Goal: Task Accomplishment & Management: Manage account settings

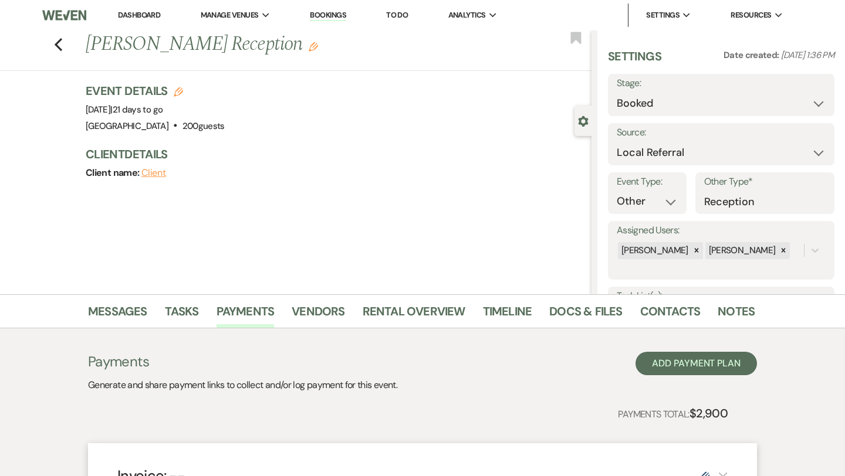
select select "20"
select select "13"
click at [61, 40] on icon "Previous" at bounding box center [58, 45] width 9 height 14
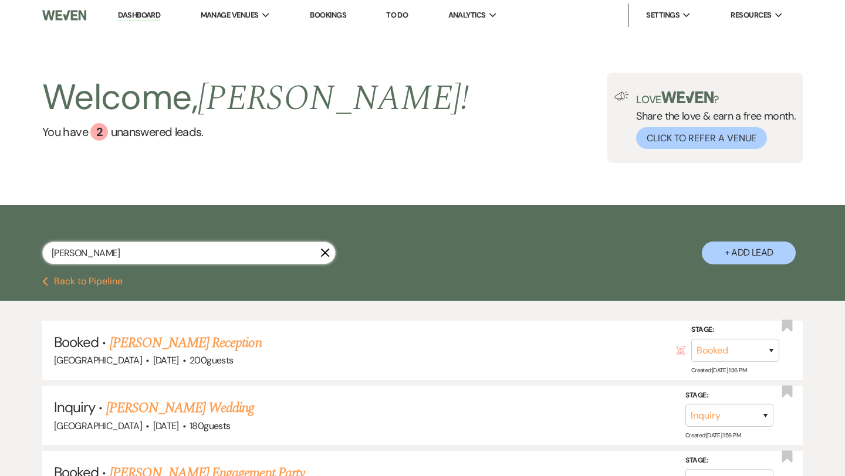
click at [160, 247] on input "pam" at bounding box center [188, 253] width 293 height 23
type input "jen"
select select "4"
select select "2"
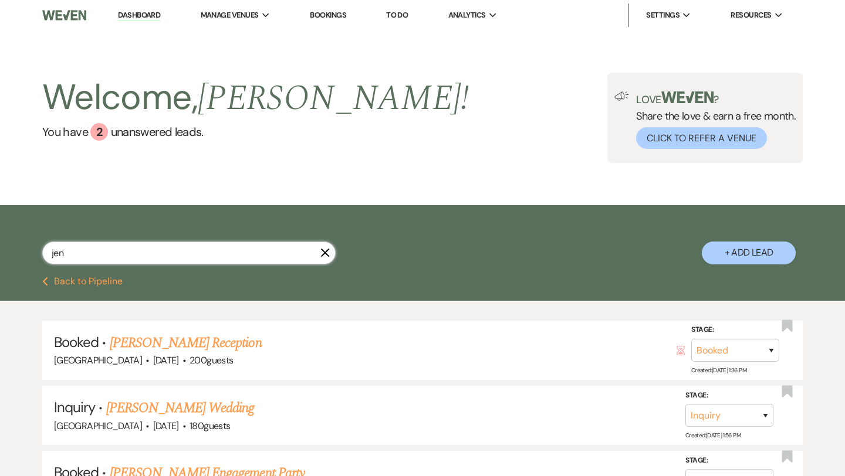
select select "8"
select select "11"
select select "2"
select select "8"
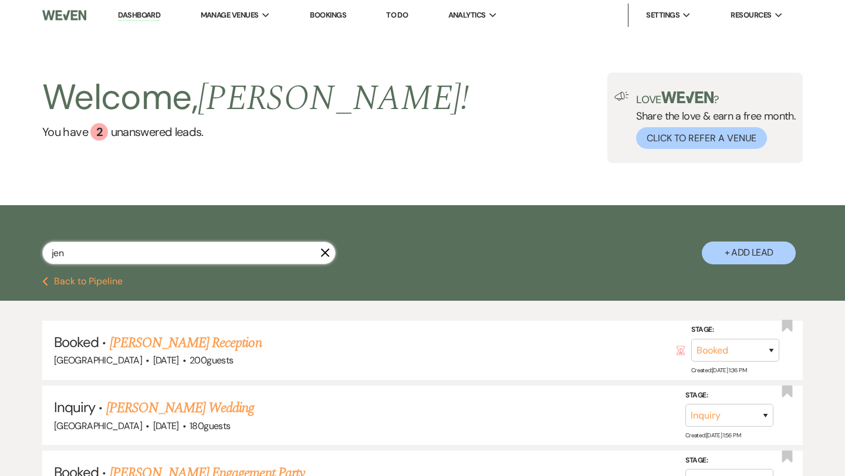
select select "8"
select select "4"
select select "2"
select select "4"
select select "2"
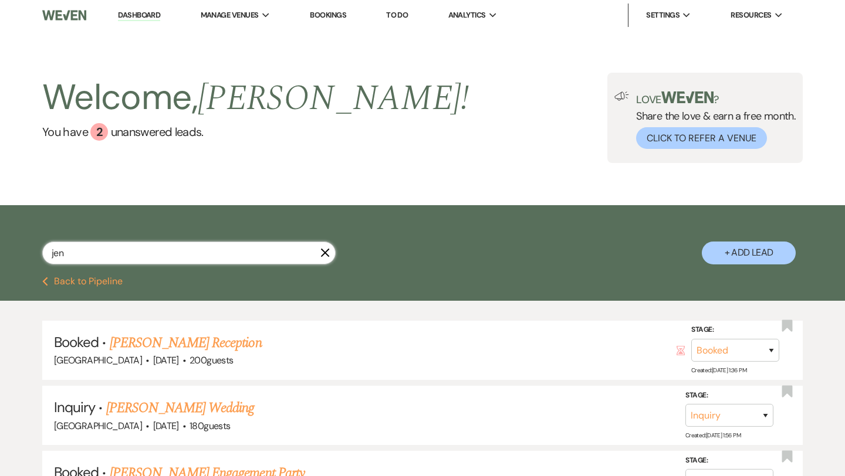
select select "8"
select select "4"
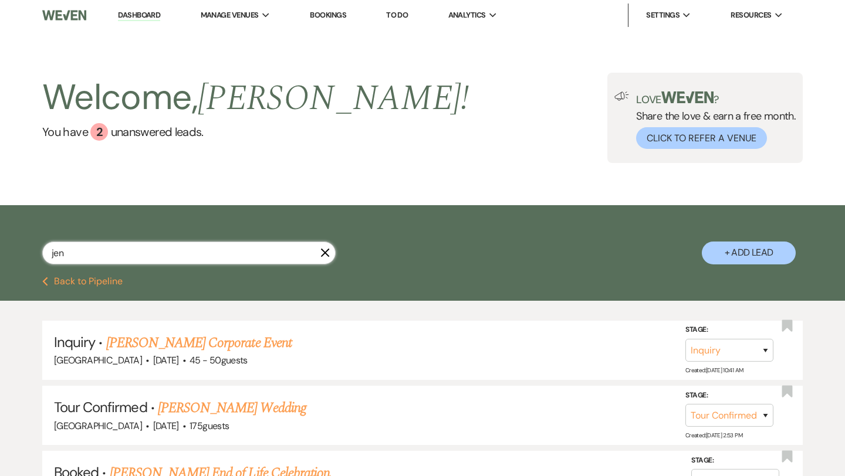
type input "jenn"
select select "2"
select select "8"
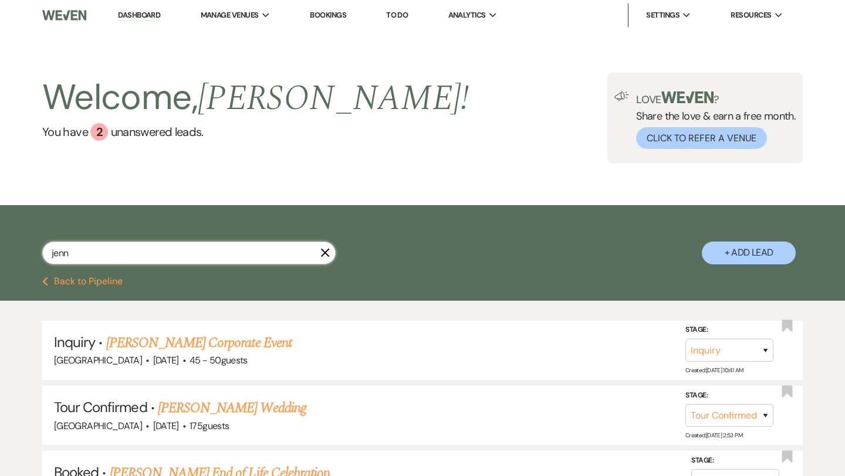
select select "8"
select select "4"
select select "2"
select select "4"
select select "2"
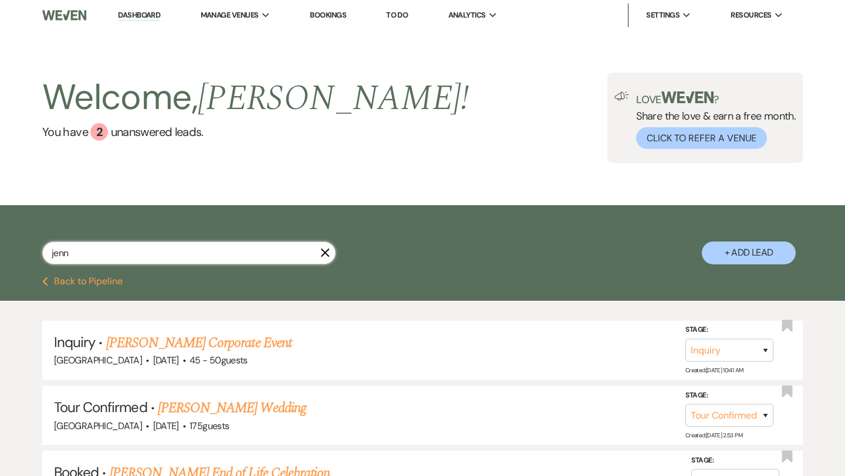
select select "8"
select select "4"
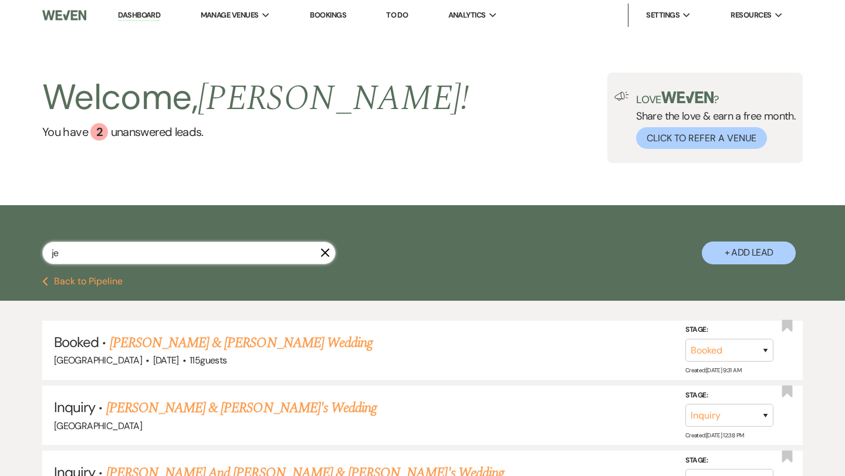
type input "j"
type input "winsto"
select select "2"
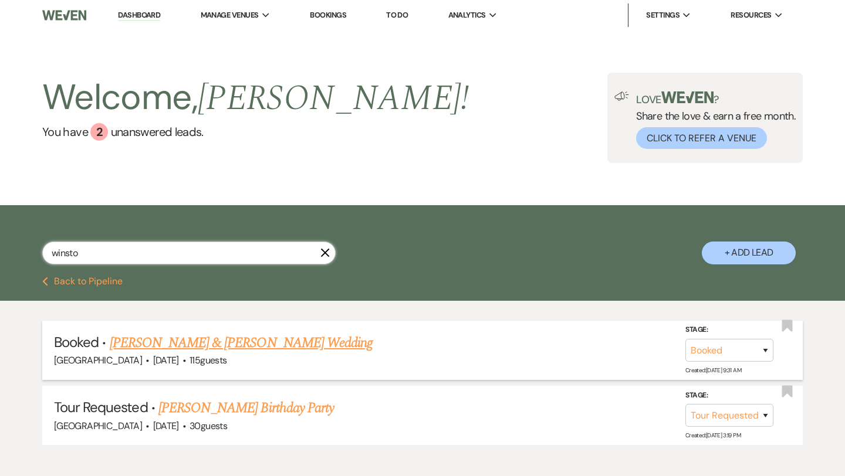
type input "winsto"
click at [259, 339] on link "Winston Sealey & Jenny Medina's Wedding" at bounding box center [241, 343] width 263 height 21
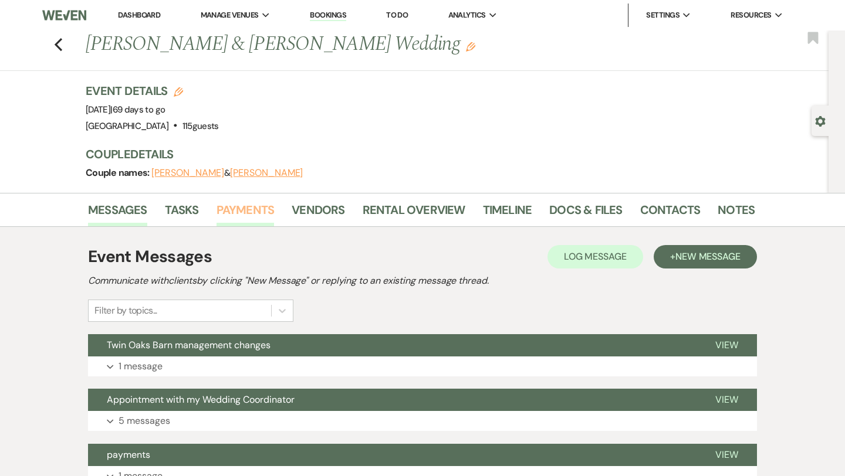
click at [238, 207] on link "Payments" at bounding box center [246, 214] width 58 height 26
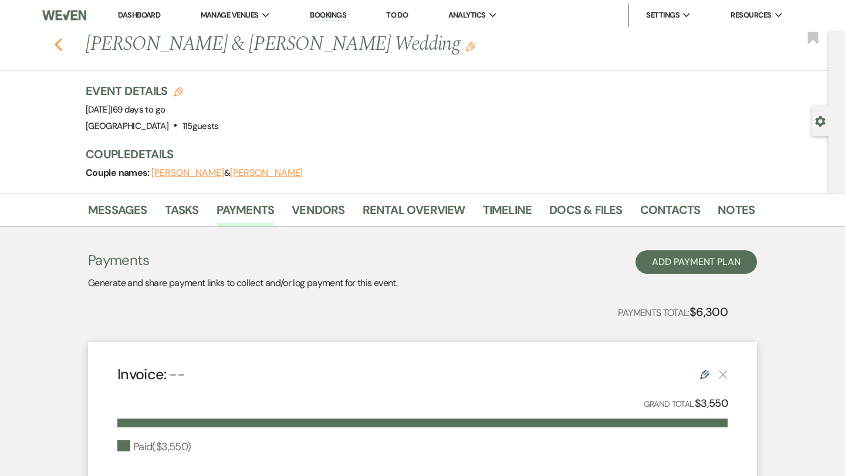
click at [59, 46] on icon "Previous" at bounding box center [58, 45] width 9 height 14
select select "2"
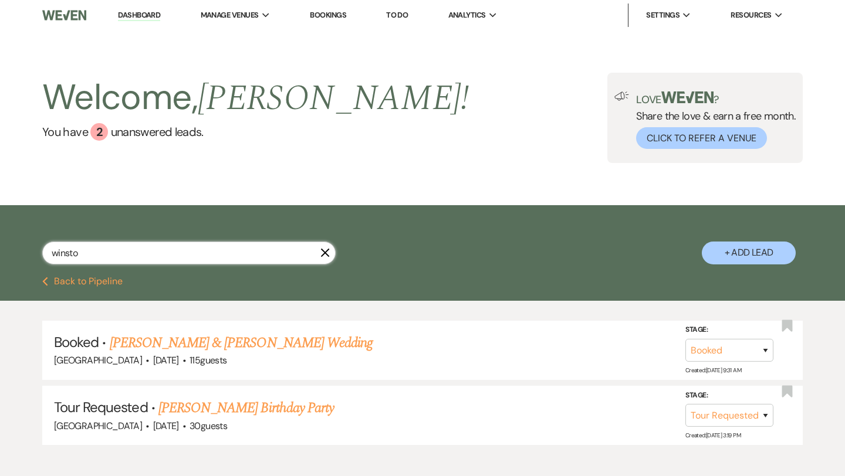
click at [96, 253] on input "winsto" at bounding box center [188, 253] width 293 height 23
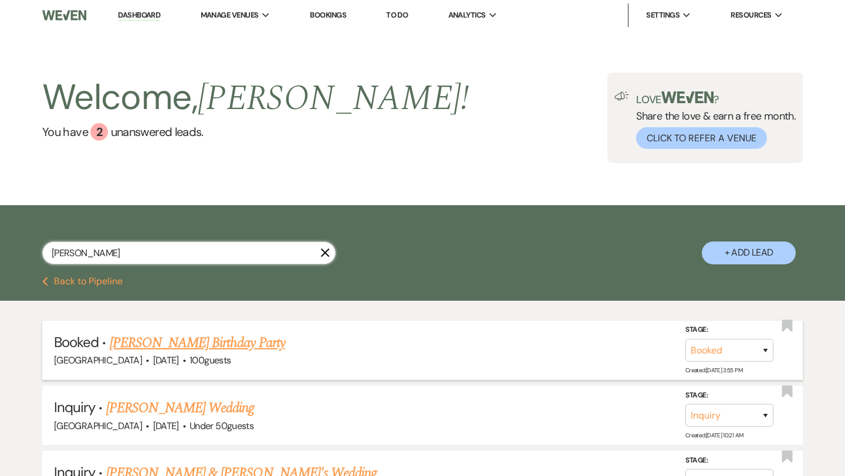
type input "alana"
click at [151, 338] on link "Alana Waldon's Birthday Party" at bounding box center [197, 343] width 175 height 21
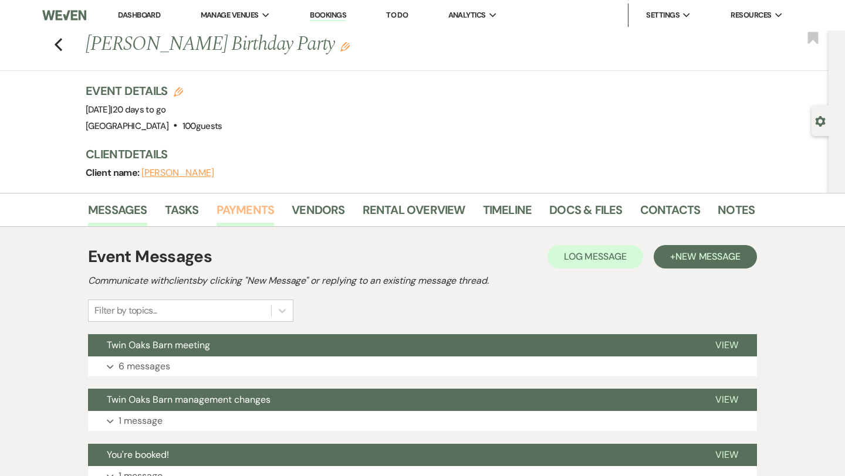
click at [255, 207] on link "Payments" at bounding box center [246, 214] width 58 height 26
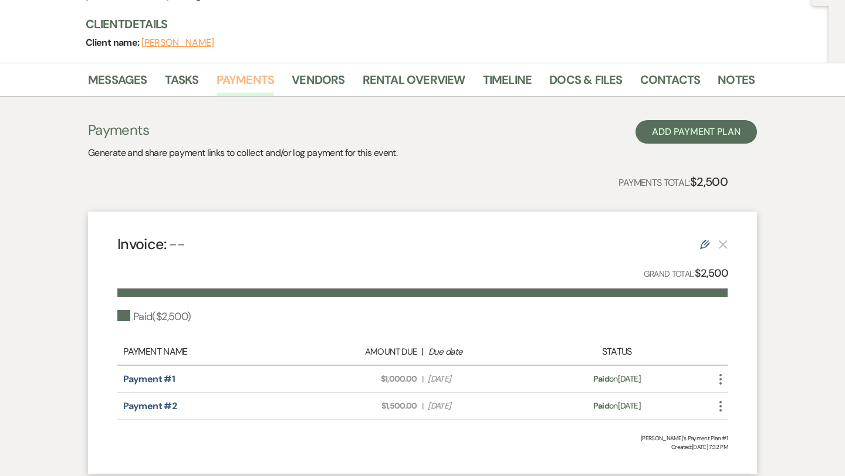
scroll to position [215, 0]
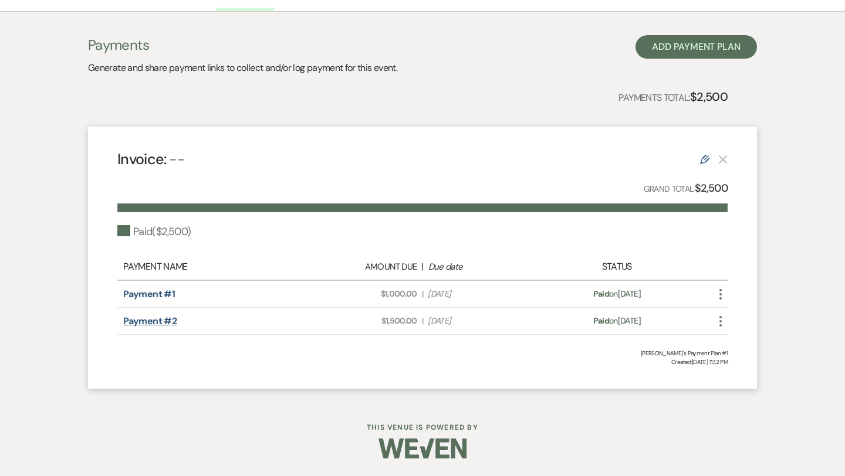
click at [141, 323] on link "Payment #2" at bounding box center [149, 321] width 53 height 12
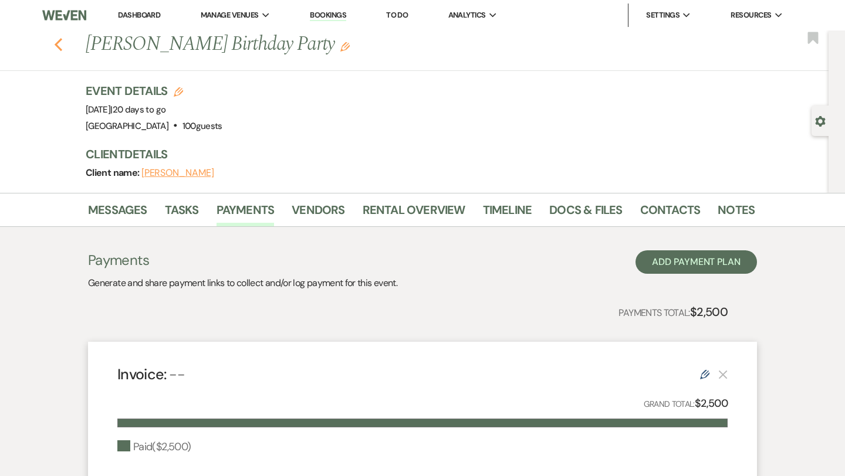
click at [59, 42] on icon "Previous" at bounding box center [58, 45] width 9 height 14
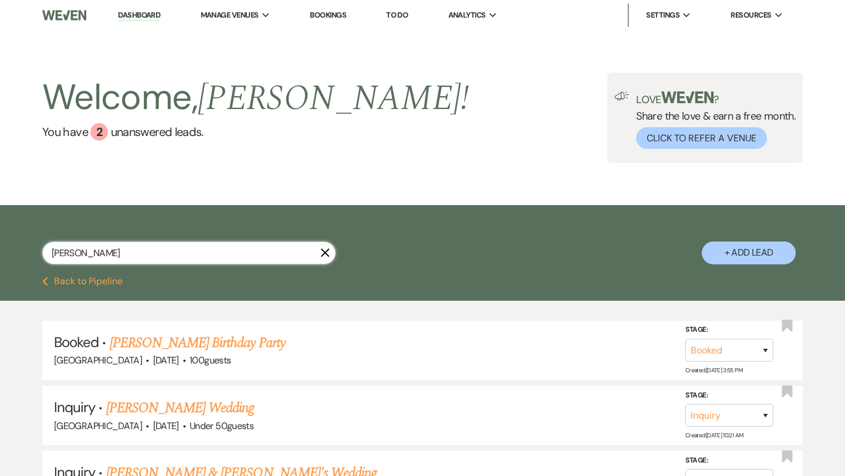
click at [90, 254] on input "alana" at bounding box center [188, 253] width 293 height 23
type input "clai"
select select "5"
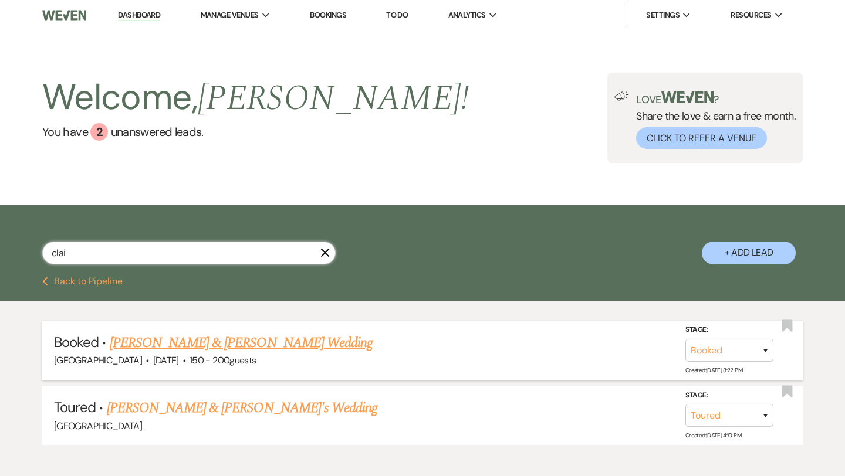
type input "clai"
click at [205, 336] on link "Claire Kingery & Bene Godfrey's Wedding" at bounding box center [241, 343] width 263 height 21
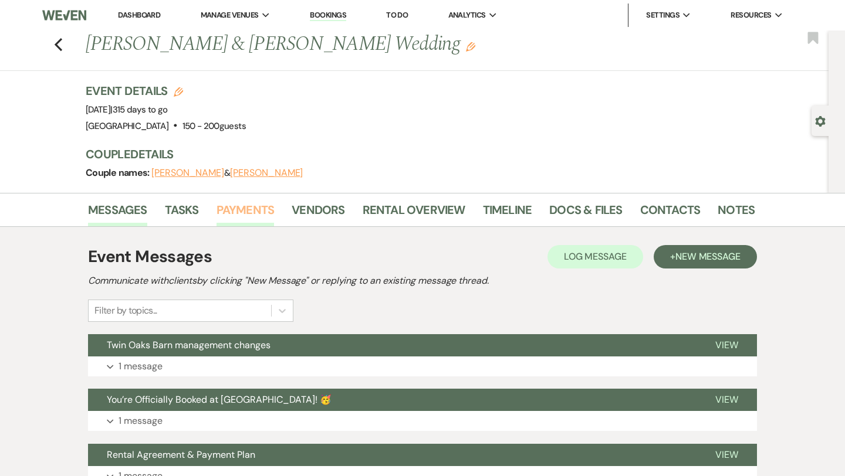
click at [253, 209] on link "Payments" at bounding box center [246, 214] width 58 height 26
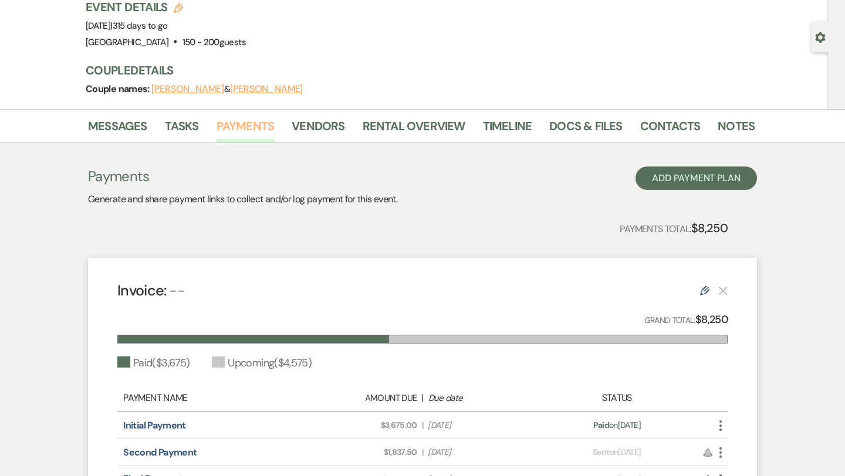
scroll to position [58, 0]
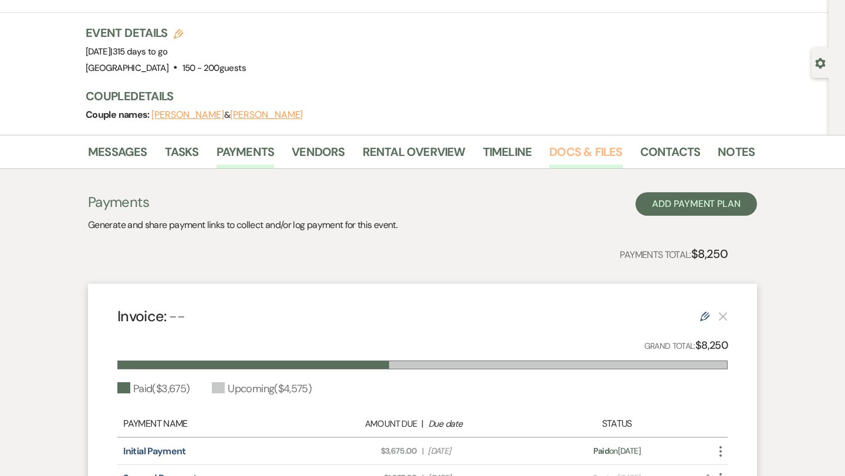
click at [570, 149] on link "Docs & Files" at bounding box center [585, 156] width 73 height 26
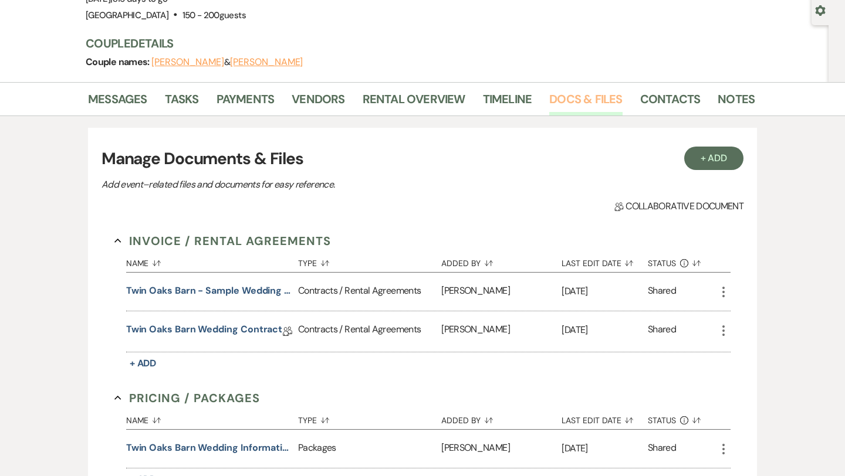
scroll to position [129, 0]
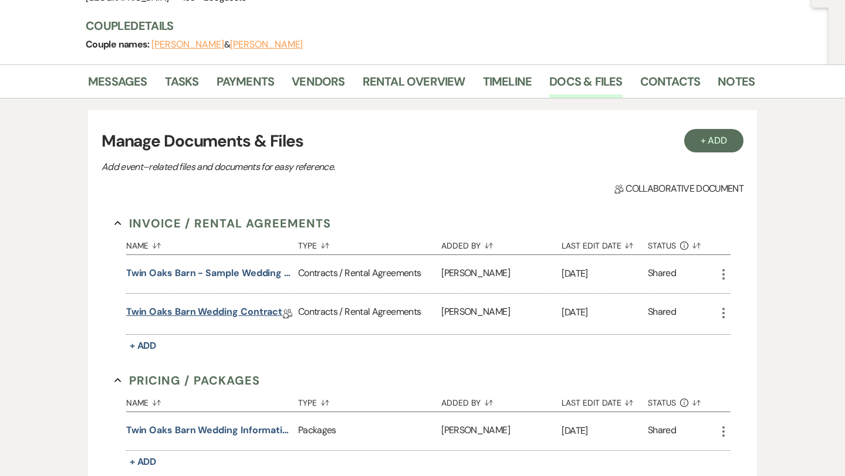
click at [211, 310] on link "Twin Oaks Barn Wedding Contract" at bounding box center [204, 314] width 157 height 18
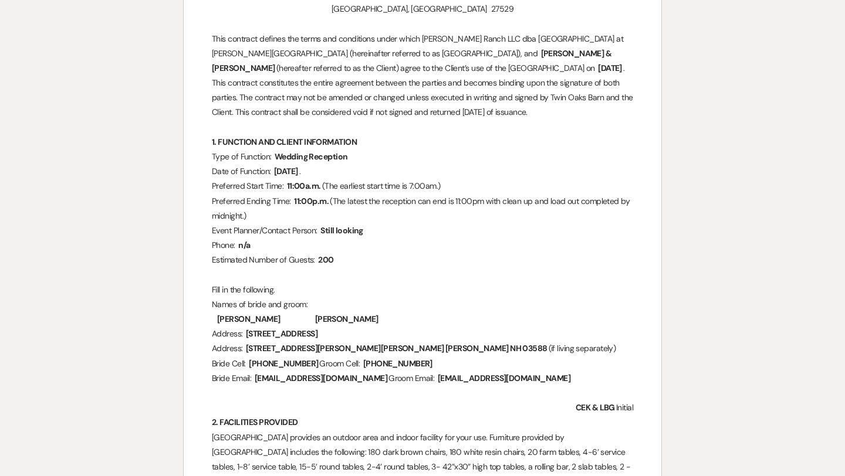
scroll to position [32, 0]
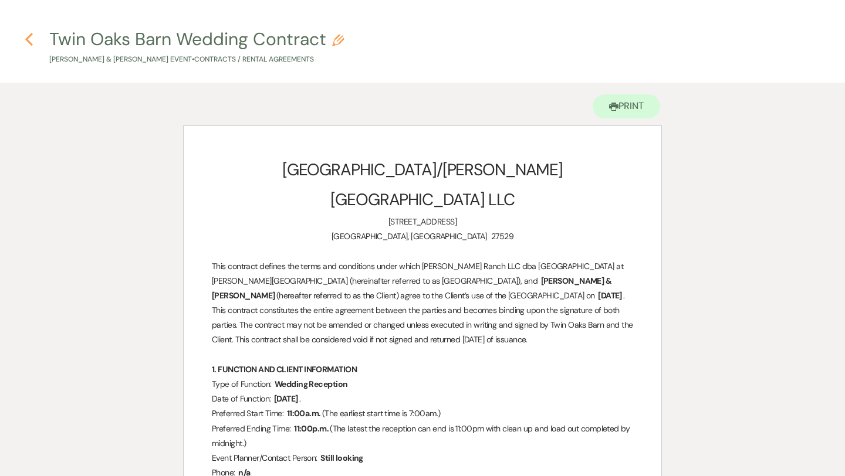
click at [29, 38] on icon "Previous" at bounding box center [29, 39] width 9 height 14
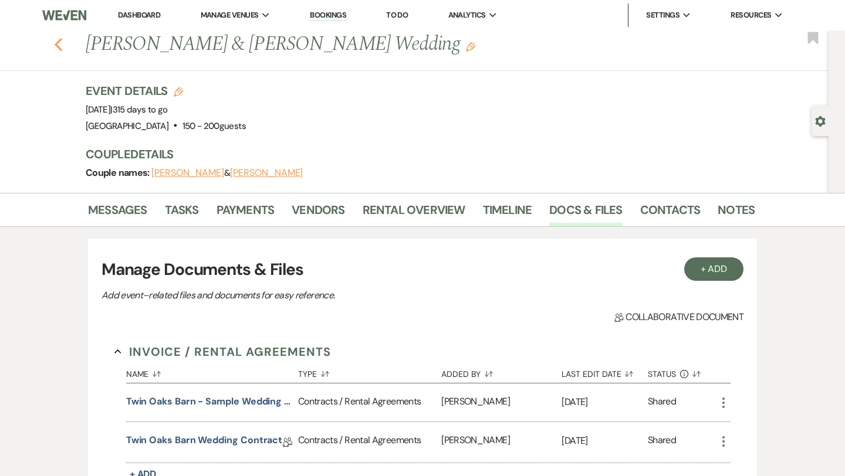
click at [54, 47] on icon "Previous" at bounding box center [58, 45] width 9 height 14
select select "5"
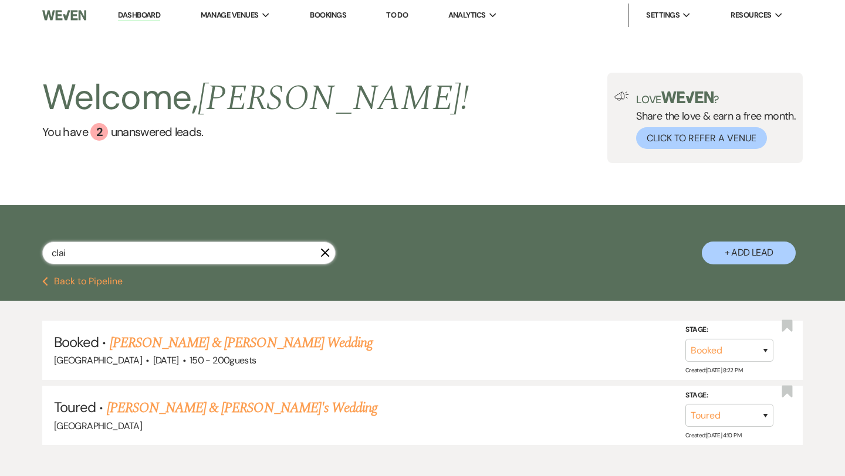
click at [80, 250] on input "clai" at bounding box center [188, 253] width 293 height 23
type input "alan"
select select "8"
select select "2"
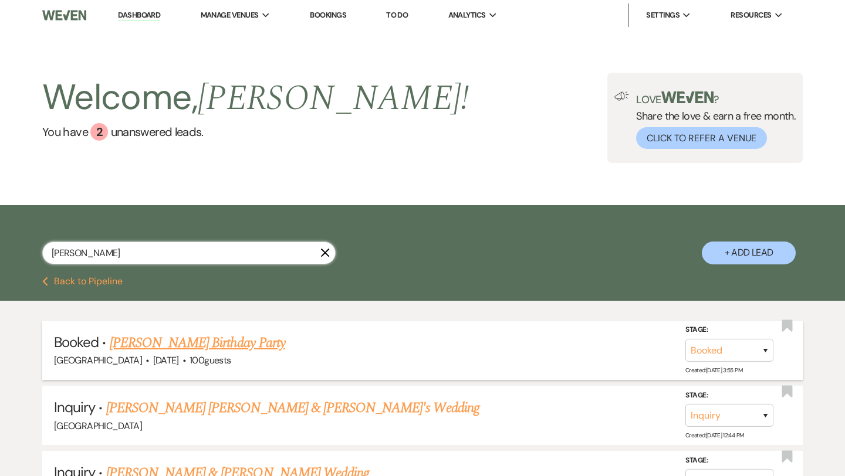
type input "alan"
click at [165, 343] on link "Alana Waldon's Birthday Party" at bounding box center [197, 343] width 175 height 21
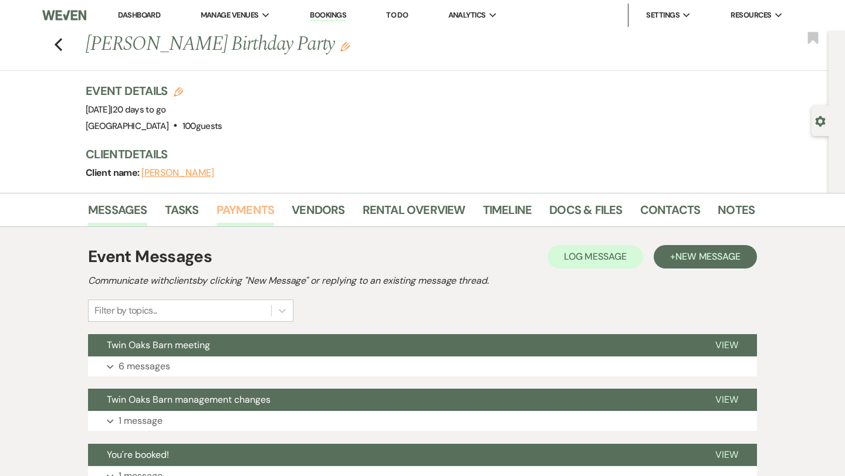
click at [246, 206] on link "Payments" at bounding box center [246, 214] width 58 height 26
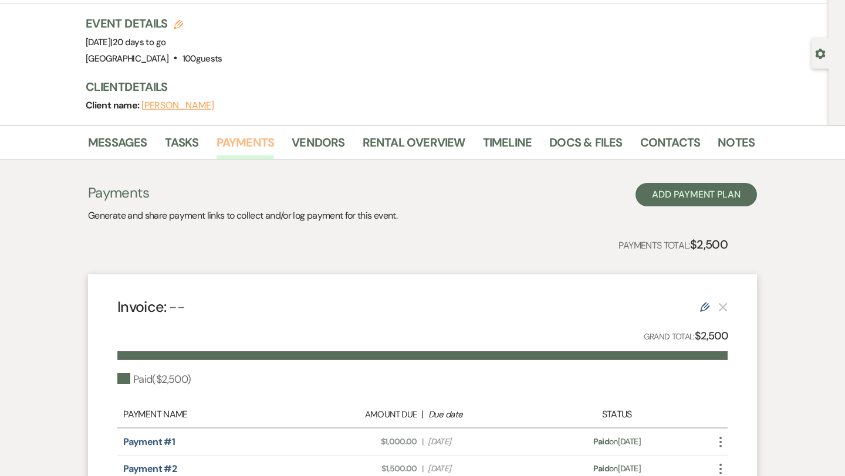
scroll to position [215, 0]
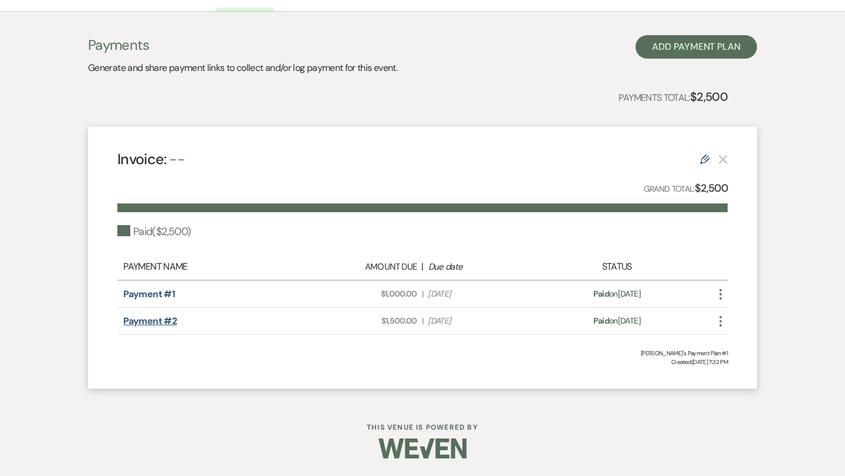
click at [150, 320] on link "Payment #2" at bounding box center [149, 321] width 53 height 12
click at [153, 321] on link "Payment #2" at bounding box center [149, 321] width 53 height 12
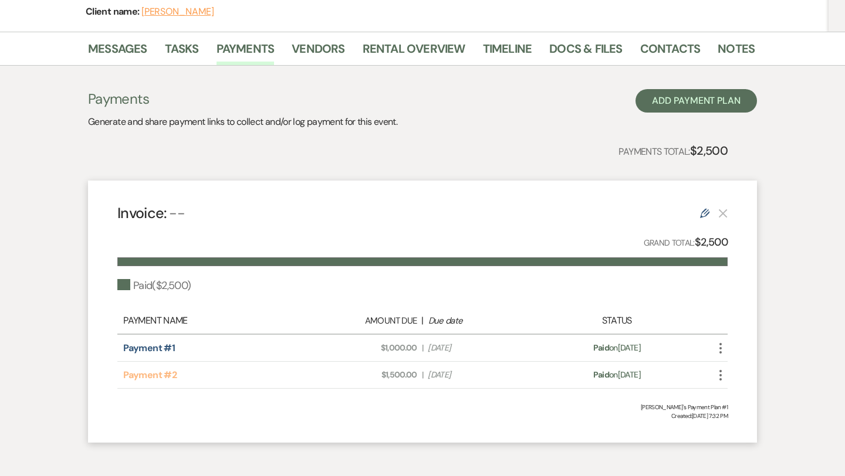
scroll to position [0, 0]
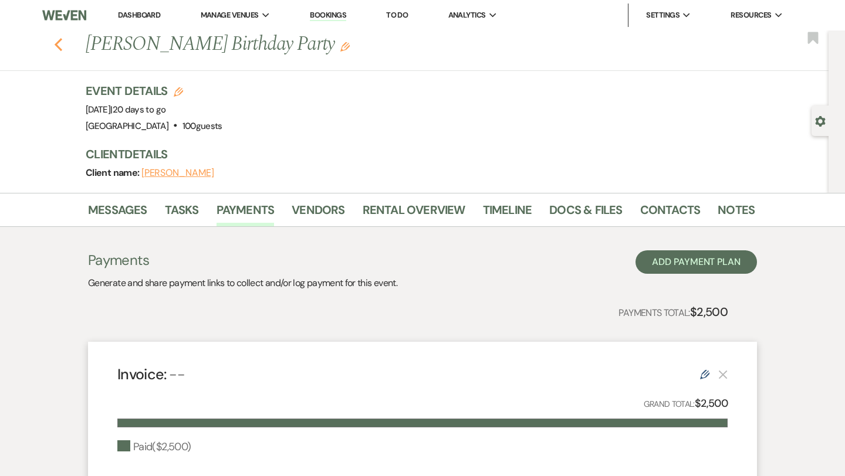
click at [58, 39] on icon "Previous" at bounding box center [58, 45] width 9 height 14
select select "8"
select select "2"
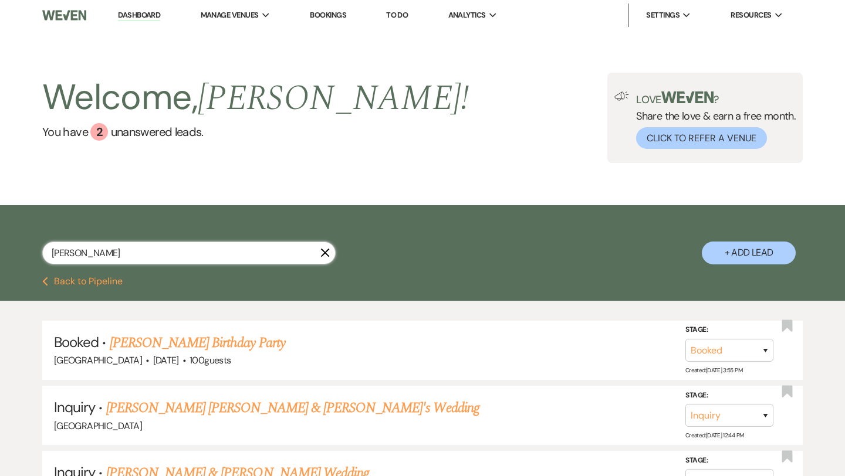
click at [122, 257] on input "alan" at bounding box center [188, 253] width 293 height 23
type input "pam"
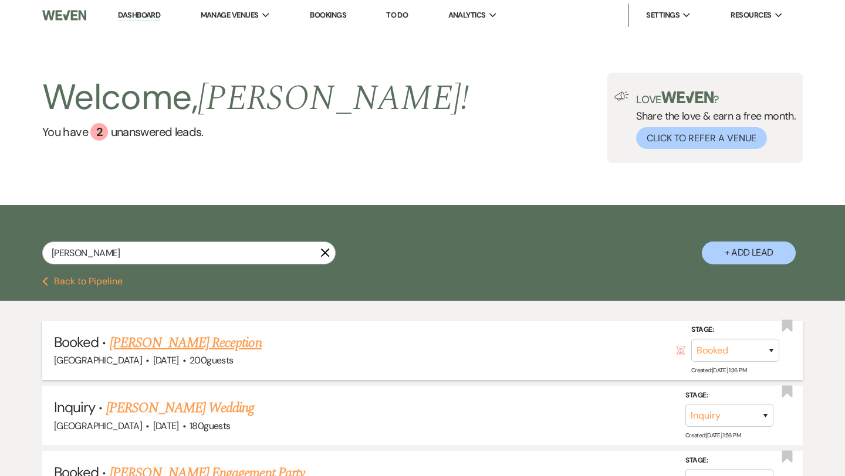
click at [170, 344] on link "Pam Hartman's Reception" at bounding box center [186, 343] width 152 height 21
select select "20"
select select "13"
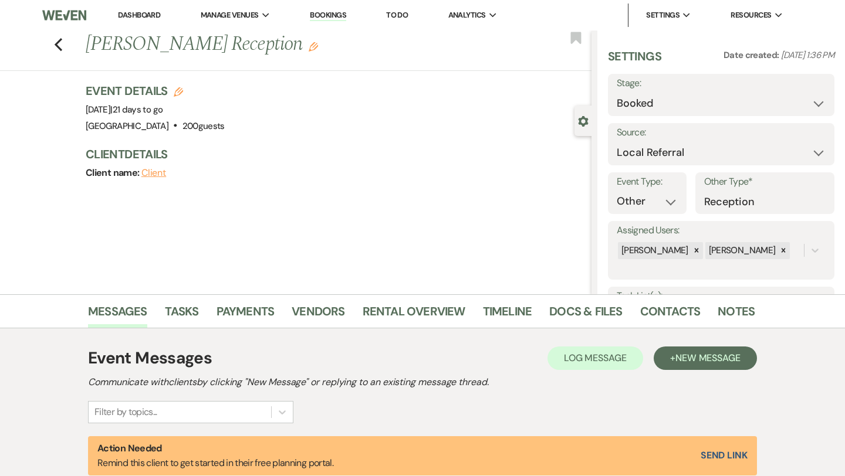
scroll to position [46, 0]
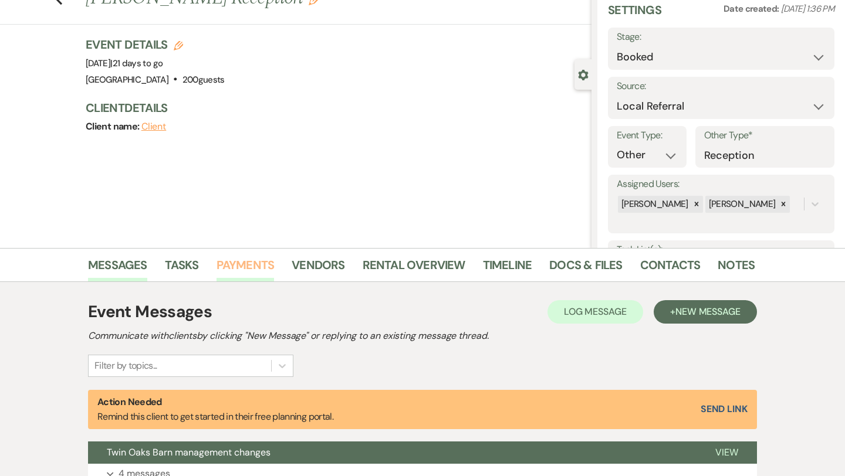
click at [244, 268] on link "Payments" at bounding box center [246, 269] width 58 height 26
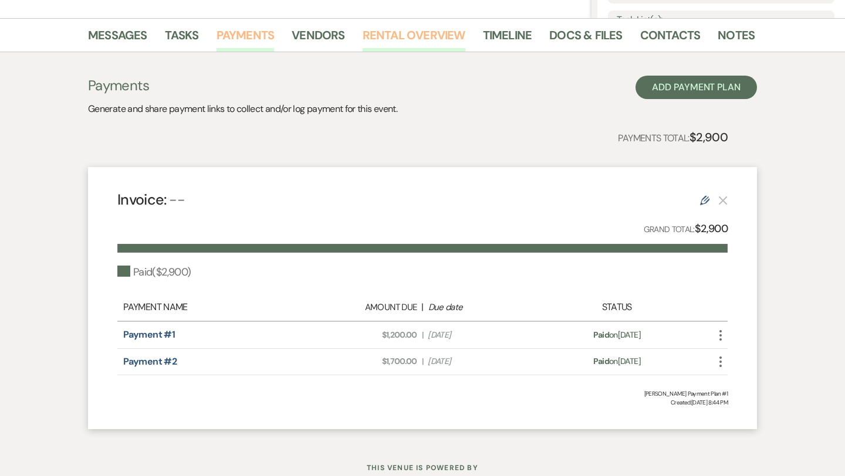
scroll to position [277, 0]
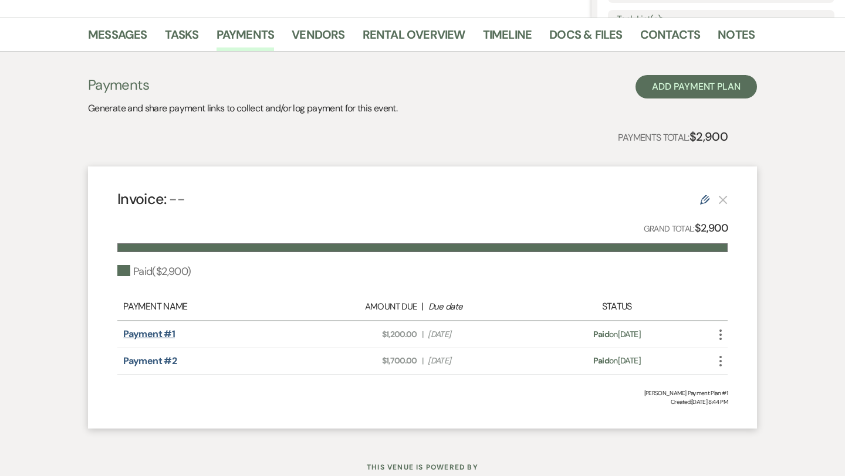
click at [151, 336] on link "Payment #1" at bounding box center [149, 334] width 52 height 12
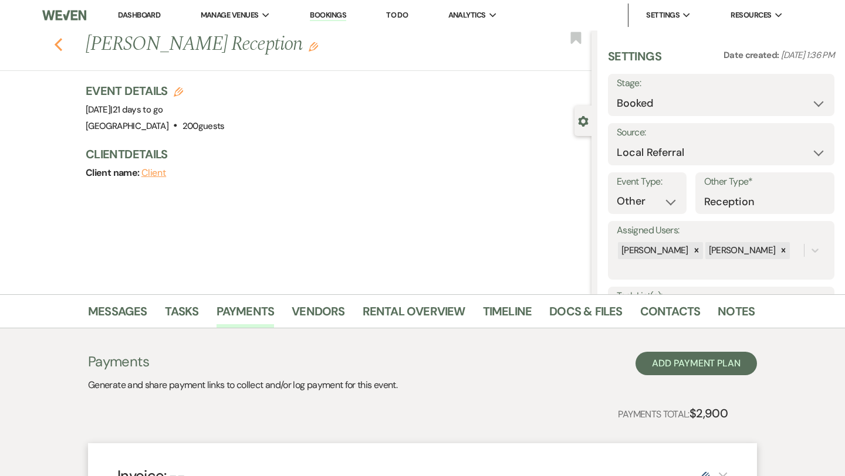
click at [60, 46] on icon "Previous" at bounding box center [58, 45] width 9 height 14
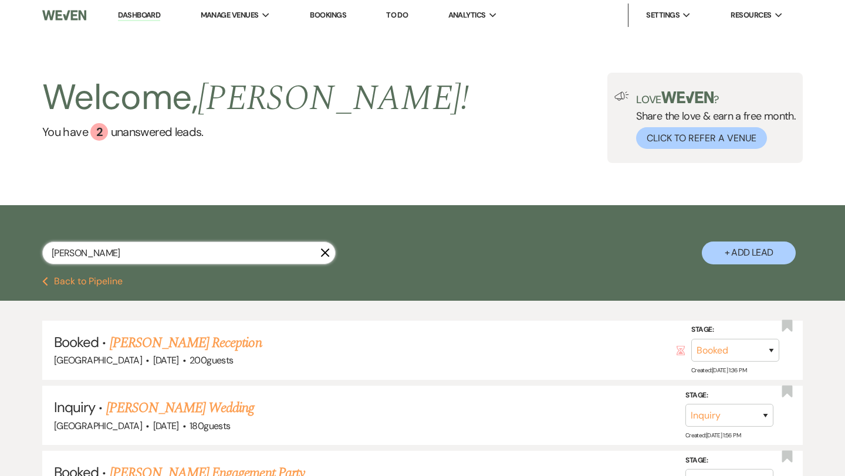
click at [110, 249] on input "pam" at bounding box center [188, 253] width 293 height 23
type input "tammy"
select select "8"
select select "4"
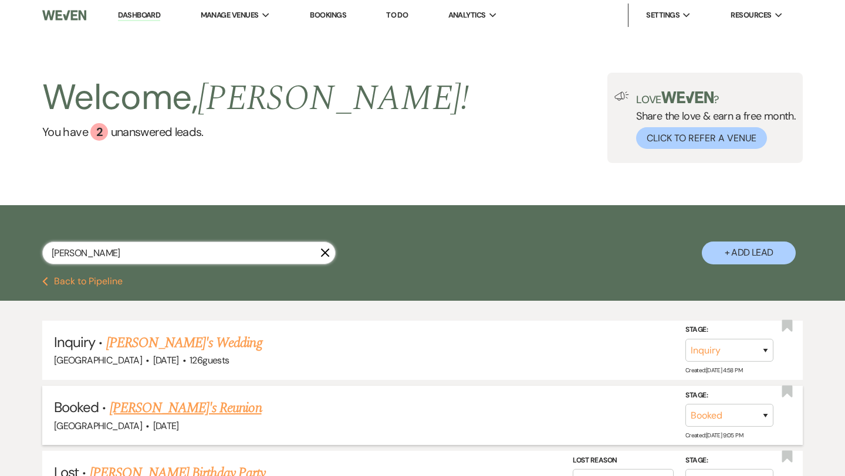
type input "tammy"
click at [157, 405] on link "Tammy's Reunion" at bounding box center [186, 408] width 152 height 21
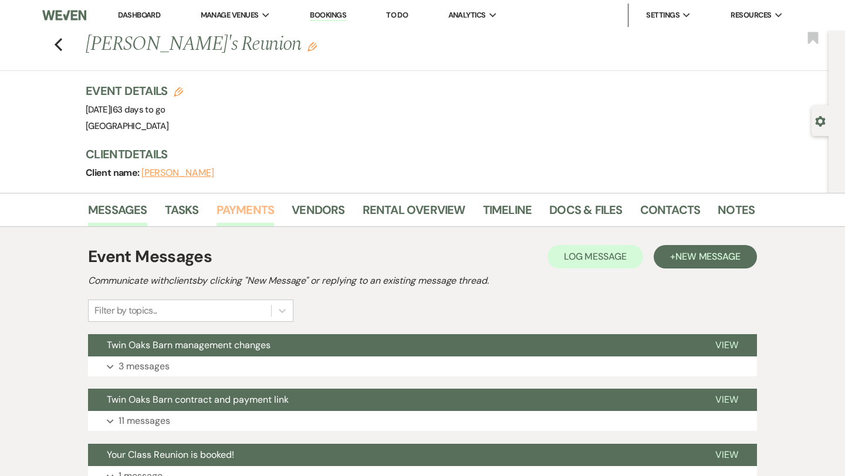
click at [249, 212] on link "Payments" at bounding box center [246, 214] width 58 height 26
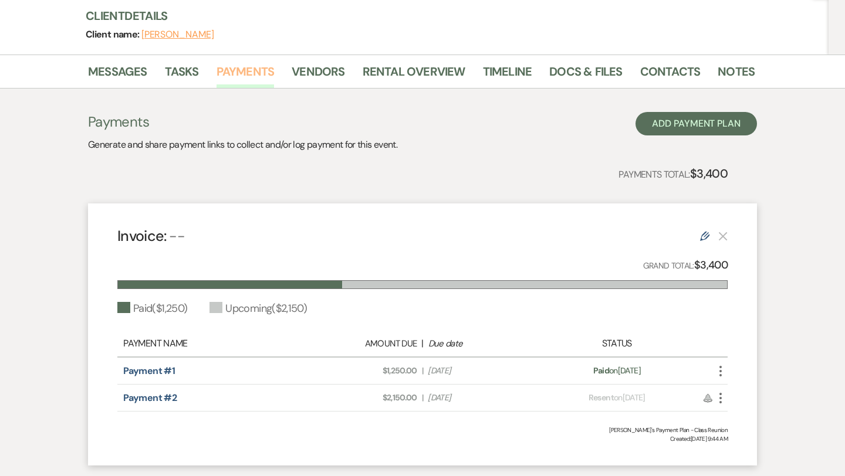
scroll to position [194, 0]
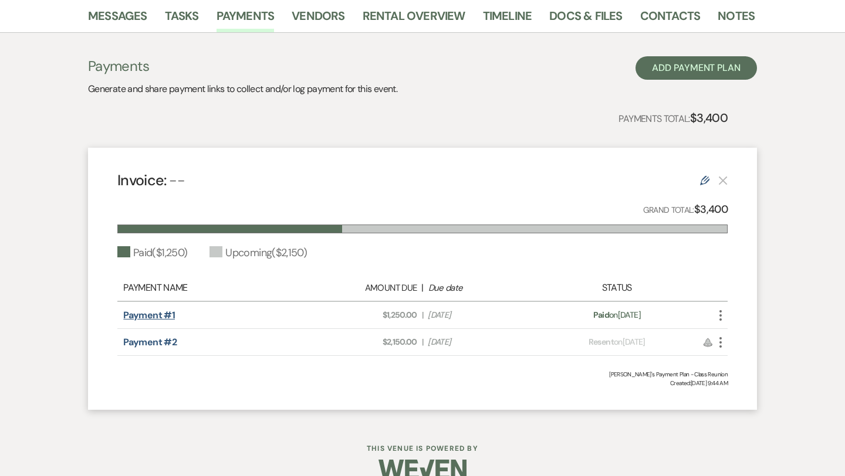
click at [146, 319] on link "Payment #1" at bounding box center [149, 315] width 52 height 12
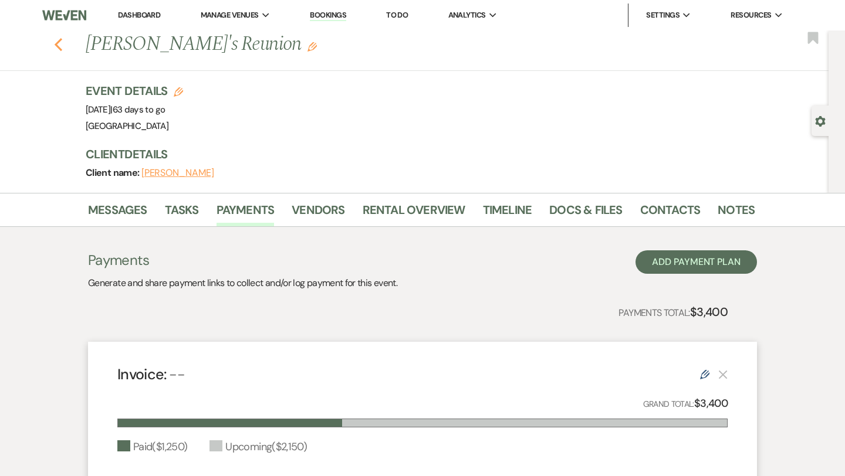
click at [60, 42] on icon "Previous" at bounding box center [58, 45] width 9 height 14
select select "8"
select select "4"
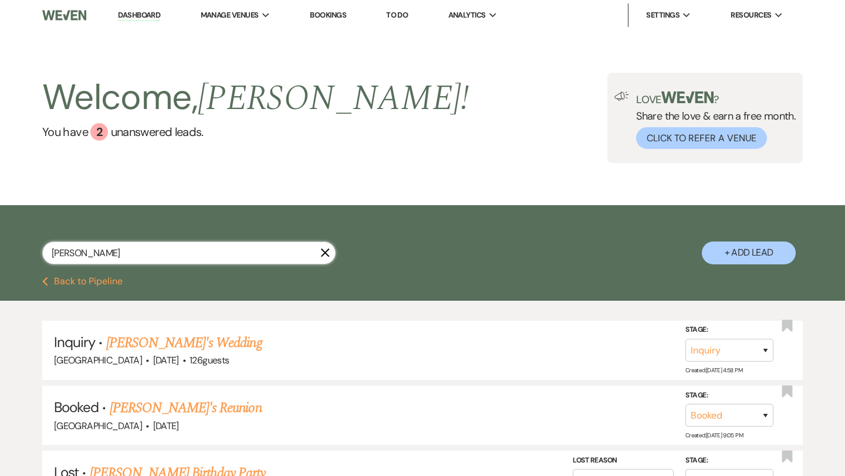
click at [100, 258] on input "tammy" at bounding box center [188, 253] width 293 height 23
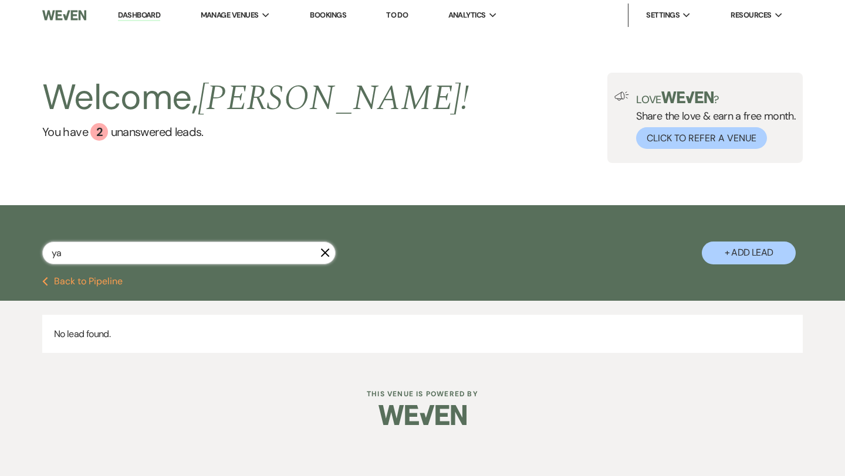
type input "y"
type input "[PERSON_NAME]"
select select "2"
select select "4"
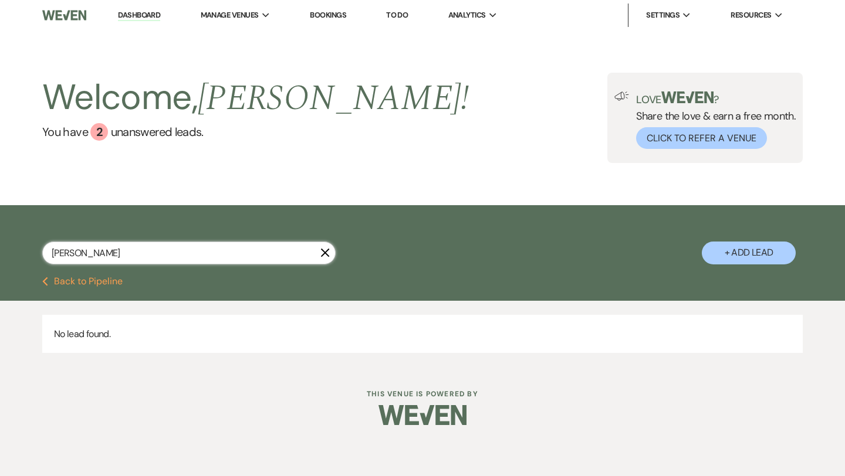
select select "2"
select select "8"
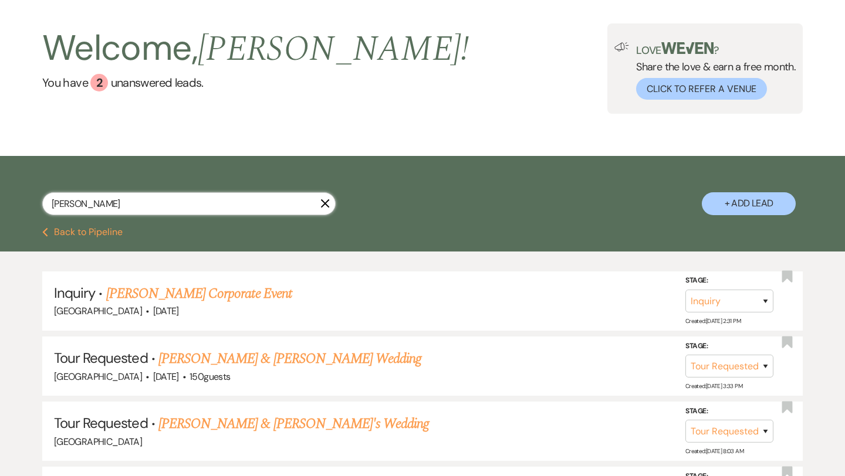
scroll to position [50, 0]
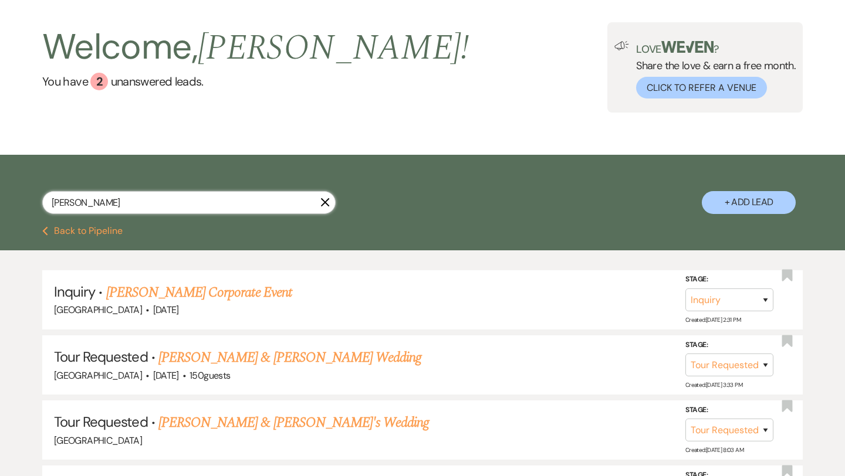
type input "[PERSON_NAME]"
click at [324, 201] on use "button" at bounding box center [325, 202] width 9 height 9
click at [244, 202] on input "[PERSON_NAME]" at bounding box center [188, 202] width 293 height 23
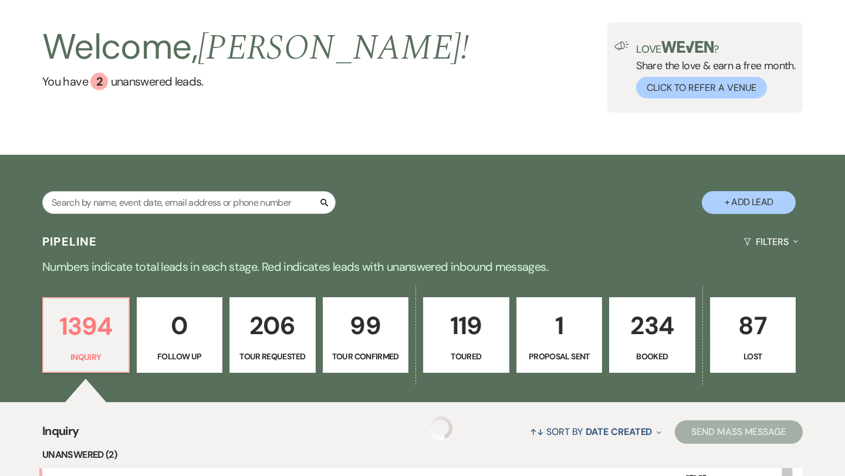
click at [124, 200] on div "Search + Add Lead" at bounding box center [422, 192] width 845 height 63
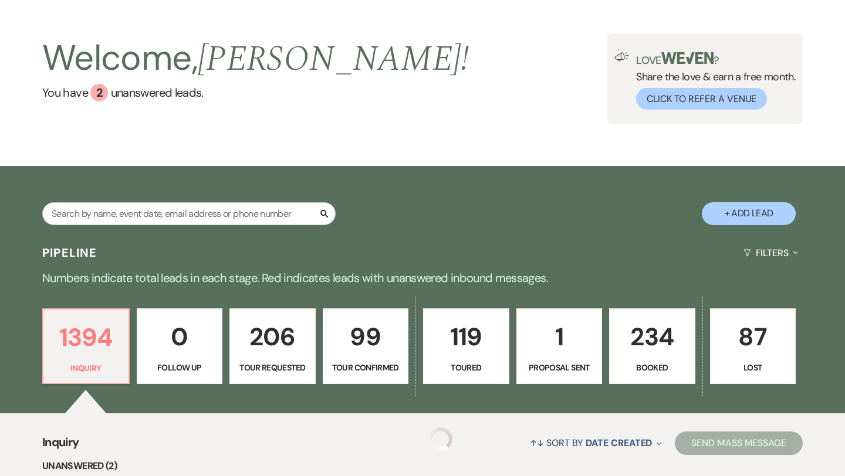
click at [124, 200] on div "Search + Add Lead" at bounding box center [422, 203] width 845 height 63
click at [137, 213] on input "text" at bounding box center [188, 213] width 293 height 23
type input "Paul Ad"
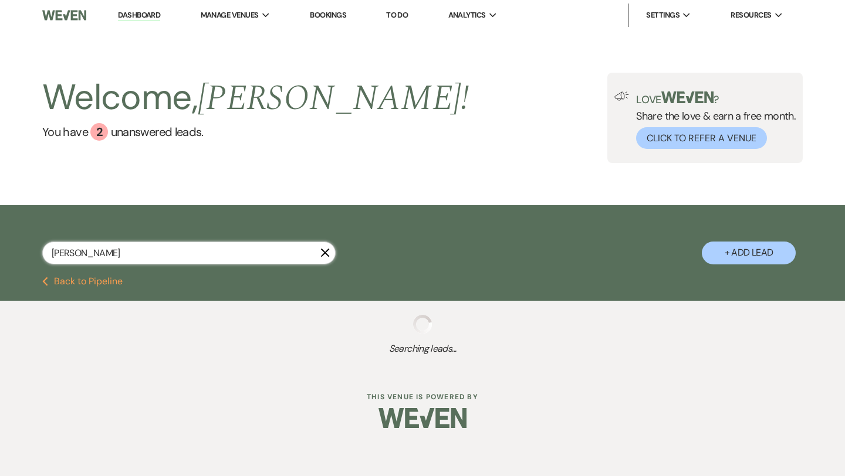
select select "8"
select select "3"
select select "4"
select select "2"
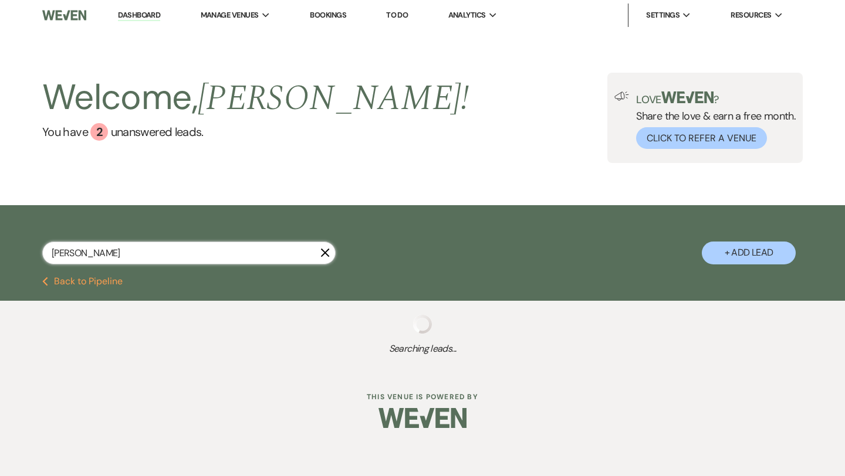
select select "8"
select select "4"
select select "2"
select select "8"
select select "4"
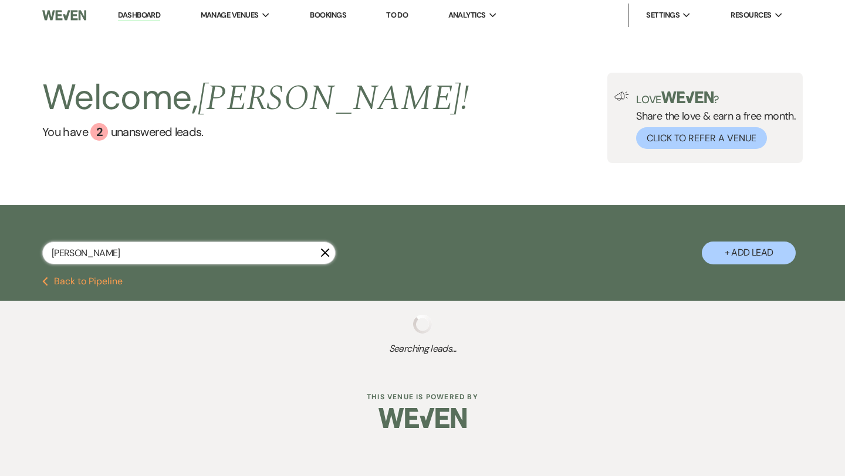
select select "4"
select select "5"
select select "2"
select select "8"
select select "4"
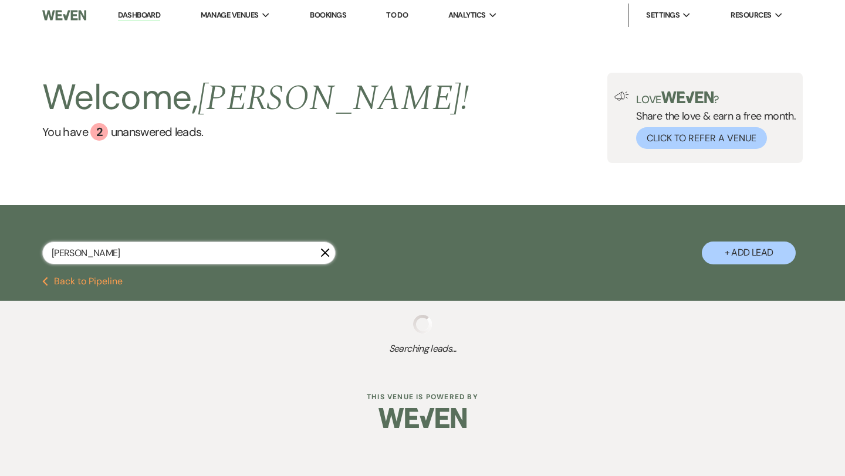
select select "2"
select select "4"
select select "8"
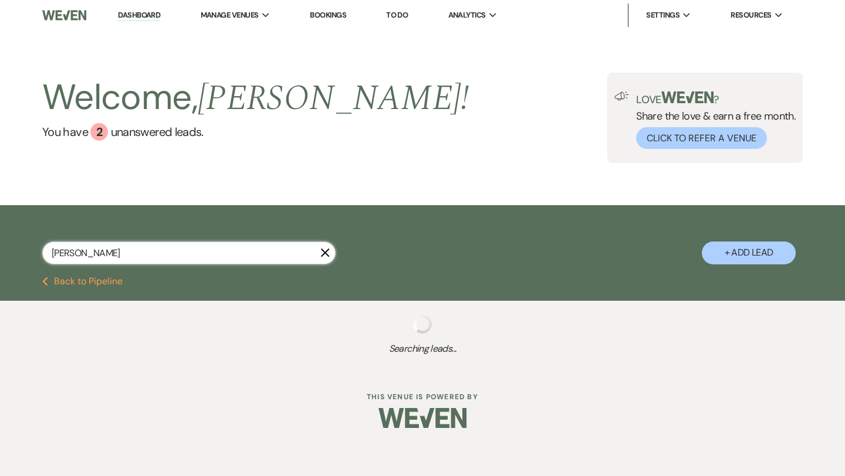
select select "8"
select select "2"
select select "5"
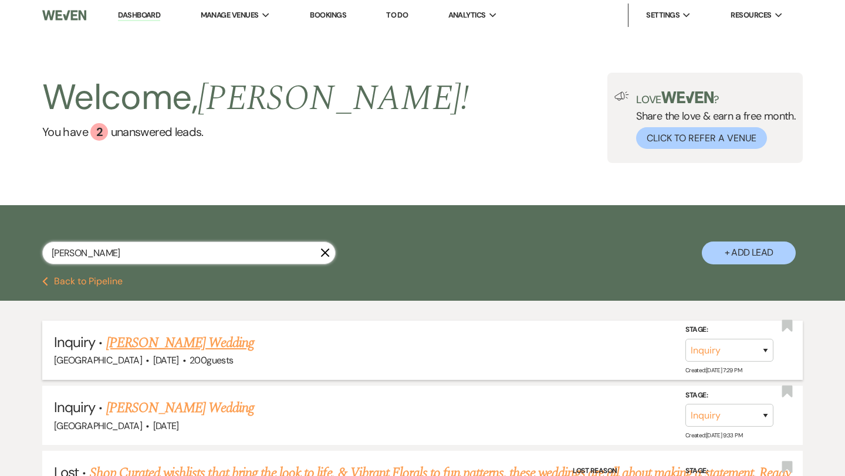
scroll to position [38, 0]
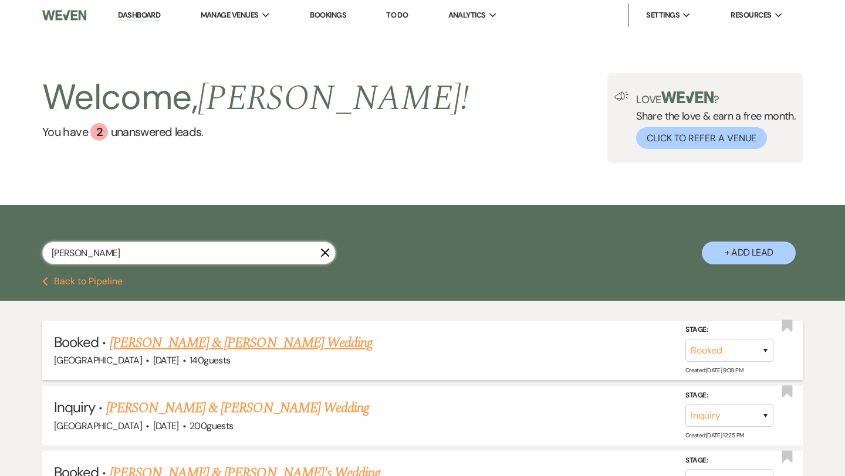
type input "Paul Adki"
click at [225, 343] on link "[PERSON_NAME] & [PERSON_NAME] Wedding" at bounding box center [241, 343] width 263 height 21
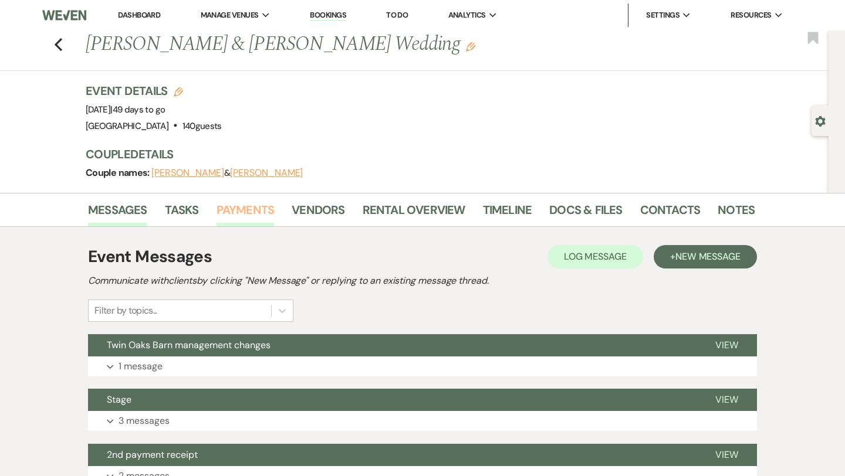
click at [246, 217] on link "Payments" at bounding box center [246, 214] width 58 height 26
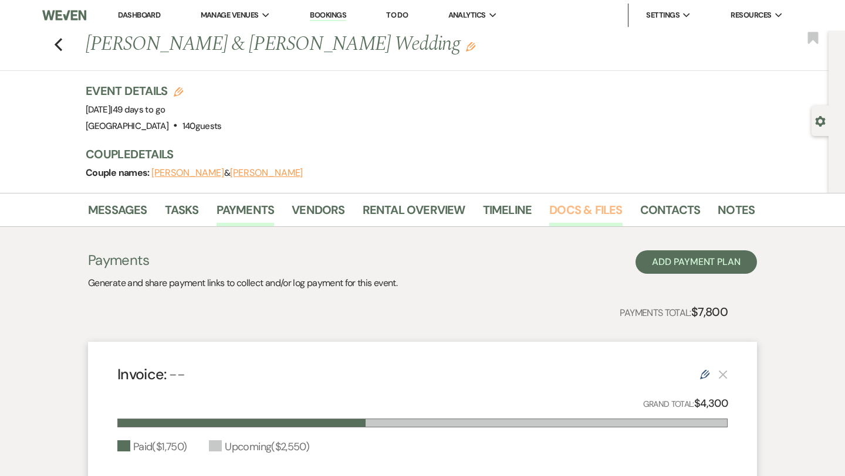
click at [583, 209] on link "Docs & Files" at bounding box center [585, 214] width 73 height 26
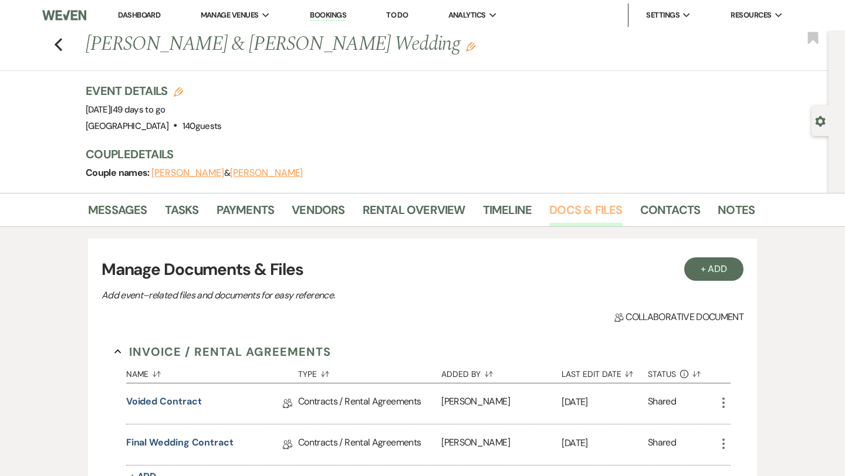
scroll to position [59, 0]
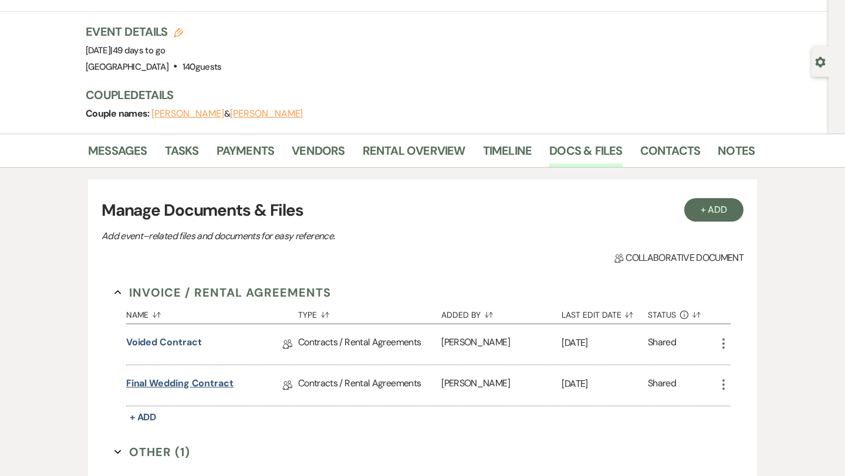
click at [183, 382] on link "Final Wedding Contract" at bounding box center [179, 386] width 107 height 18
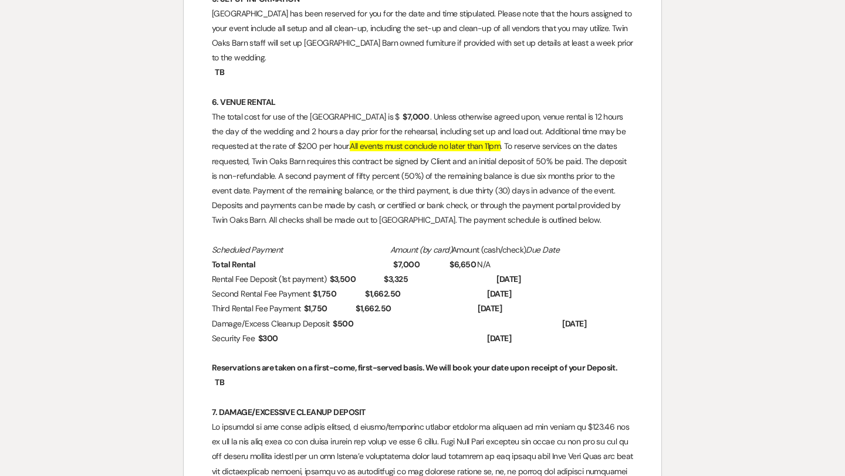
scroll to position [1015, 0]
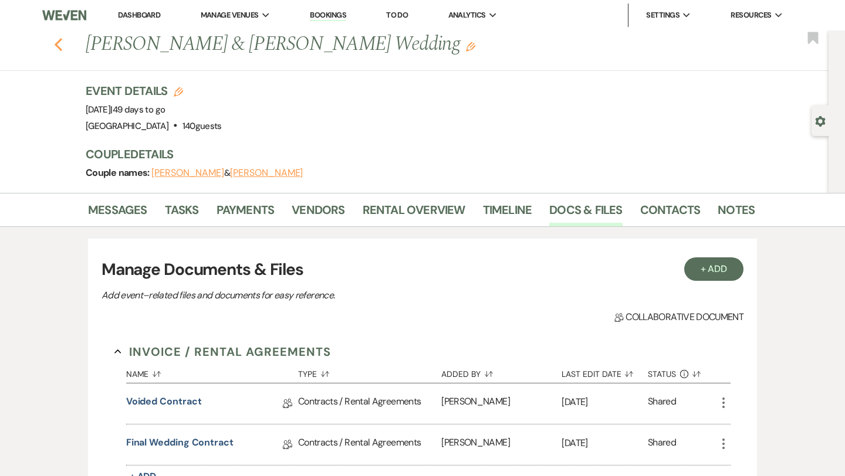
click at [57, 45] on use "button" at bounding box center [59, 44] width 8 height 13
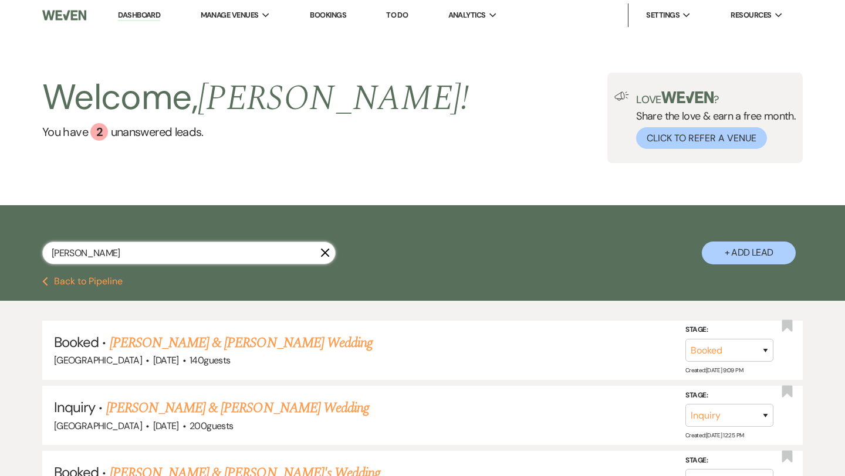
click at [97, 254] on input "Paul Adki" at bounding box center [188, 253] width 293 height 23
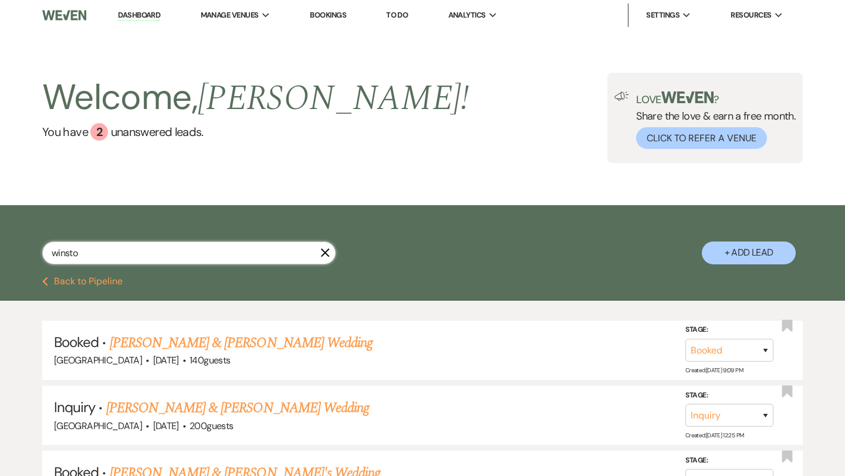
type input "winston"
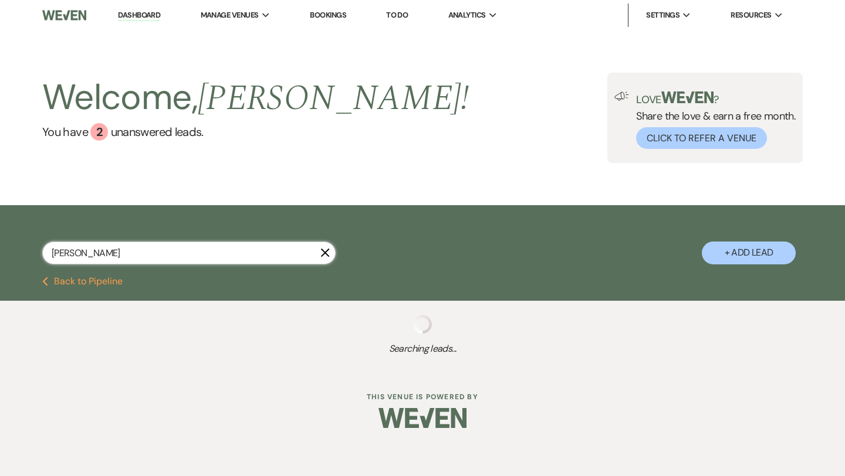
select select "2"
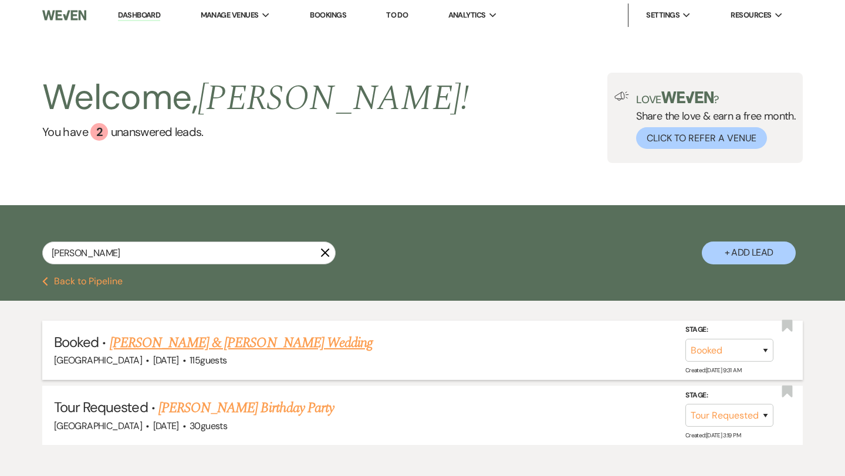
click at [194, 344] on link "Winston Sealey & Jenny Medina's Wedding" at bounding box center [241, 343] width 263 height 21
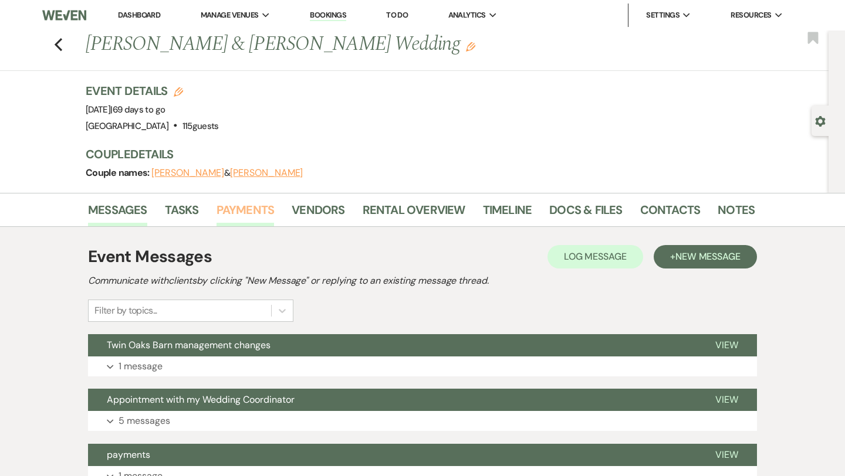
click at [250, 214] on link "Payments" at bounding box center [246, 214] width 58 height 26
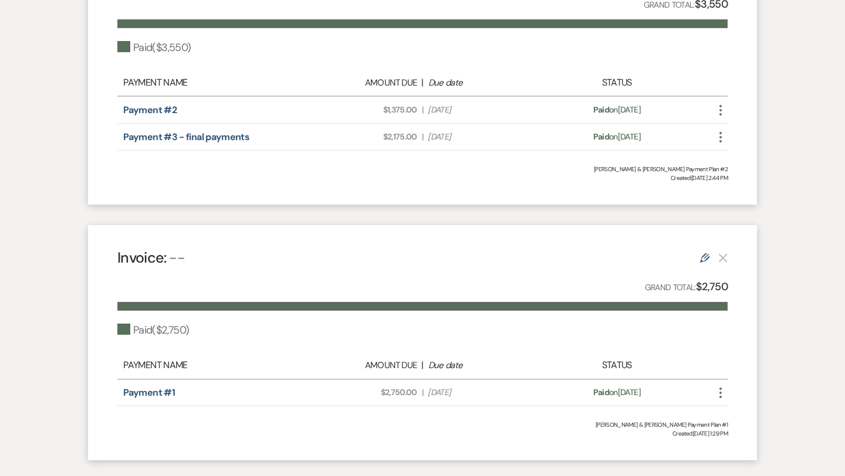
scroll to position [399, 0]
click at [148, 394] on link "Payment #1" at bounding box center [149, 393] width 52 height 12
click at [158, 110] on link "Payment #2" at bounding box center [149, 110] width 53 height 12
click at [198, 138] on link "Payment #3 - final payments" at bounding box center [186, 137] width 126 height 12
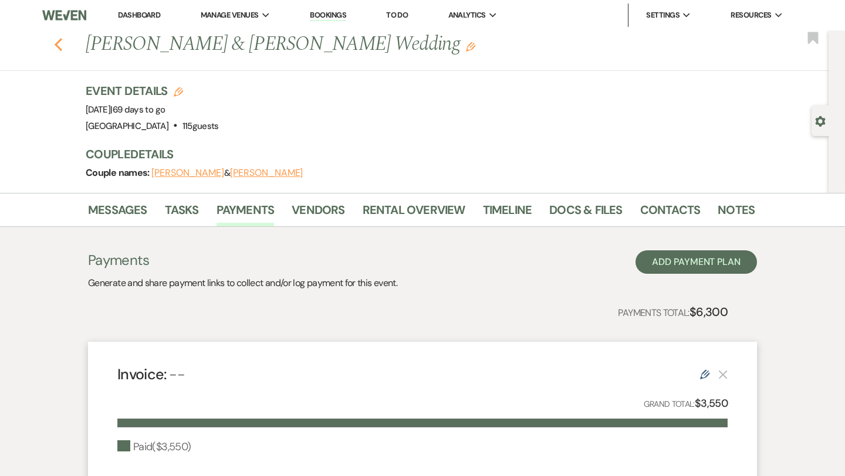
click at [58, 42] on use "button" at bounding box center [59, 44] width 8 height 13
select select "2"
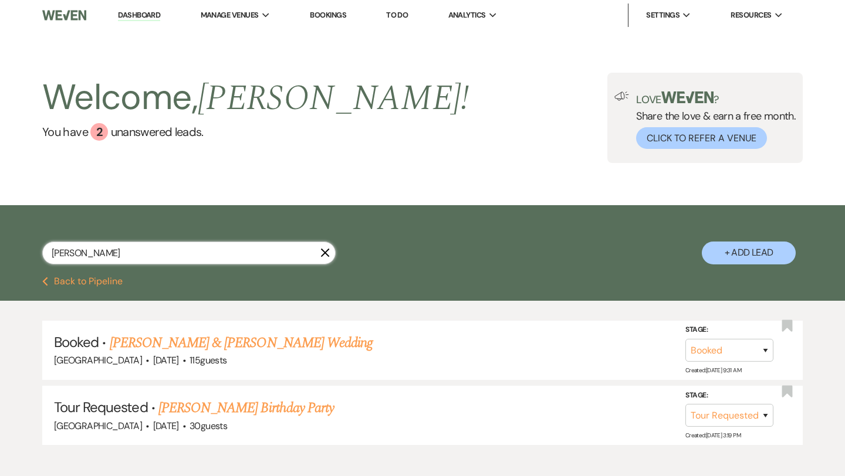
click at [161, 250] on input "winston" at bounding box center [188, 253] width 293 height 23
type input "gloria"
select select "2"
select select "4"
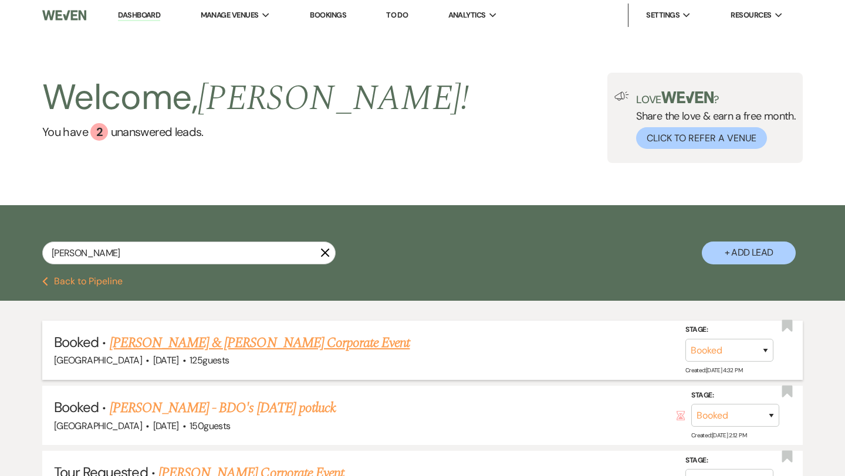
click at [174, 340] on link "Gloria Franks & Gloria Franks's Corporate Event" at bounding box center [260, 343] width 300 height 21
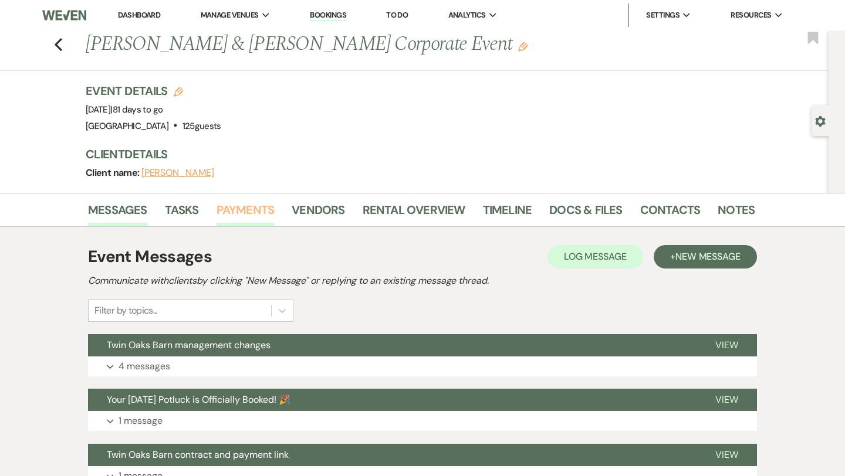
click at [252, 208] on link "Payments" at bounding box center [246, 214] width 58 height 26
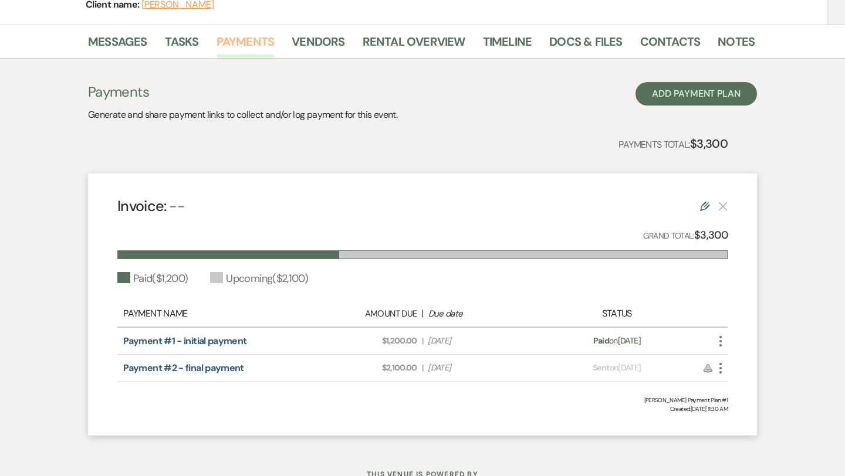
scroll to position [215, 0]
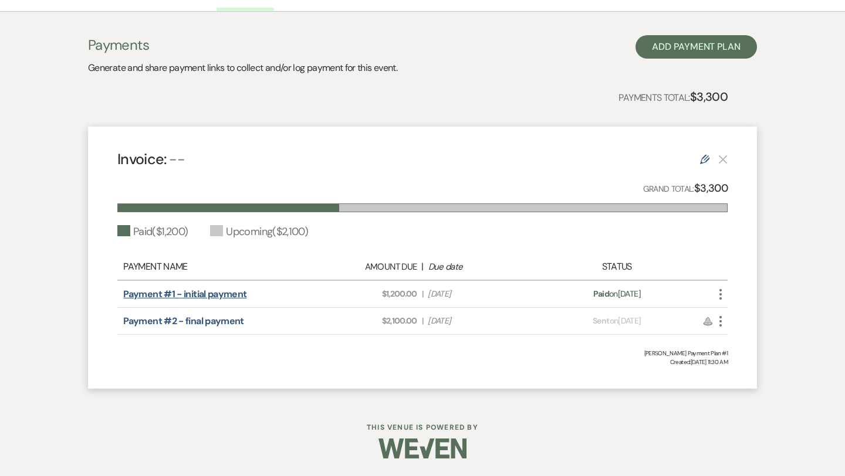
click at [183, 293] on link "Payment #1 - initial payment" at bounding box center [184, 294] width 123 height 12
select select "2"
select select "4"
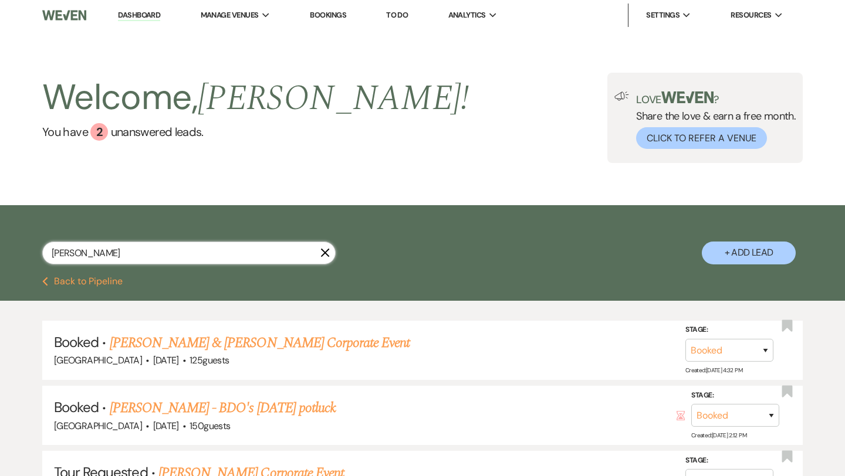
click at [117, 253] on input "gloria" at bounding box center [188, 253] width 293 height 23
type input "tiffany"
select select "2"
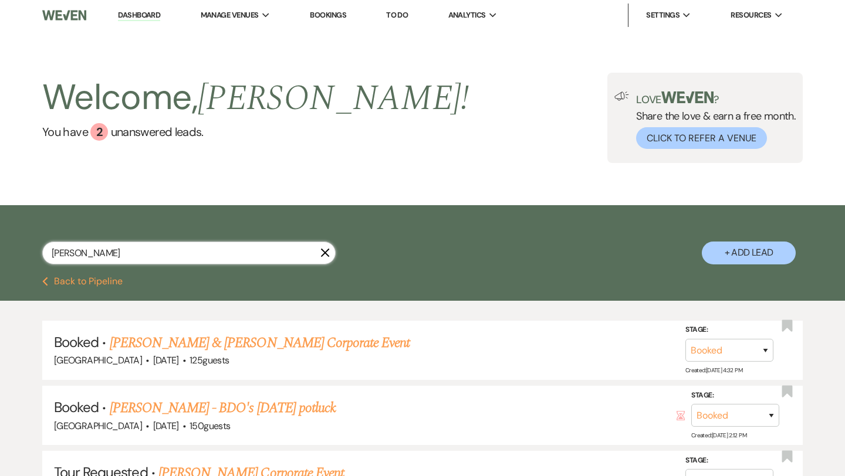
select select "5"
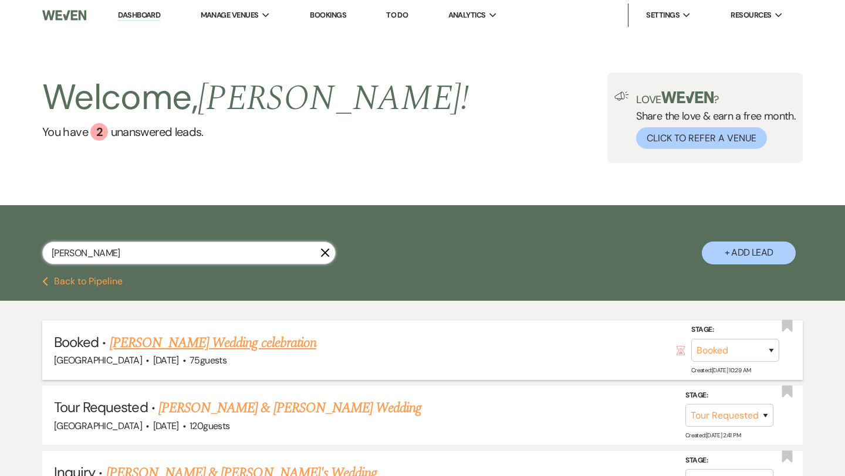
type input "tiffany"
click at [175, 347] on link "Tiffany Dunston's Wedding celebration" at bounding box center [213, 343] width 207 height 21
select select "5"
select select "13"
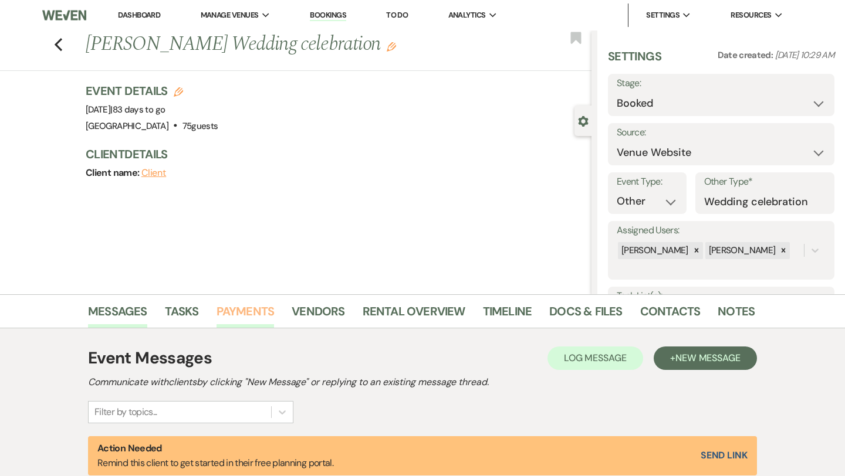
click at [253, 321] on link "Payments" at bounding box center [246, 315] width 58 height 26
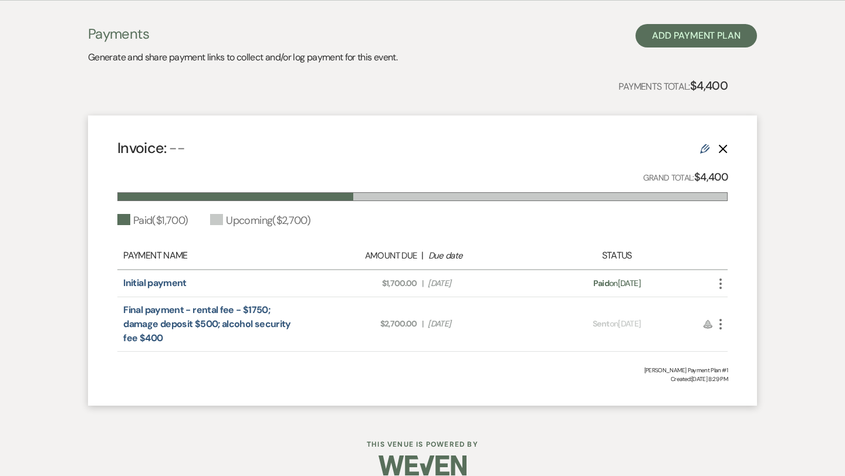
scroll to position [327, 0]
click at [158, 285] on link "Initial payment" at bounding box center [154, 284] width 63 height 12
click at [207, 323] on link "Final payment - rental fee - $1750; damage deposit $500; alcohol security fee $…" at bounding box center [206, 325] width 167 height 40
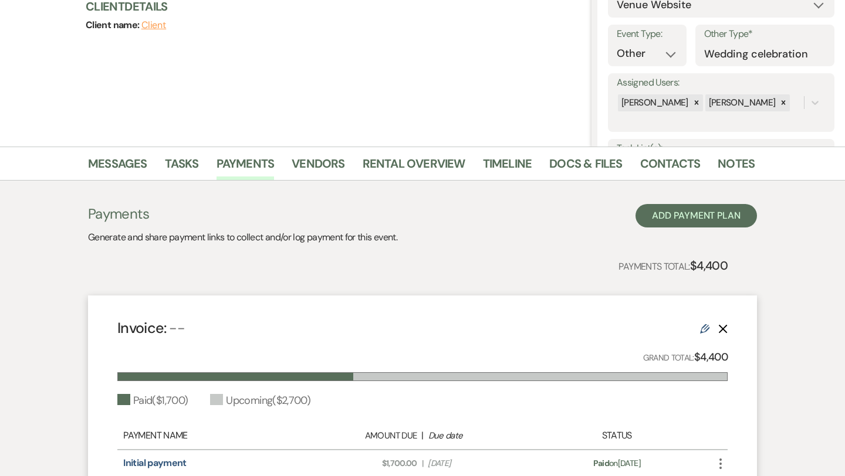
scroll to position [0, 0]
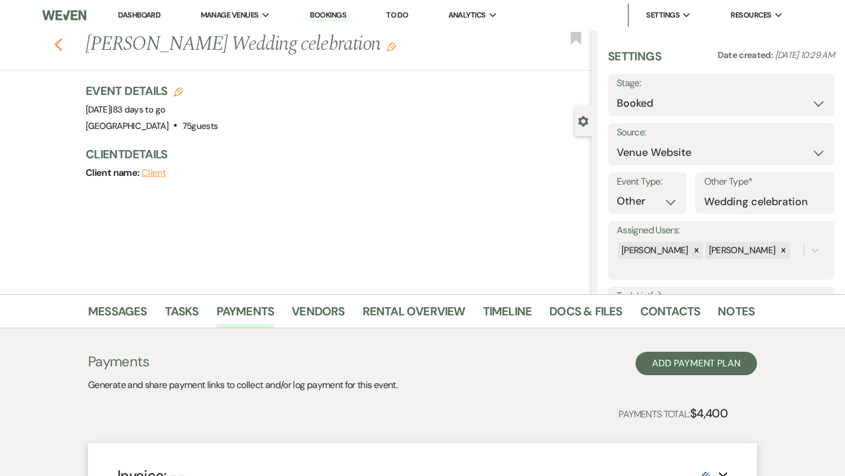
click at [60, 43] on icon "Previous" at bounding box center [58, 45] width 9 height 14
select select "2"
select select "5"
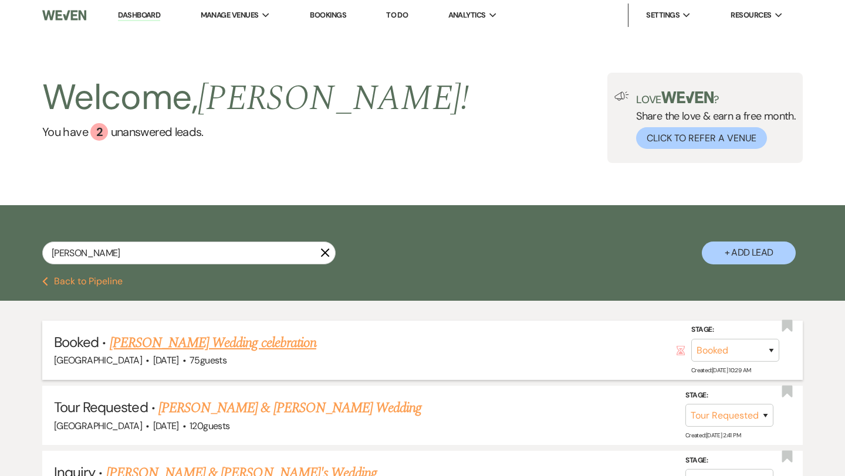
click at [181, 347] on link "Tiffany Dunston's Wedding celebration" at bounding box center [213, 343] width 207 height 21
select select "5"
select select "13"
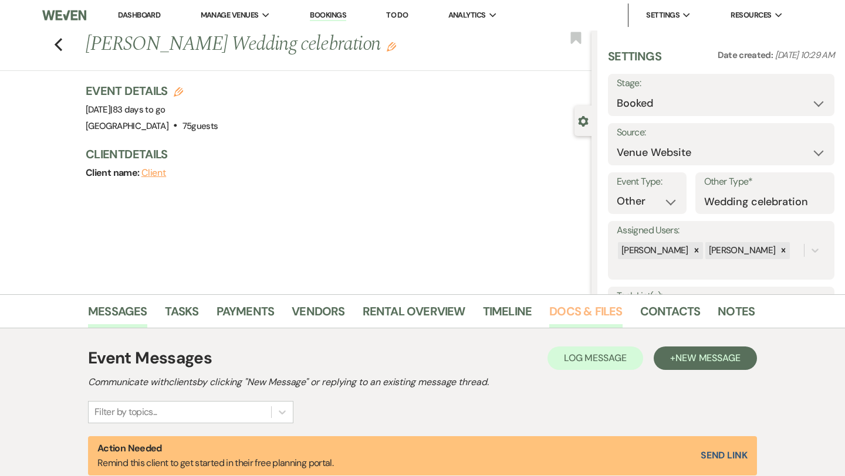
click at [580, 316] on link "Docs & Files" at bounding box center [585, 315] width 73 height 26
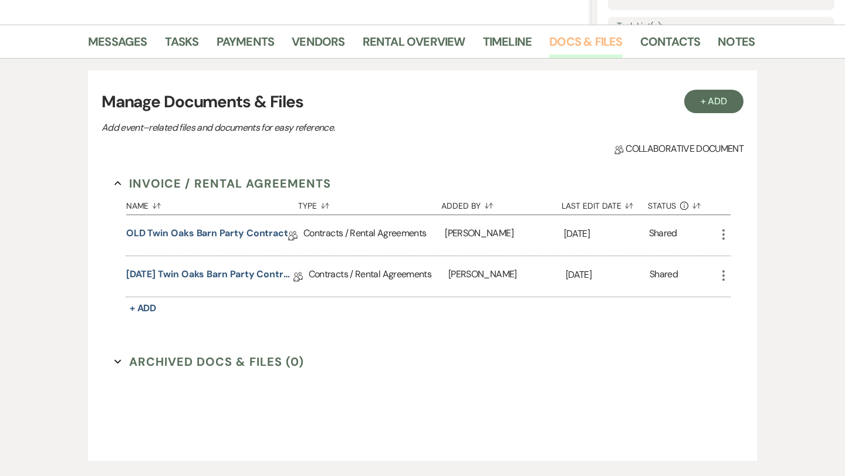
scroll to position [271, 0]
click at [208, 271] on link "11/8/25 Twin Oaks Barn Party contract" at bounding box center [209, 275] width 167 height 18
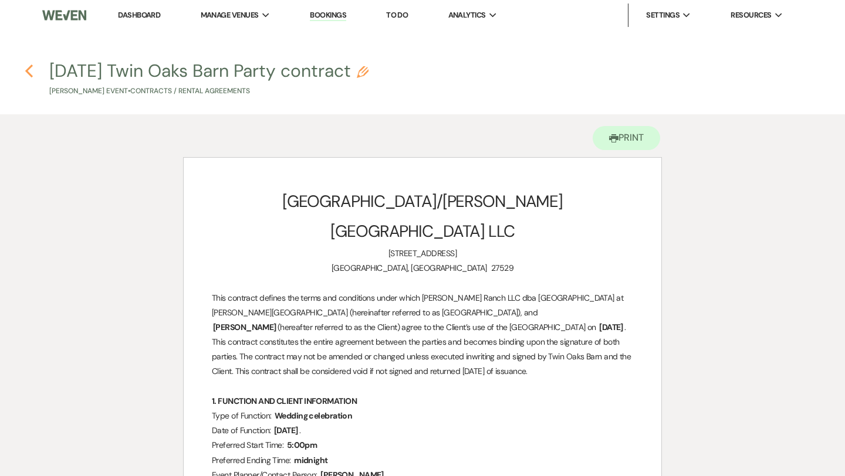
click at [28, 67] on icon "Previous" at bounding box center [29, 71] width 9 height 14
select select "5"
select select "13"
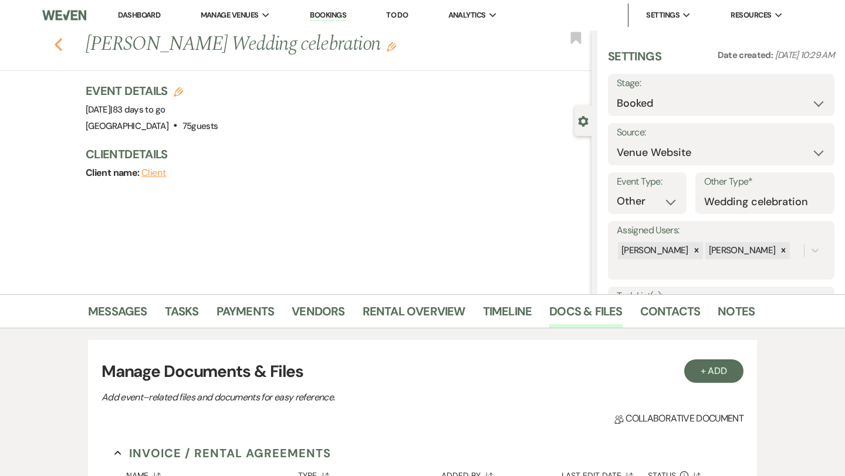
click at [57, 44] on icon "Previous" at bounding box center [58, 45] width 9 height 14
select select "2"
select select "5"
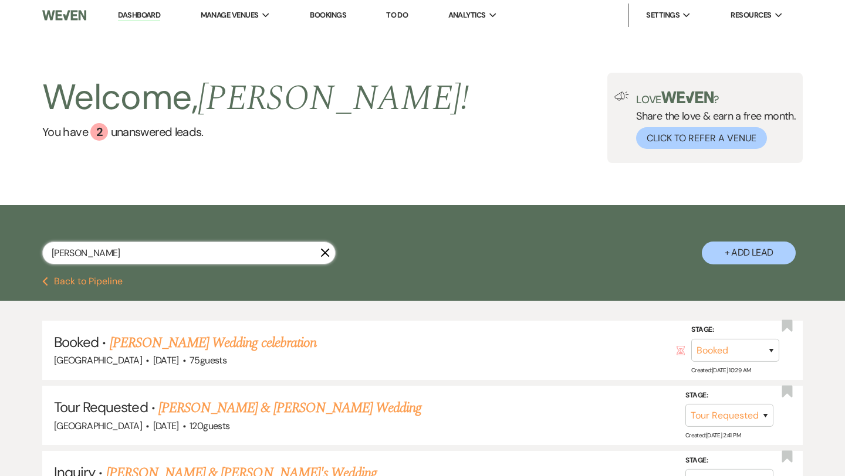
click at [99, 249] on input "tiffany" at bounding box center [188, 253] width 293 height 23
type input "ethan"
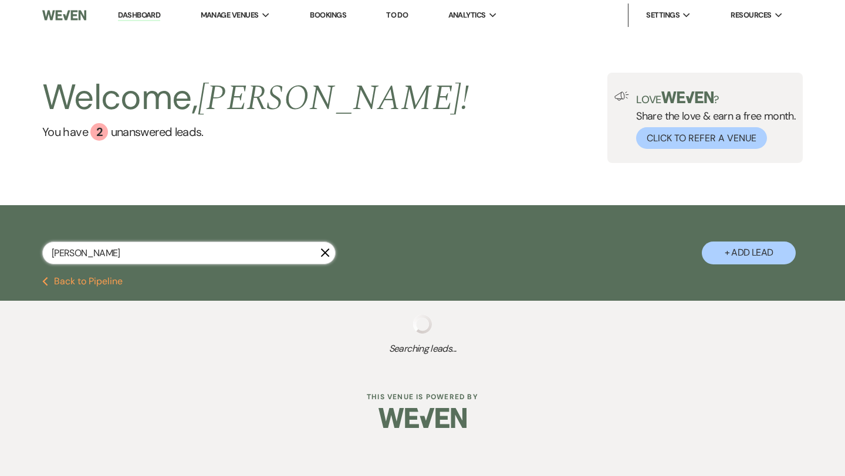
select select "2"
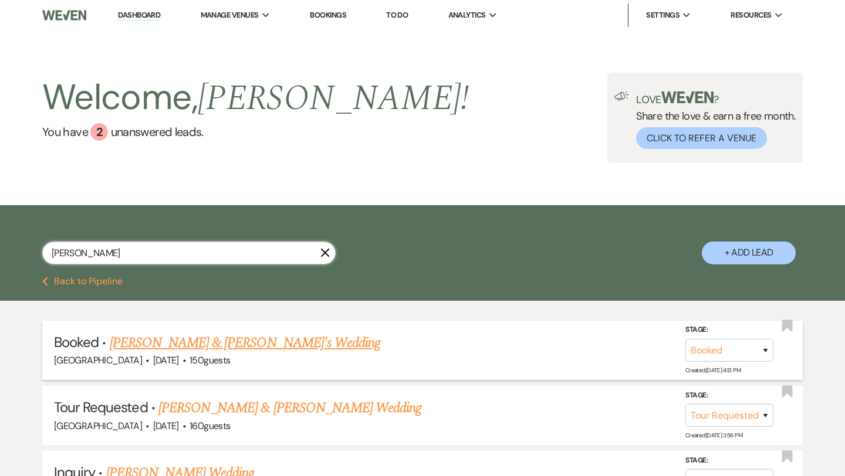
type input "ethan"
click at [164, 348] on link "Ethan & Erin's Wedding" at bounding box center [245, 343] width 271 height 21
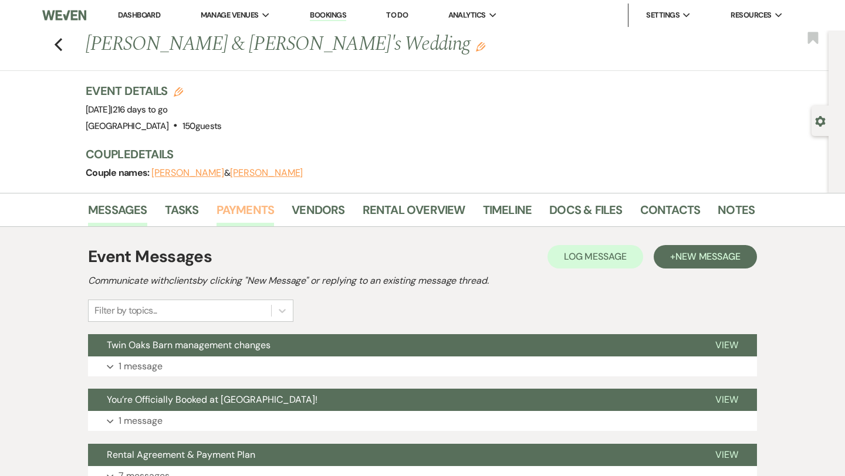
click at [248, 209] on link "Payments" at bounding box center [246, 214] width 58 height 26
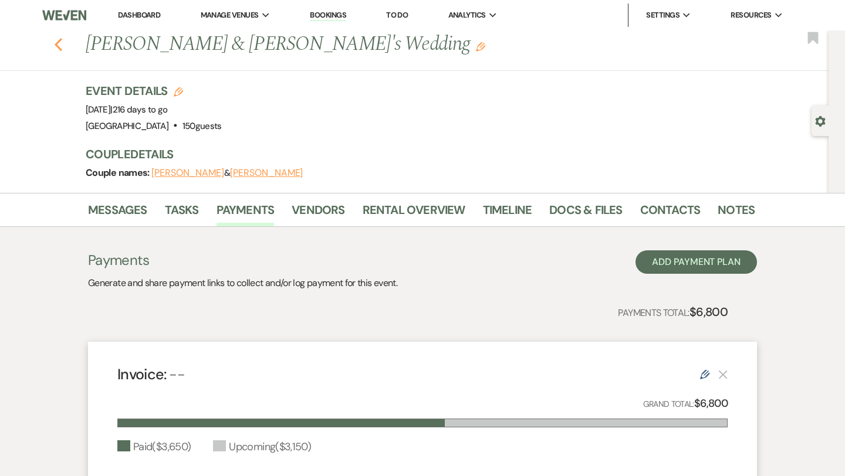
click at [60, 39] on use "button" at bounding box center [59, 44] width 8 height 13
select select "2"
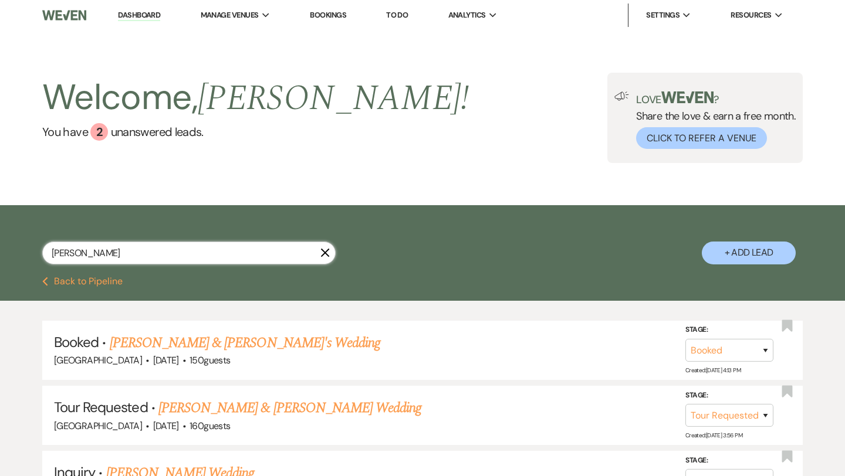
click at [92, 252] on input "ethan" at bounding box center [188, 253] width 293 height 23
type input "claire"
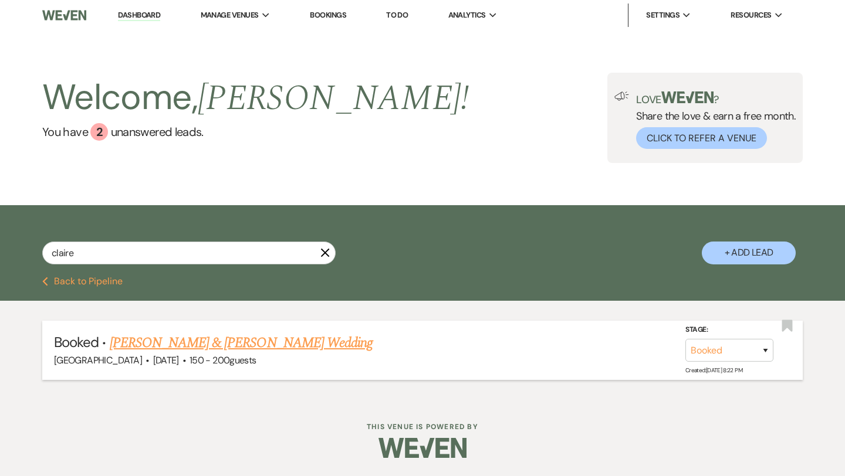
click at [135, 343] on link "Claire Kingery & Bene Godfrey's Wedding" at bounding box center [241, 343] width 263 height 21
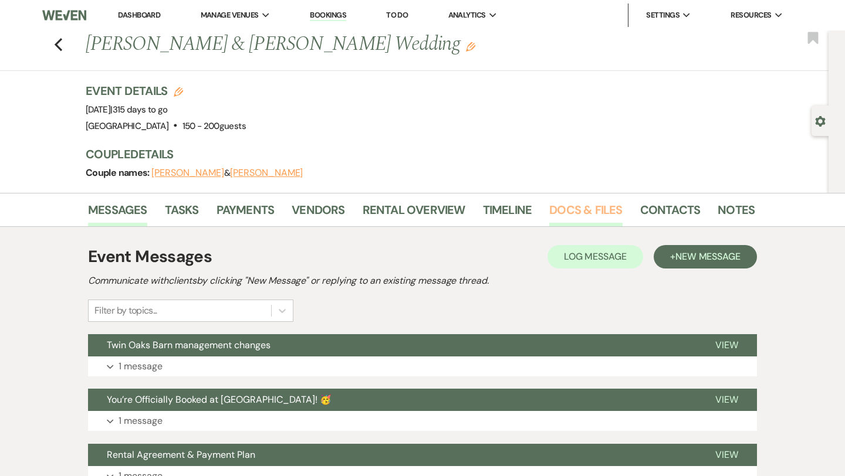
click at [566, 214] on link "Docs & Files" at bounding box center [585, 214] width 73 height 26
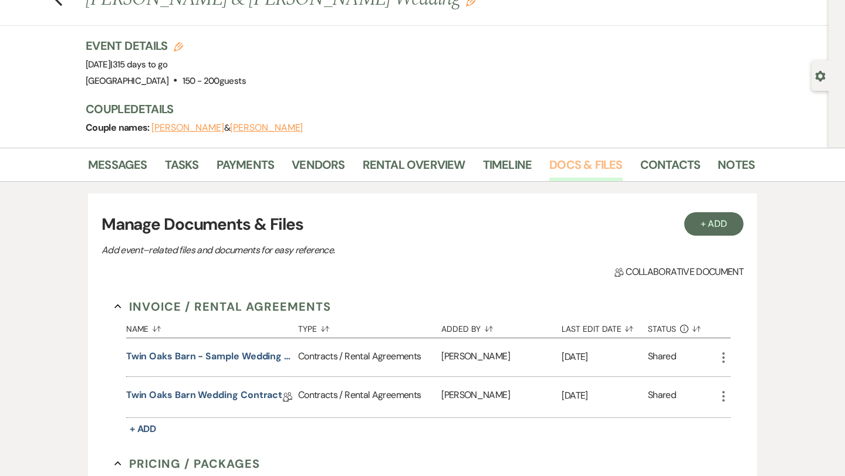
scroll to position [68, 0]
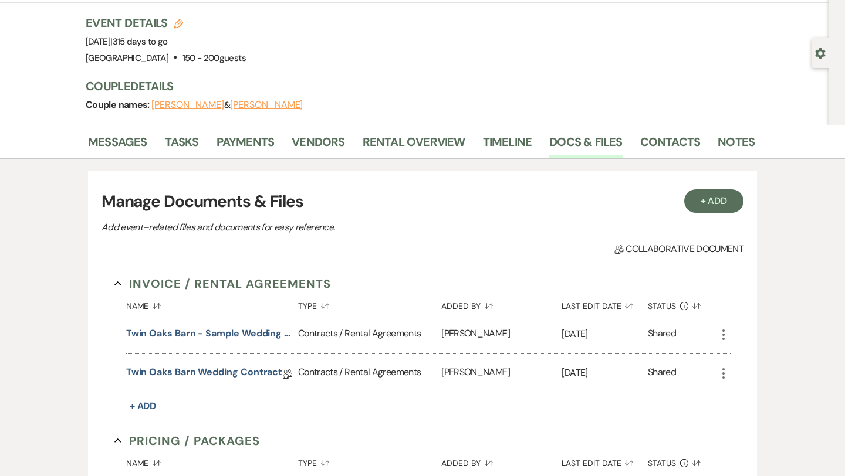
click at [221, 371] on link "Twin Oaks Barn Wedding Contract" at bounding box center [204, 375] width 157 height 18
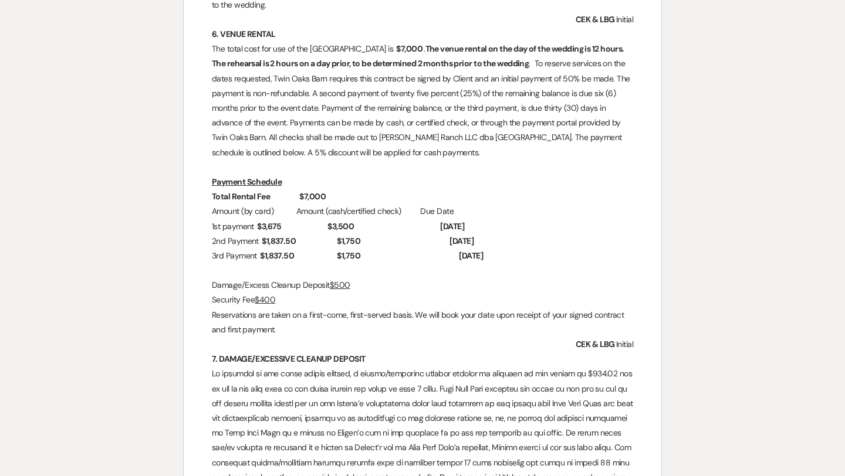
scroll to position [1002, 0]
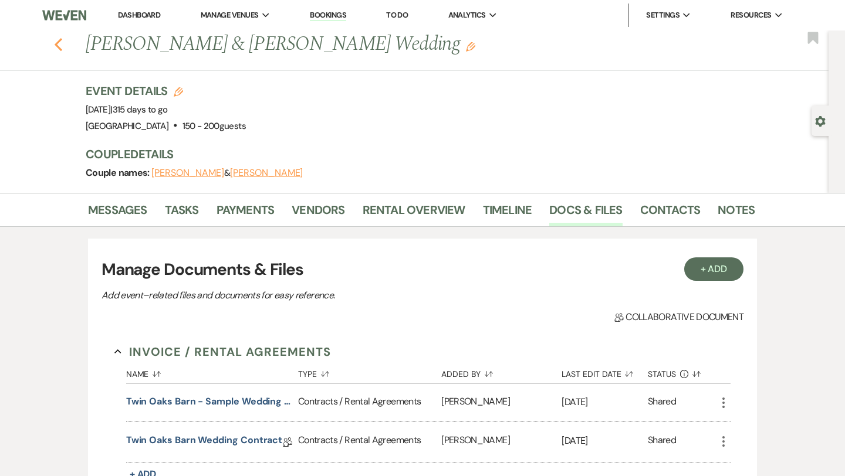
click at [55, 48] on icon "Previous" at bounding box center [58, 45] width 9 height 14
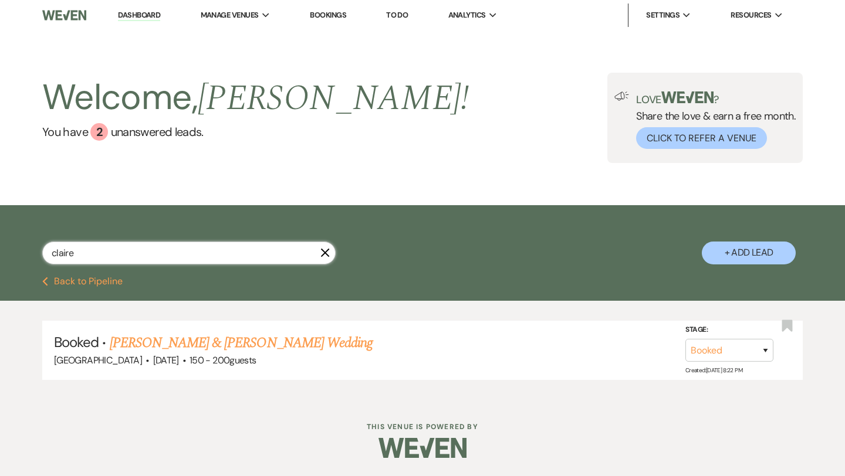
click at [115, 252] on input "claire" at bounding box center [188, 253] width 293 height 23
type input "colin"
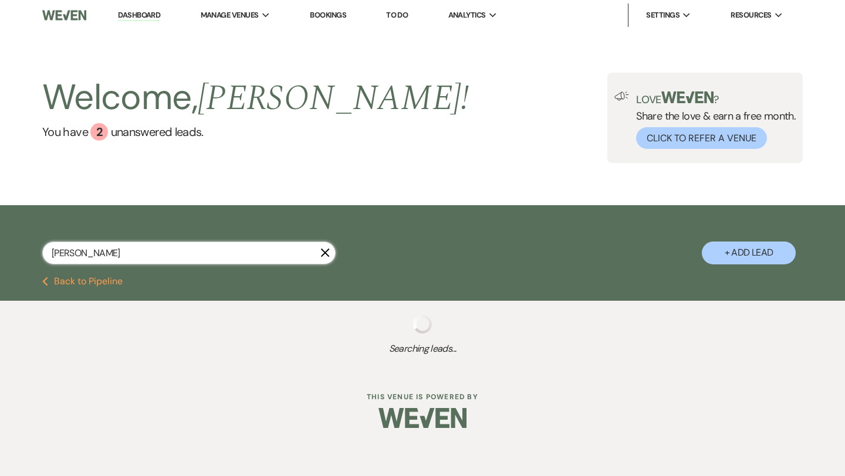
select select "5"
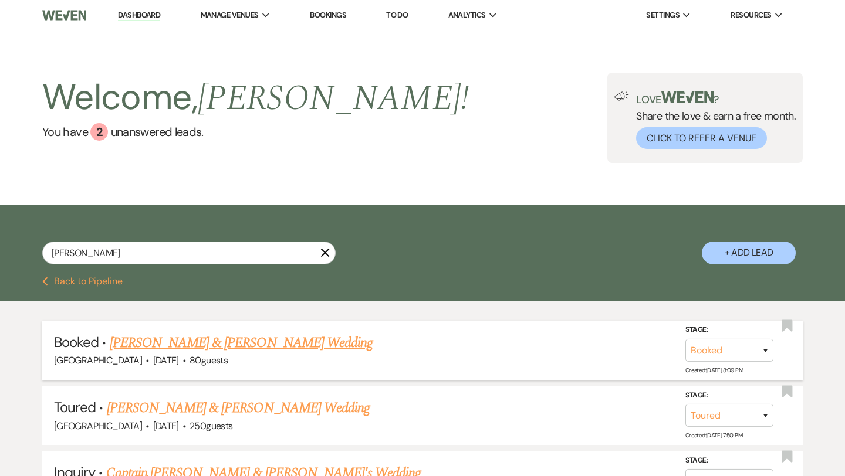
click at [215, 339] on link "Colin Hsieh & Lydia Walker's Wedding" at bounding box center [241, 343] width 263 height 21
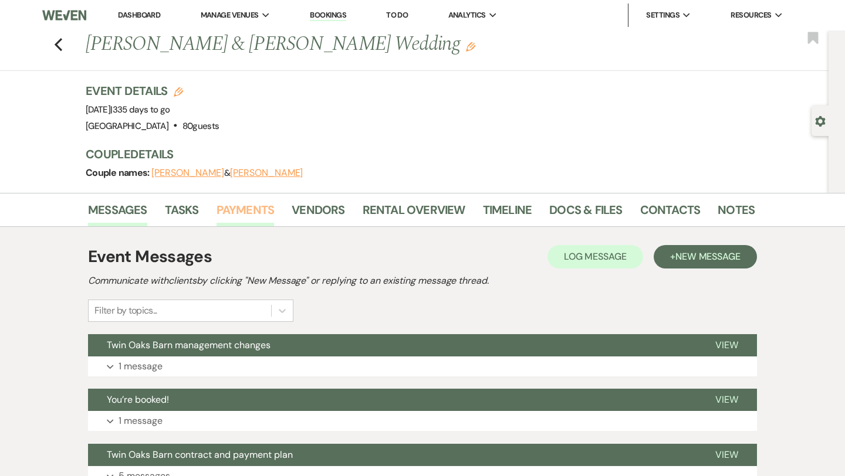
click at [234, 210] on link "Payments" at bounding box center [246, 214] width 58 height 26
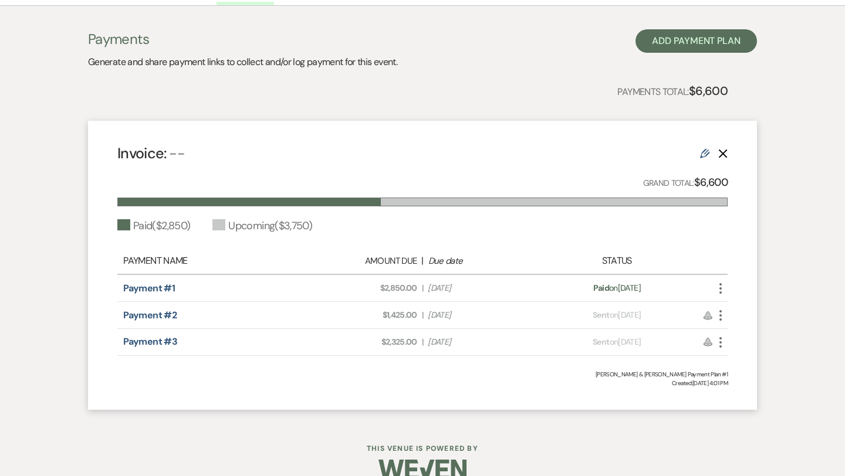
scroll to position [228, 0]
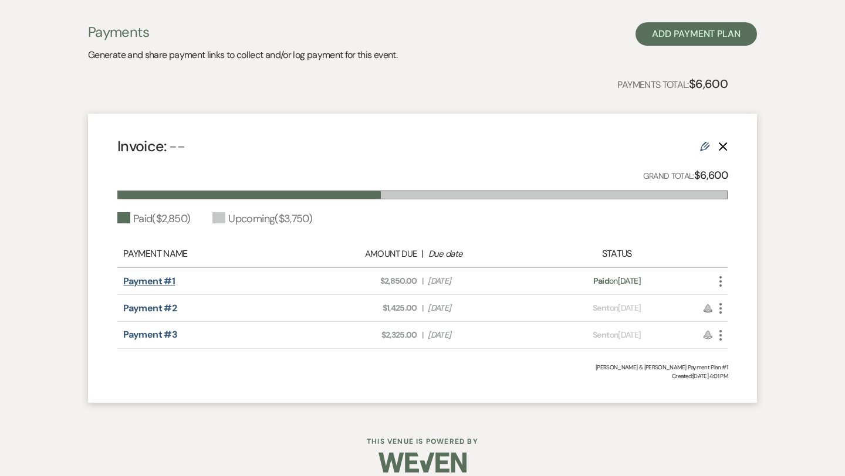
click at [150, 286] on link "Payment #1" at bounding box center [149, 281] width 52 height 12
click at [153, 312] on link "Payment #2" at bounding box center [149, 308] width 53 height 12
click at [140, 337] on link "Payment #3" at bounding box center [150, 335] width 54 height 12
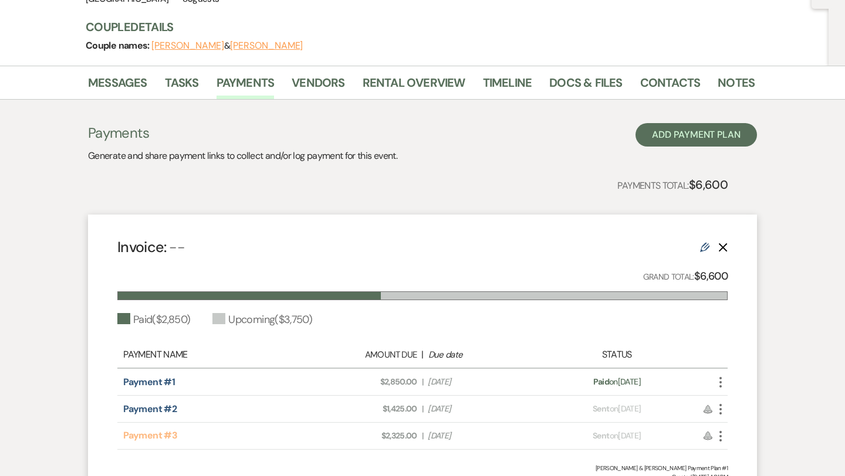
scroll to position [0, 0]
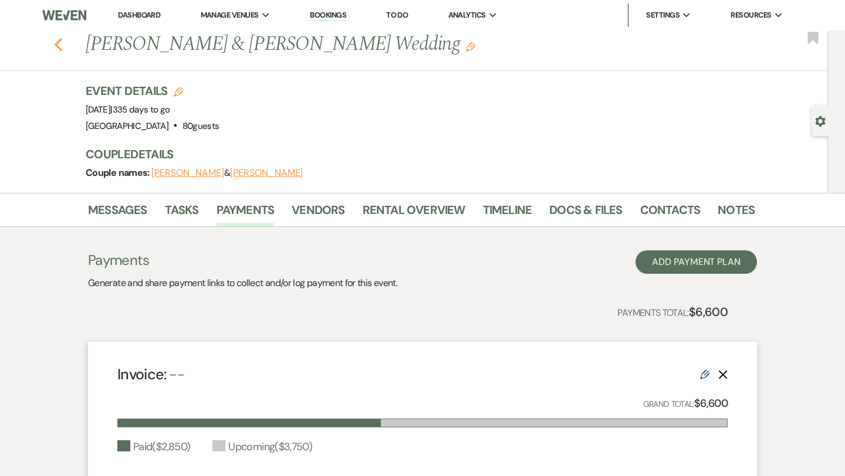
click at [59, 43] on icon "Previous" at bounding box center [58, 45] width 9 height 14
select select "5"
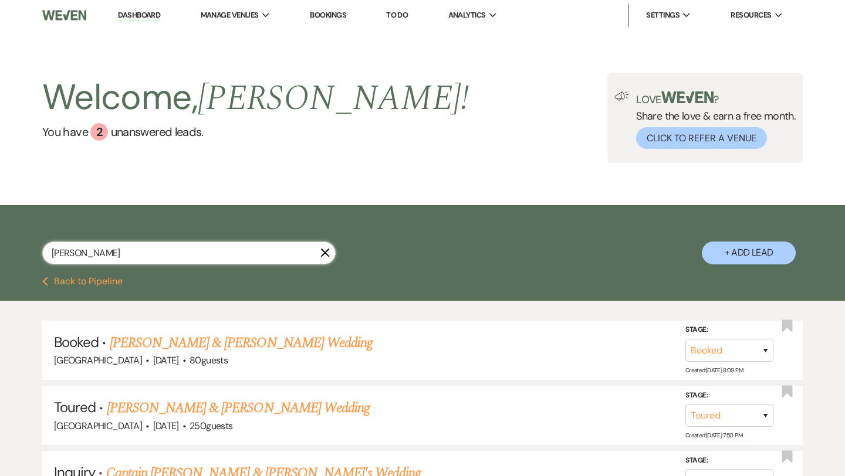
click at [138, 253] on input "colin" at bounding box center [188, 253] width 293 height 23
type input "katelyn"
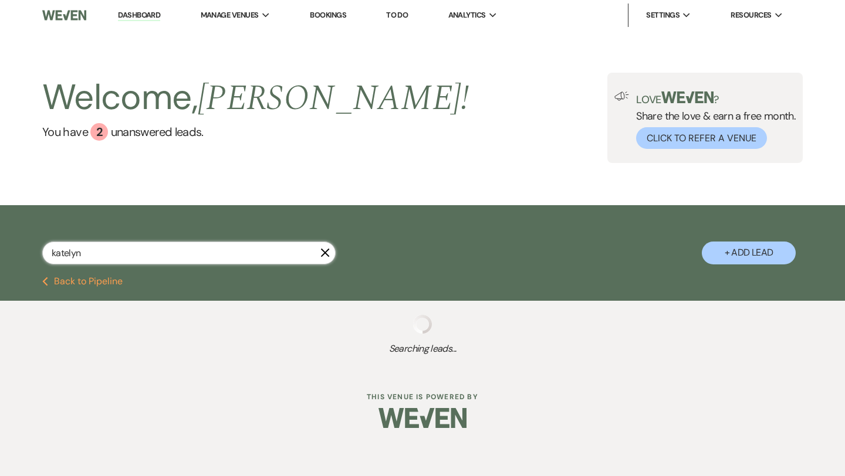
select select "4"
select select "2"
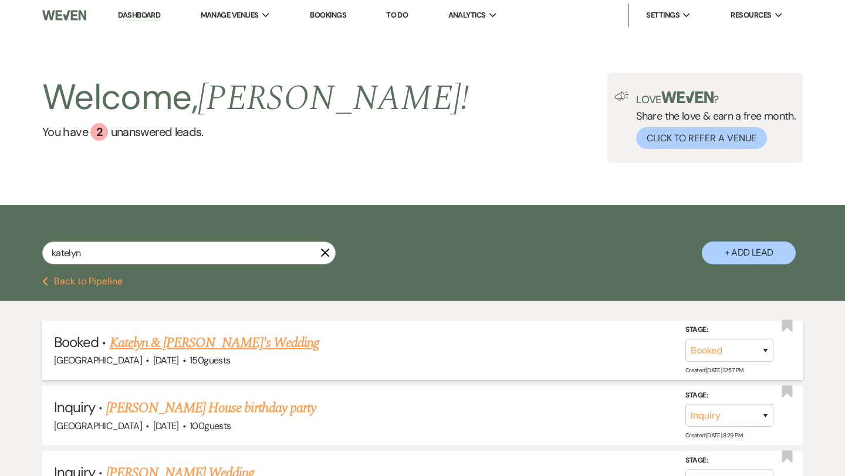
click at [200, 343] on link "Katelyn & Fiance's Wedding" at bounding box center [214, 343] width 209 height 21
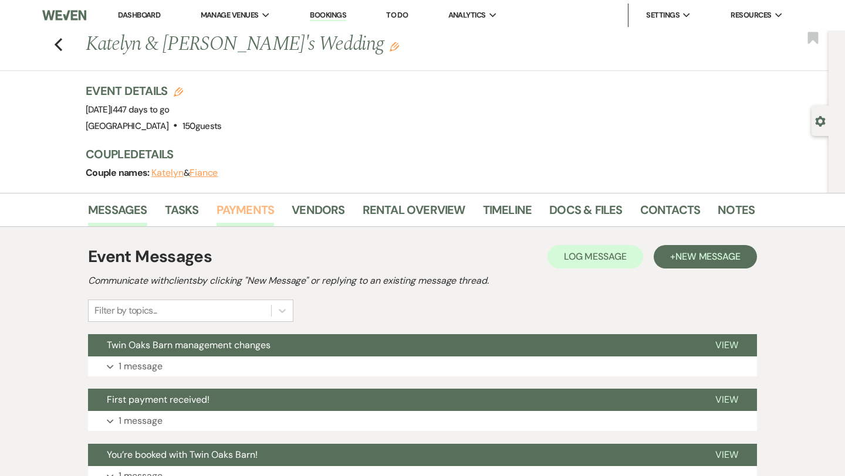
click at [258, 206] on link "Payments" at bounding box center [246, 214] width 58 height 26
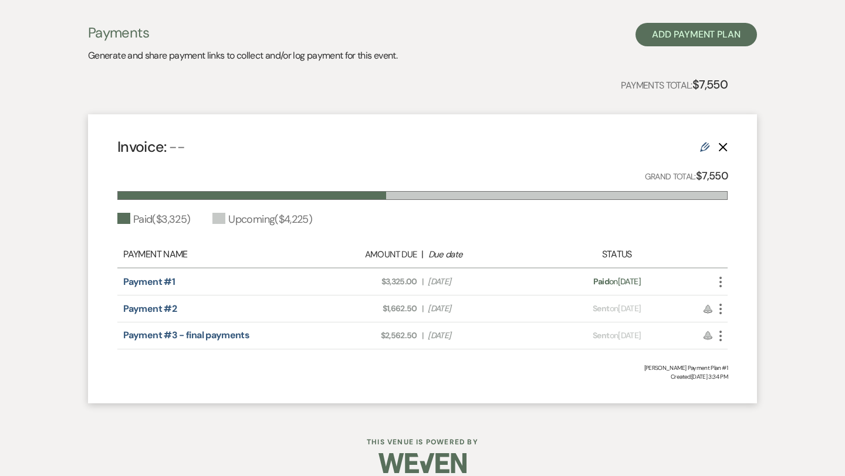
scroll to position [235, 0]
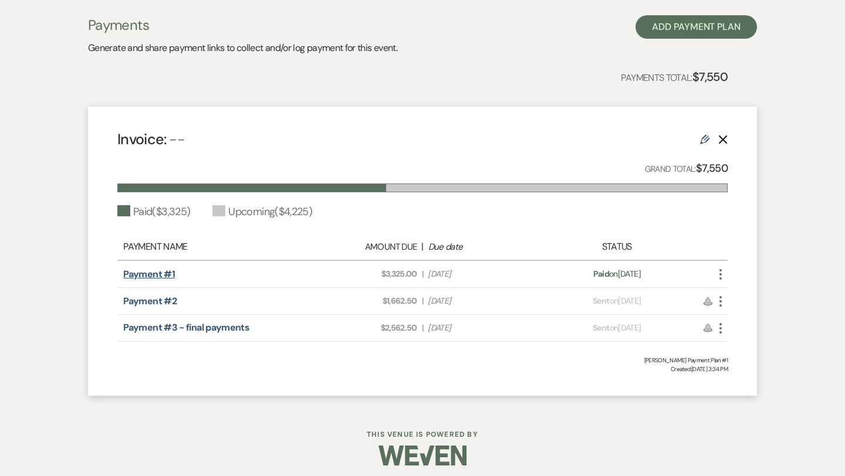
click at [157, 273] on link "Payment #1" at bounding box center [149, 274] width 52 height 12
click at [142, 303] on link "Payment #2" at bounding box center [149, 301] width 53 height 12
click at [160, 329] on link "Payment #3 - final payments" at bounding box center [186, 328] width 126 height 12
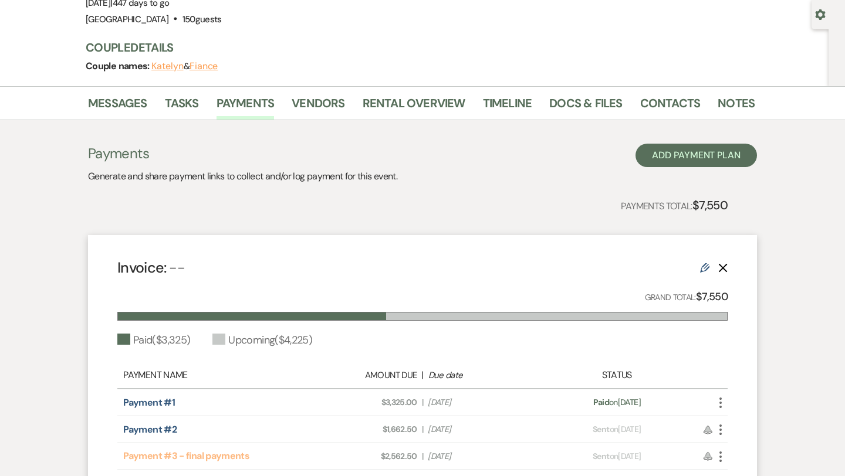
scroll to position [0, 0]
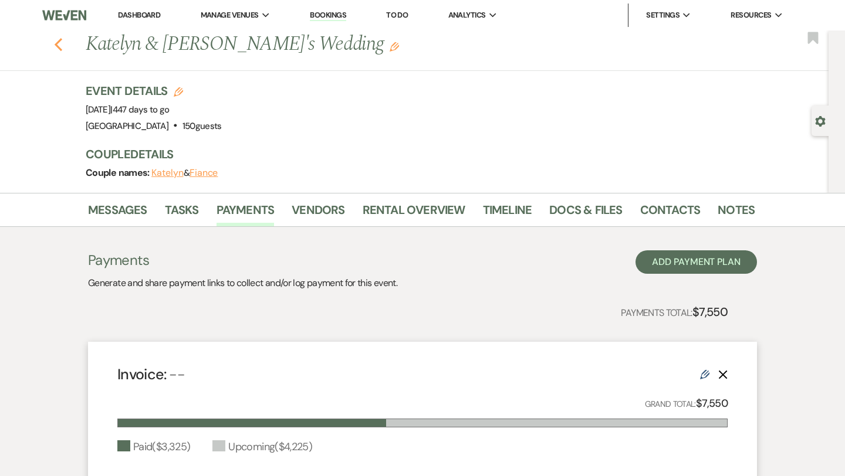
click at [58, 48] on icon "Previous" at bounding box center [58, 45] width 9 height 14
select select "4"
select select "2"
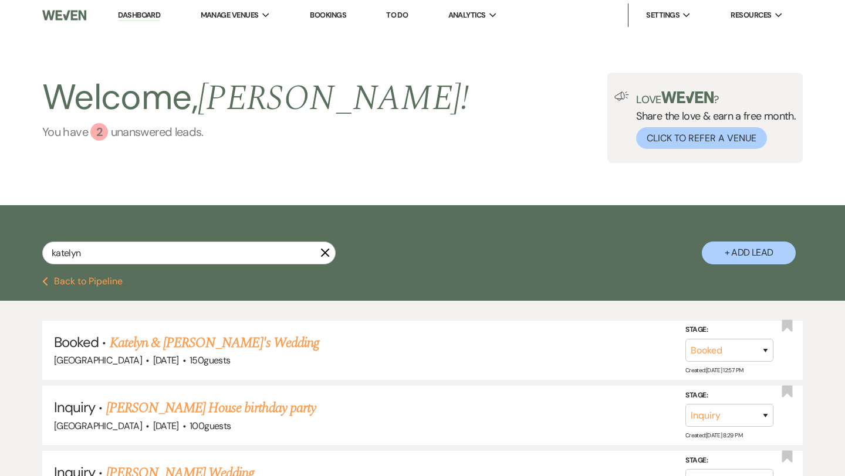
click at [102, 131] on div "2" at bounding box center [99, 132] width 18 height 18
click at [126, 19] on link "Dashboard" at bounding box center [139, 15] width 42 height 11
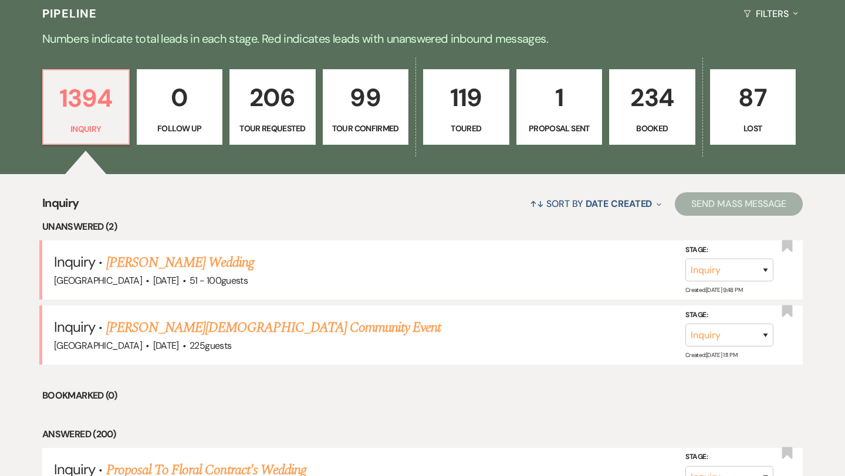
scroll to position [281, 0]
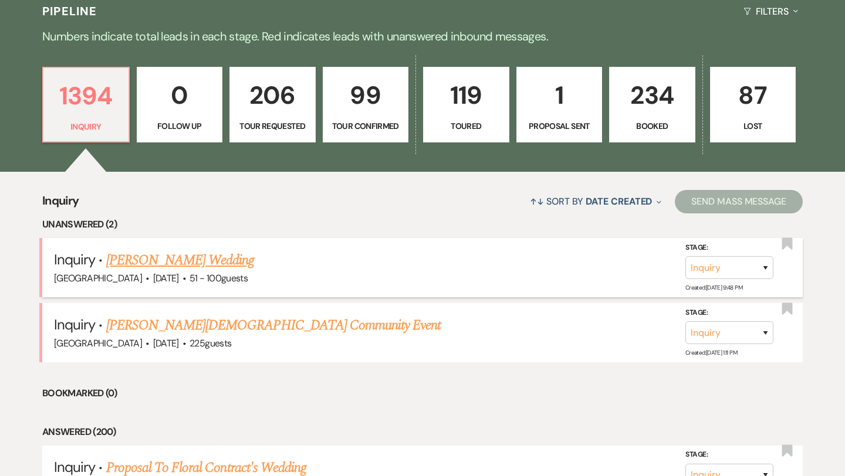
click at [164, 258] on link "[PERSON_NAME] Wedding" at bounding box center [180, 260] width 148 height 21
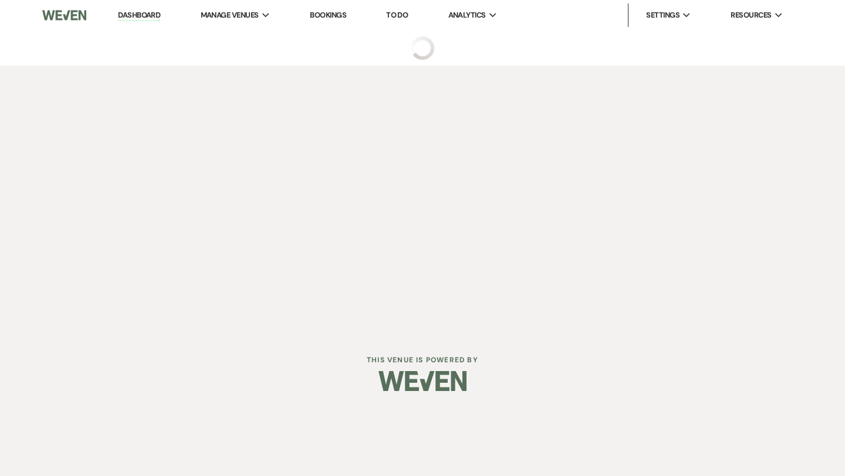
select select "2"
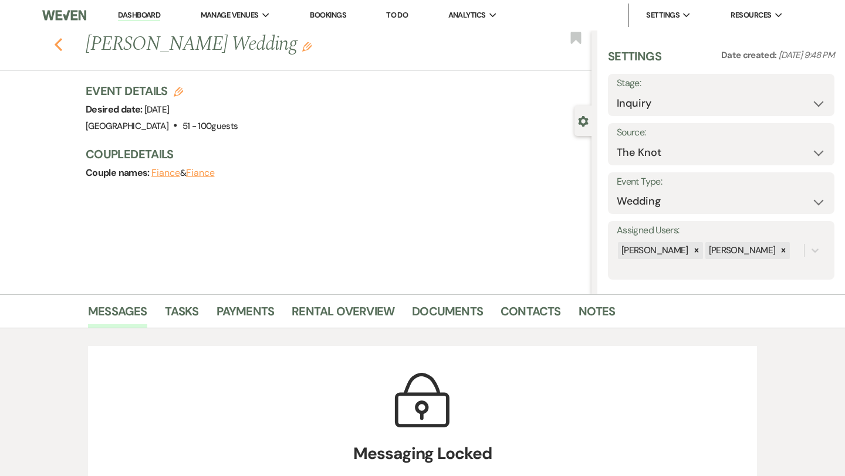
click at [60, 42] on icon "Previous" at bounding box center [58, 45] width 9 height 14
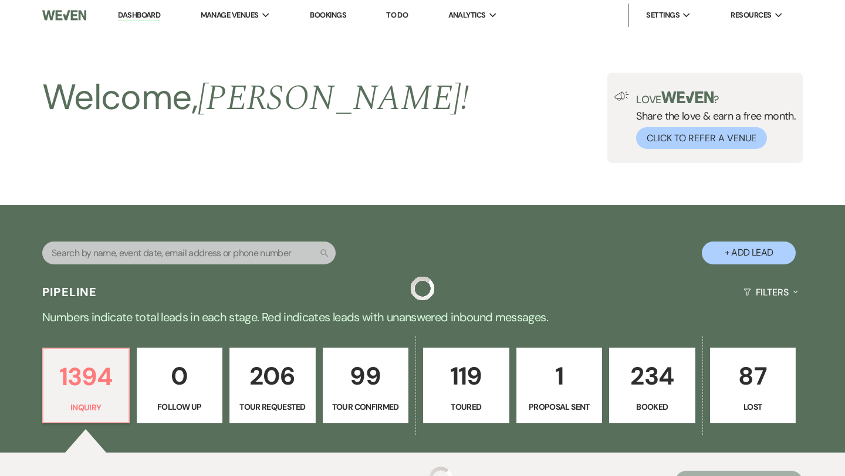
scroll to position [281, 0]
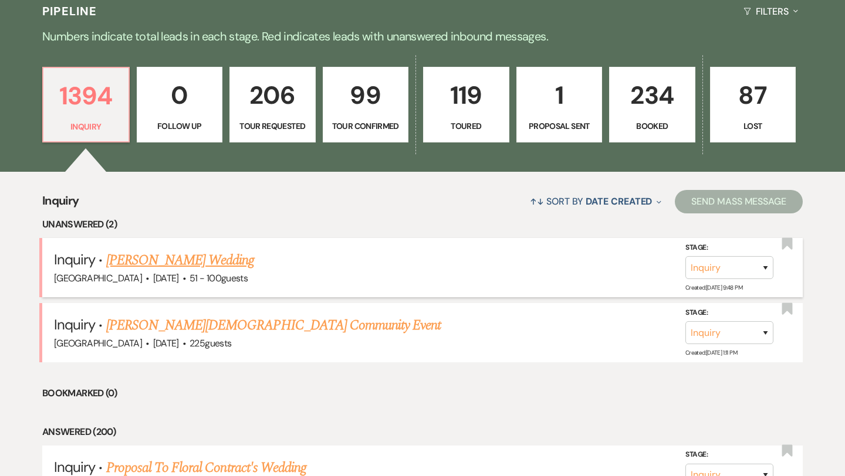
click at [152, 258] on link "[PERSON_NAME] Wedding" at bounding box center [180, 260] width 148 height 21
select select "2"
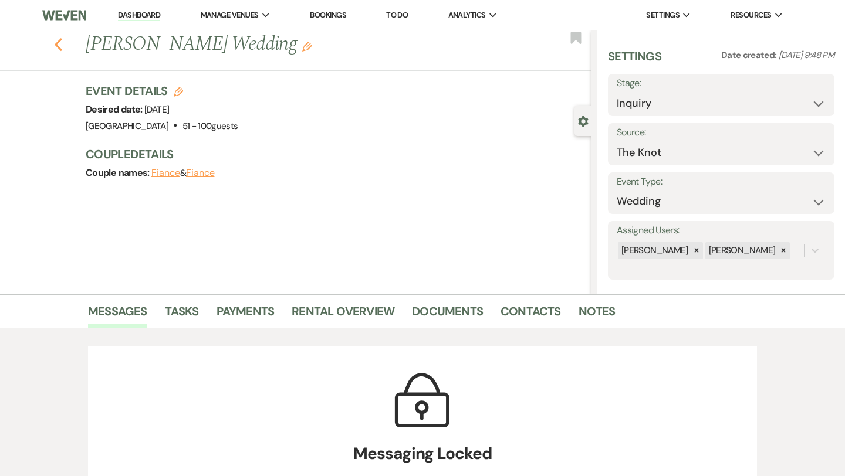
click at [61, 48] on icon "Previous" at bounding box center [58, 45] width 9 height 14
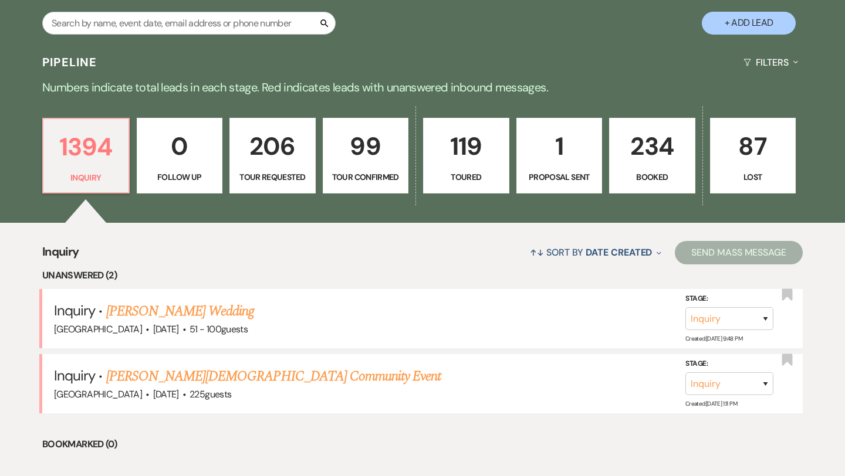
scroll to position [255, 0]
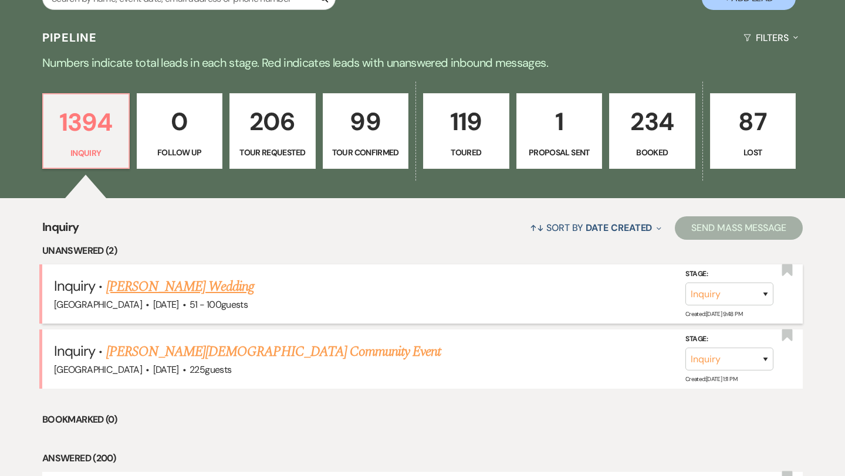
click at [146, 290] on link "[PERSON_NAME] Wedding" at bounding box center [180, 286] width 148 height 21
select select "2"
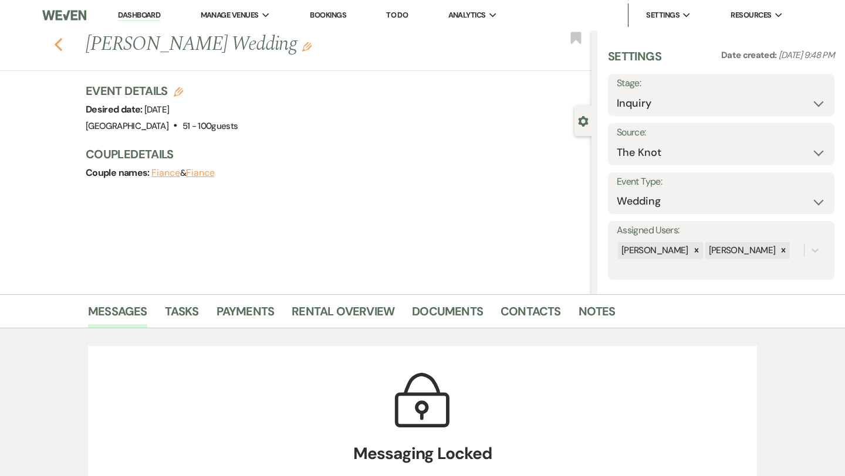
click at [58, 45] on use "button" at bounding box center [59, 44] width 8 height 13
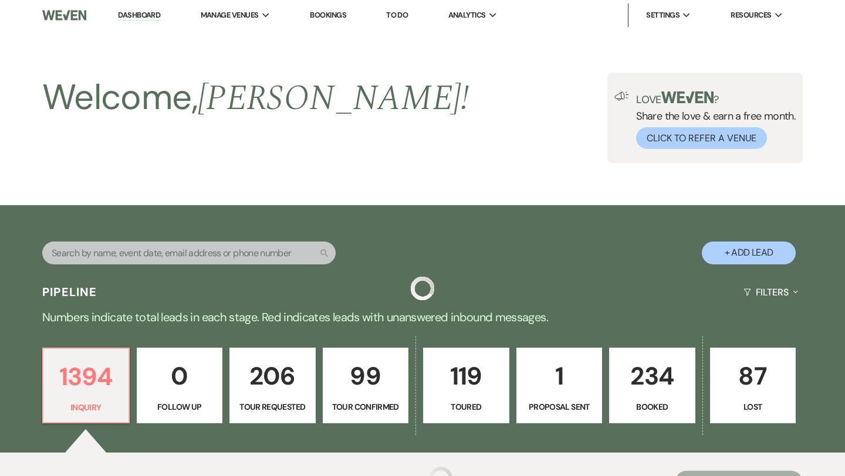
scroll to position [255, 0]
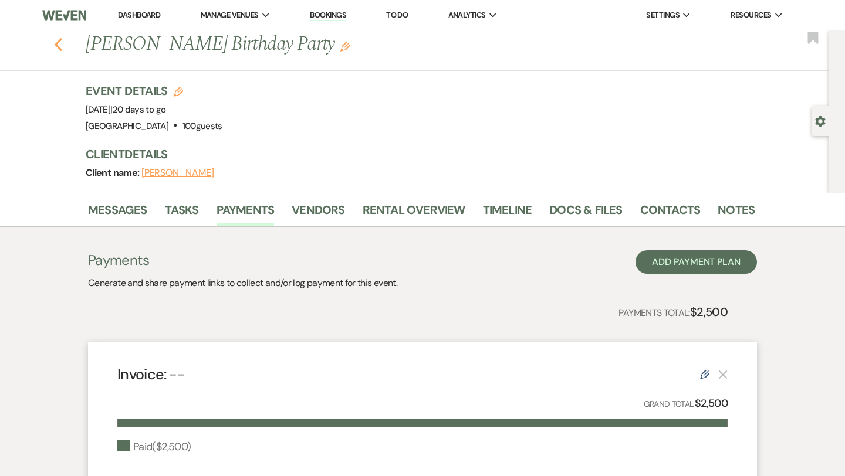
click at [59, 43] on icon "Previous" at bounding box center [58, 45] width 9 height 14
click at [137, 17] on link "Dashboard" at bounding box center [139, 15] width 42 height 10
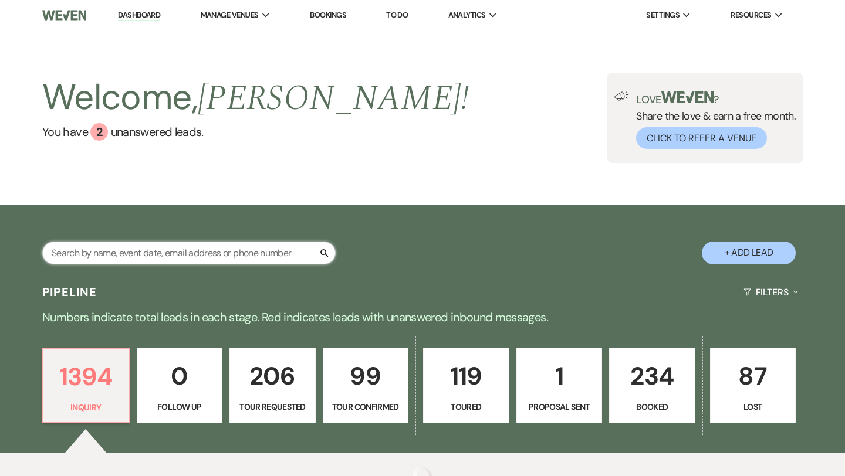
click at [117, 255] on input "text" at bounding box center [188, 253] width 293 height 23
type input "claire"
click at [116, 69] on div "Welcome, Carley ! You have 2 unanswered lead s . Love ? Share the love & earn a…" at bounding box center [422, 118] width 845 height 175
click at [89, 67] on div "Welcome, Carley ! You have 2 unanswered lead s . Love ? Share the love & earn a…" at bounding box center [422, 118] width 845 height 175
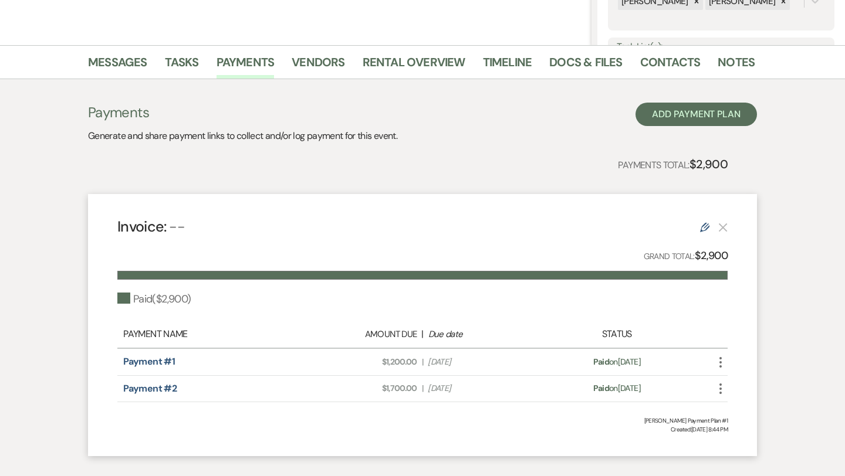
scroll to position [252, 0]
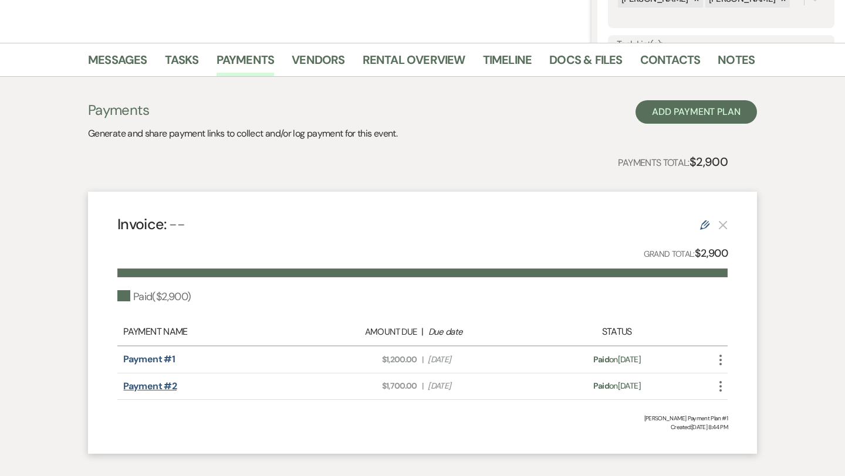
click at [134, 390] on link "Payment #2" at bounding box center [149, 386] width 53 height 12
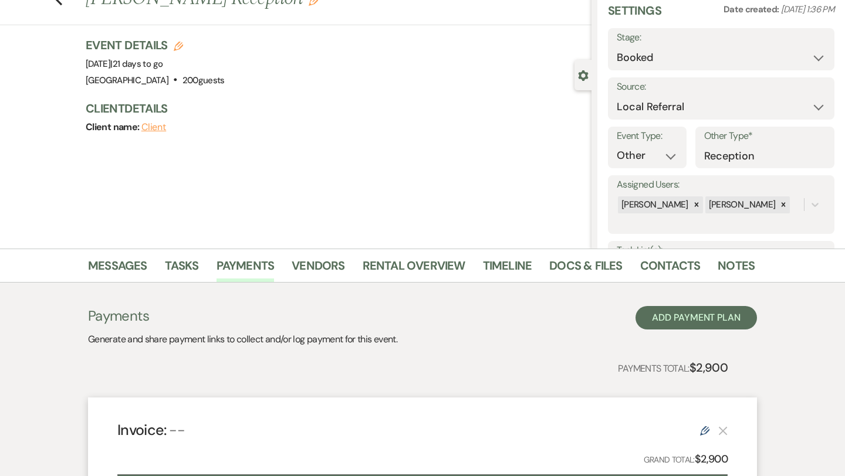
scroll to position [7, 0]
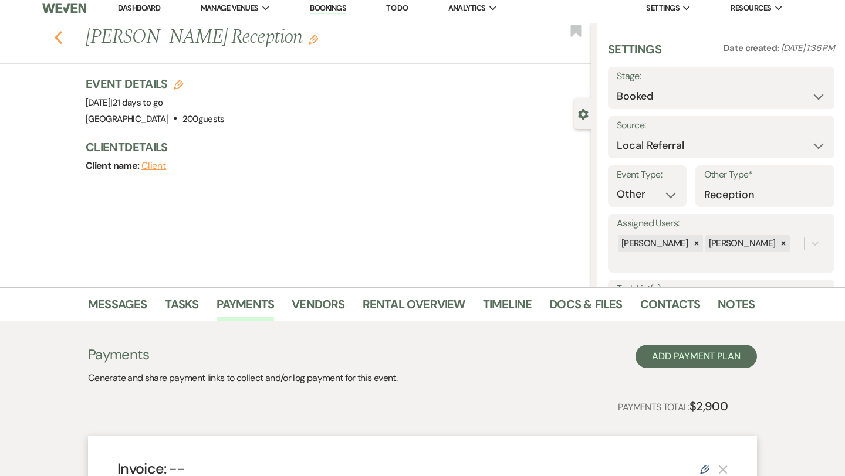
click at [58, 34] on use "button" at bounding box center [59, 37] width 8 height 13
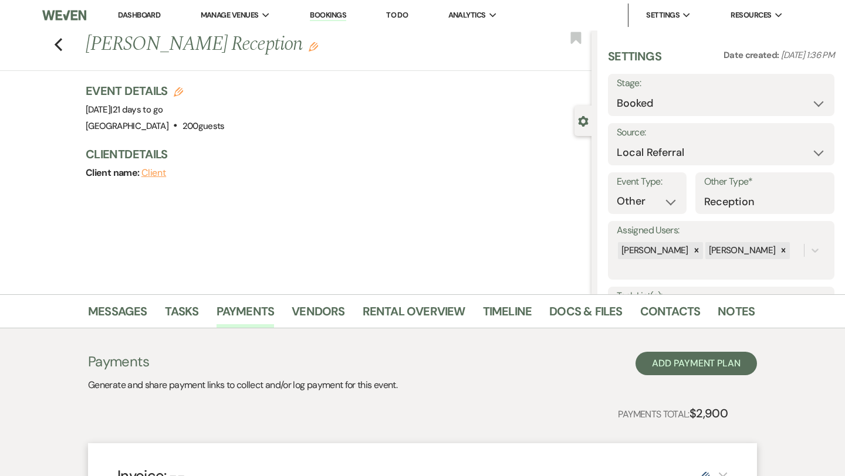
click at [62, 36] on div "Previous Pam Hartman's Reception Edit Bookmark" at bounding box center [292, 51] width 597 height 40
click at [56, 45] on use "button" at bounding box center [59, 44] width 8 height 13
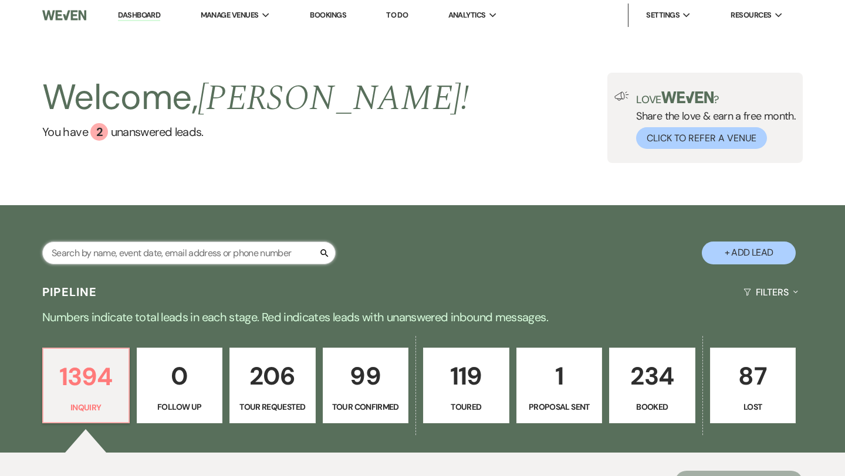
click at [158, 245] on input "text" at bounding box center [188, 253] width 293 height 23
type input "lak"
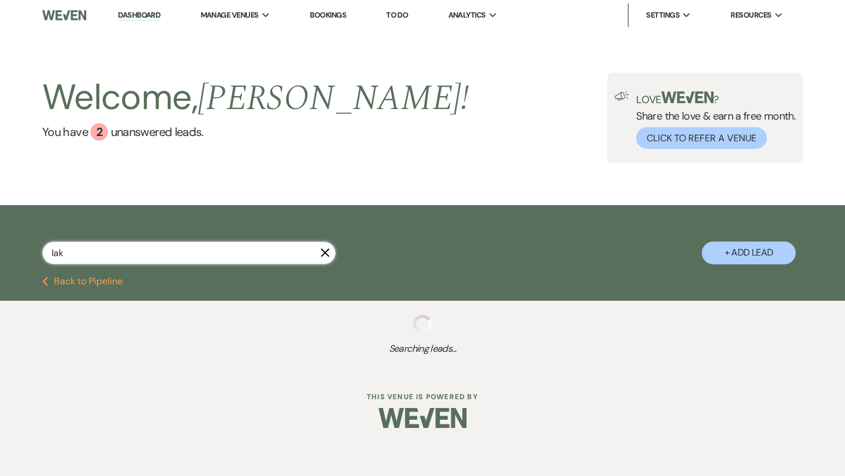
select select "4"
select select "2"
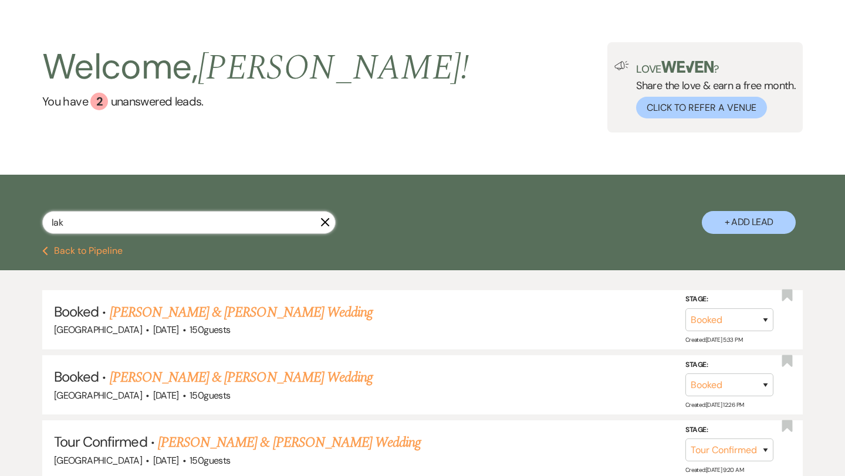
scroll to position [36, 0]
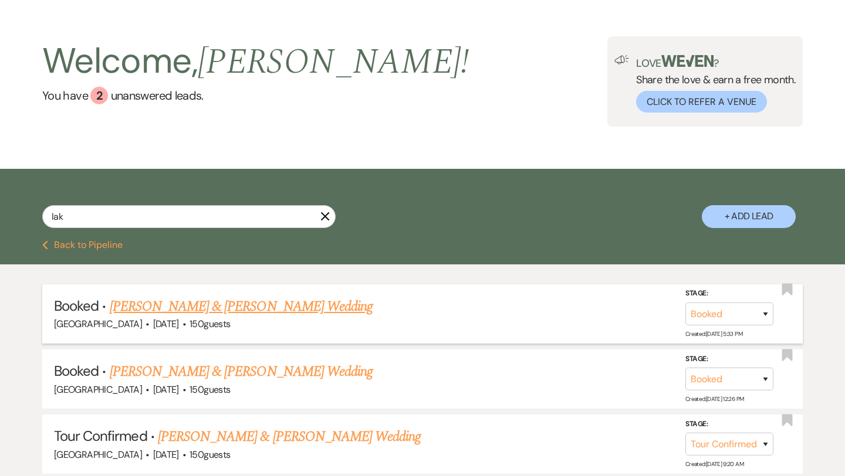
click at [233, 303] on link "[PERSON_NAME] & [PERSON_NAME] Wedding" at bounding box center [241, 306] width 263 height 21
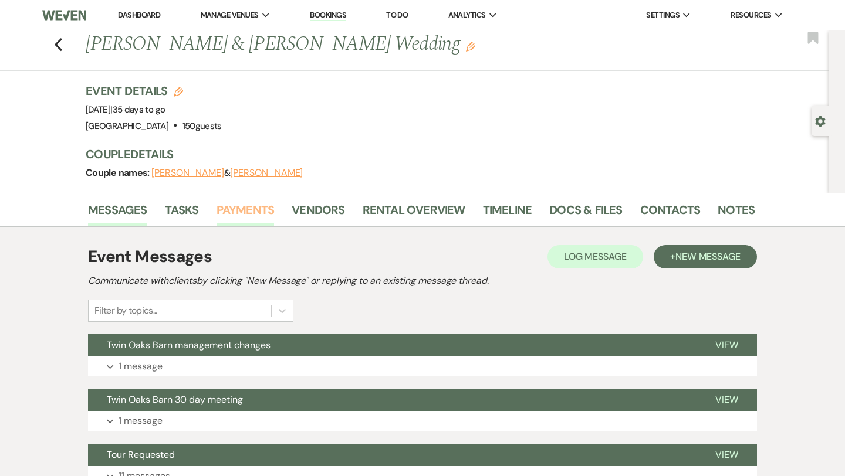
click at [264, 209] on link "Payments" at bounding box center [246, 214] width 58 height 26
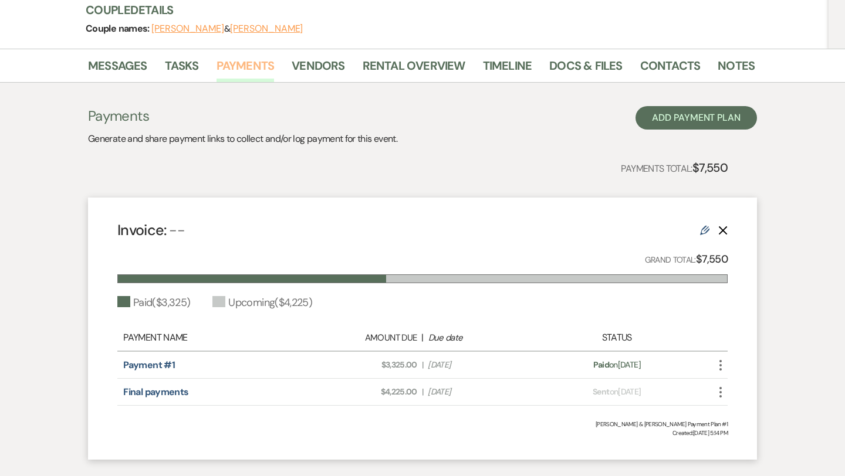
scroll to position [143, 0]
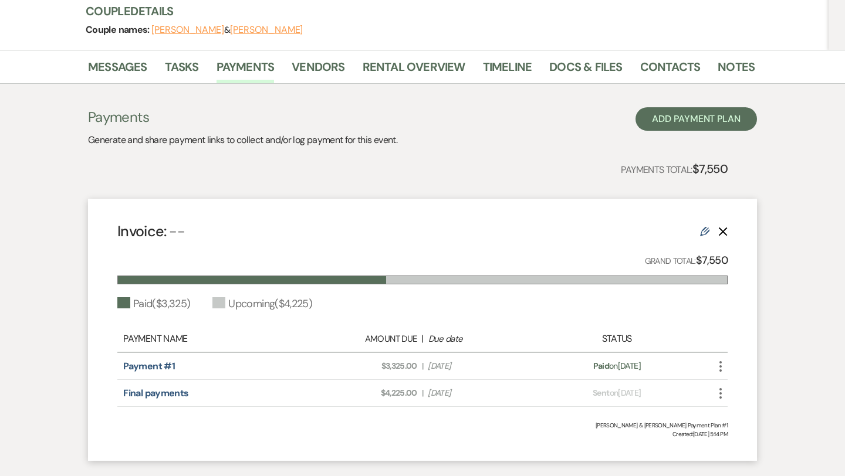
scroll to position [36, 0]
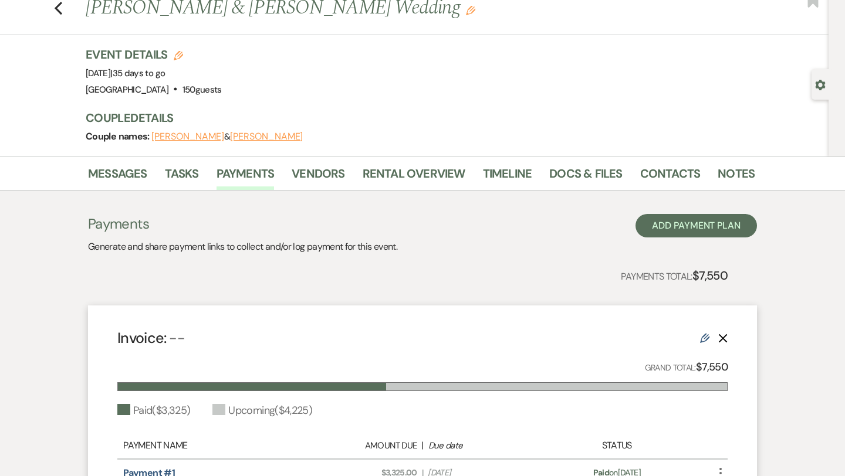
select select "4"
select select "2"
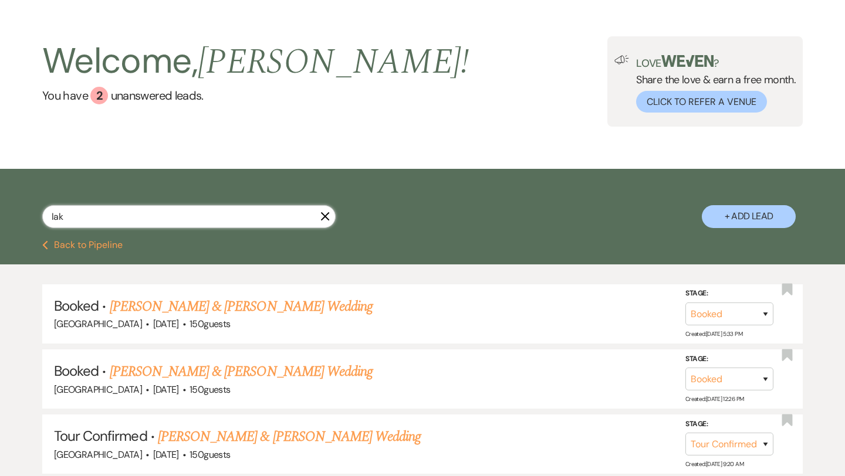
click at [127, 219] on input "lak" at bounding box center [188, 216] width 293 height 23
type input "[PERSON_NAME]"
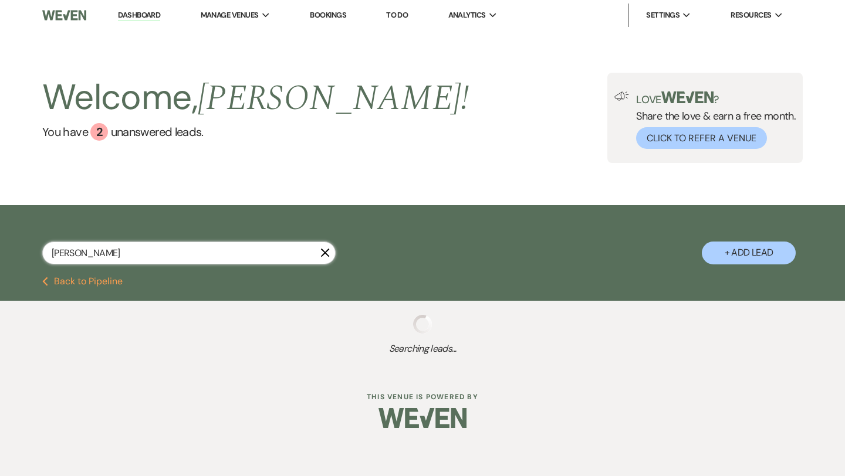
select select "2"
select select "4"
select select "2"
select select "8"
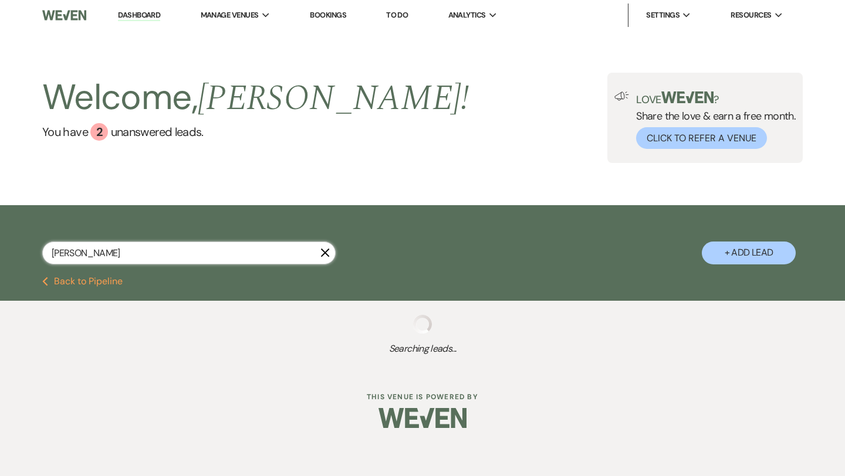
select select "8"
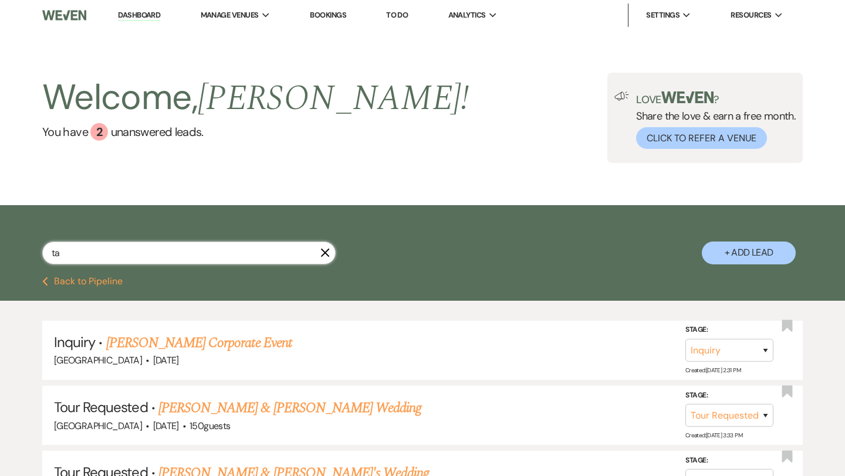
type input "t"
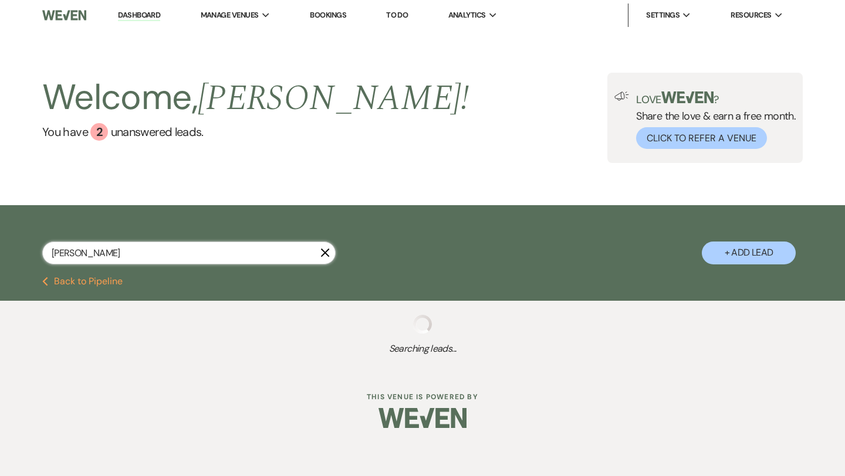
type input "[PERSON_NAME]"
click at [127, 219] on div "[PERSON_NAME] + Add Lead" at bounding box center [422, 242] width 845 height 63
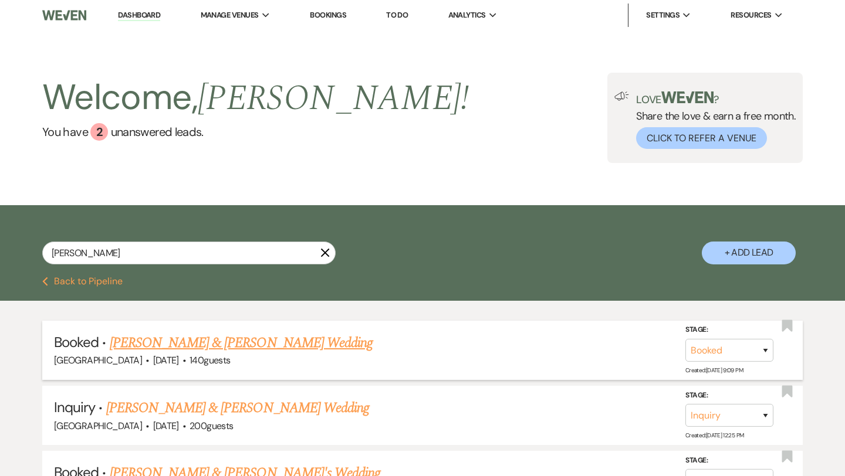
click at [219, 343] on link "[PERSON_NAME] & [PERSON_NAME] Wedding" at bounding box center [241, 343] width 263 height 21
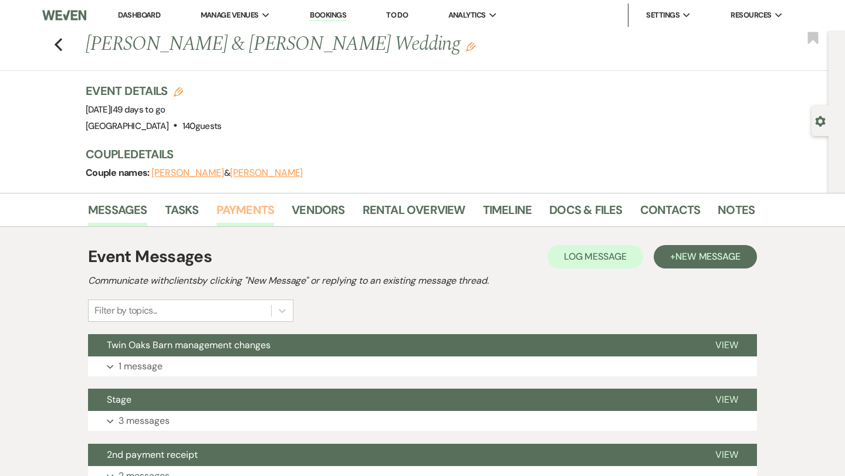
click at [251, 202] on link "Payments" at bounding box center [246, 214] width 58 height 26
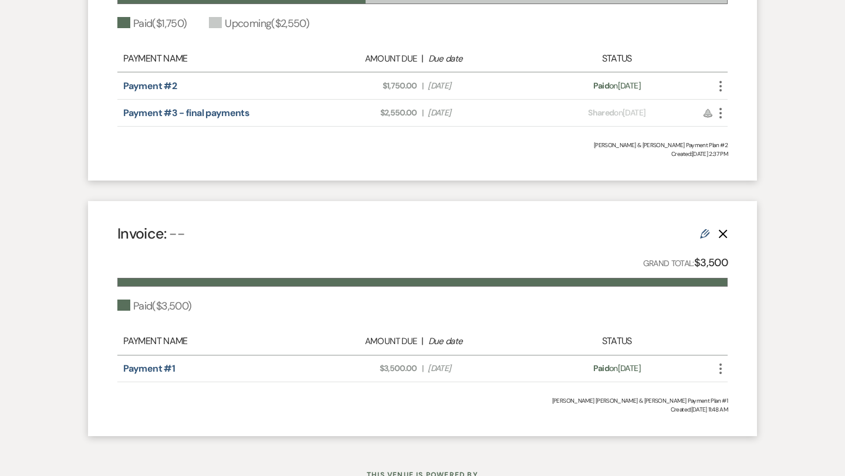
scroll to position [424, 0]
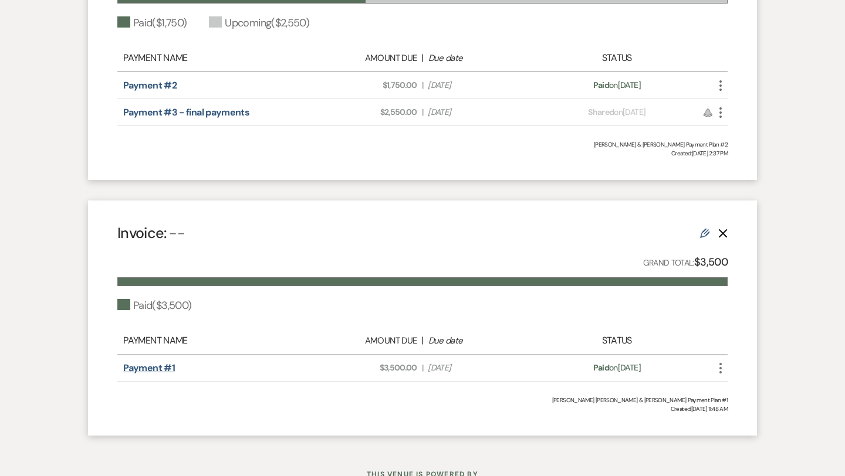
click at [149, 364] on link "Payment #1" at bounding box center [149, 368] width 52 height 12
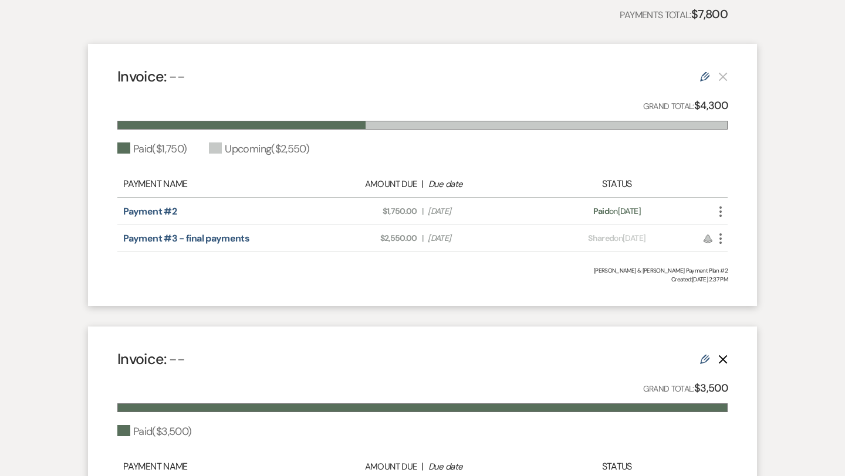
scroll to position [296, 0]
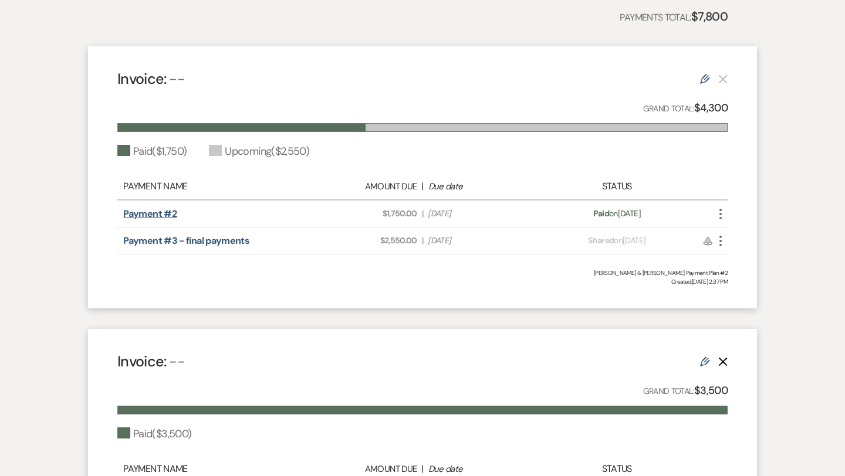
click at [155, 210] on link "Payment #2" at bounding box center [149, 214] width 53 height 12
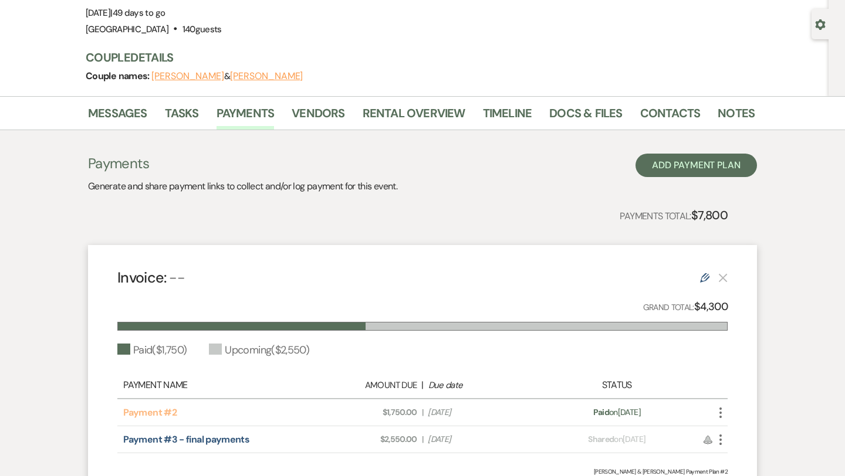
scroll to position [0, 0]
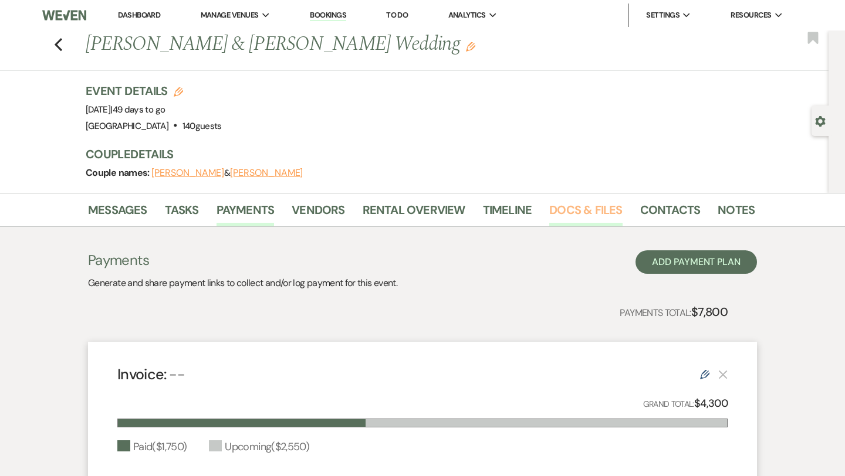
click at [580, 211] on link "Docs & Files" at bounding box center [585, 214] width 73 height 26
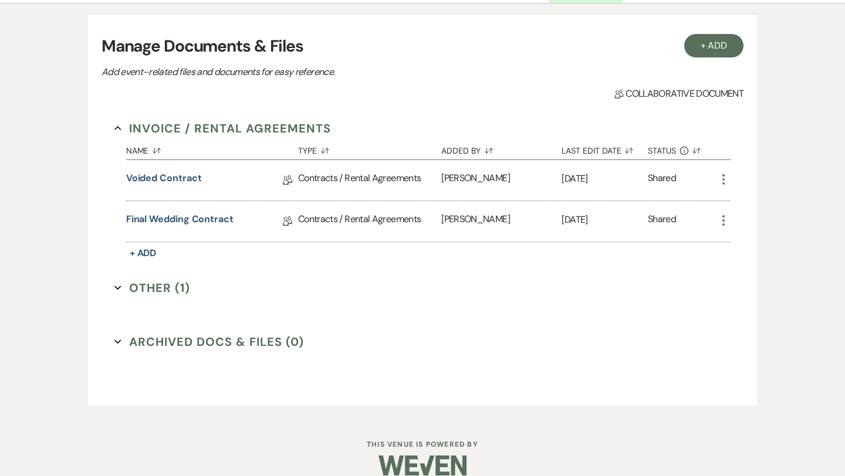
scroll to position [235, 0]
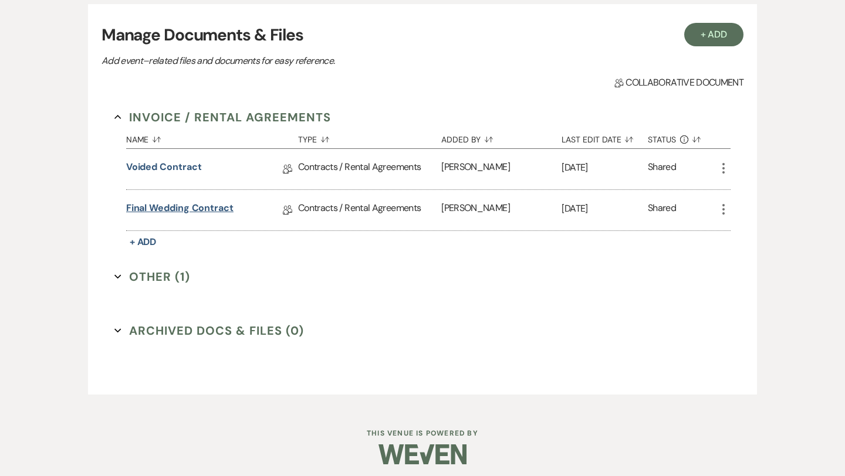
click at [189, 208] on link "Final Wedding Contract" at bounding box center [179, 210] width 107 height 18
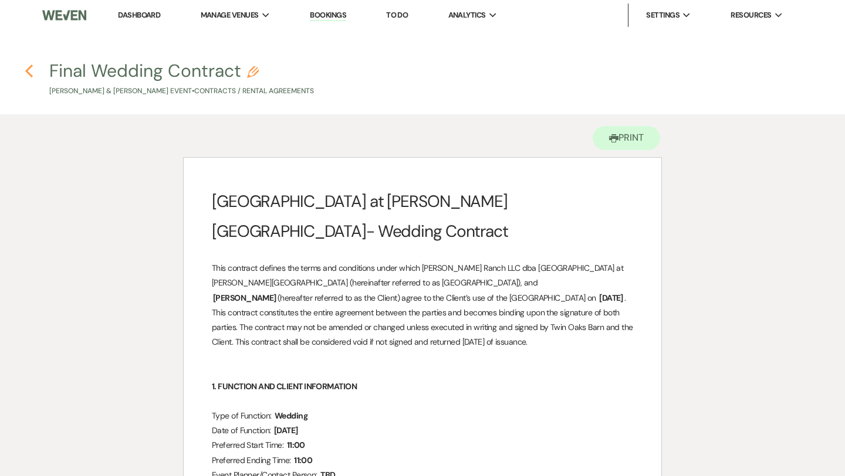
click at [31, 69] on icon "Previous" at bounding box center [29, 71] width 9 height 14
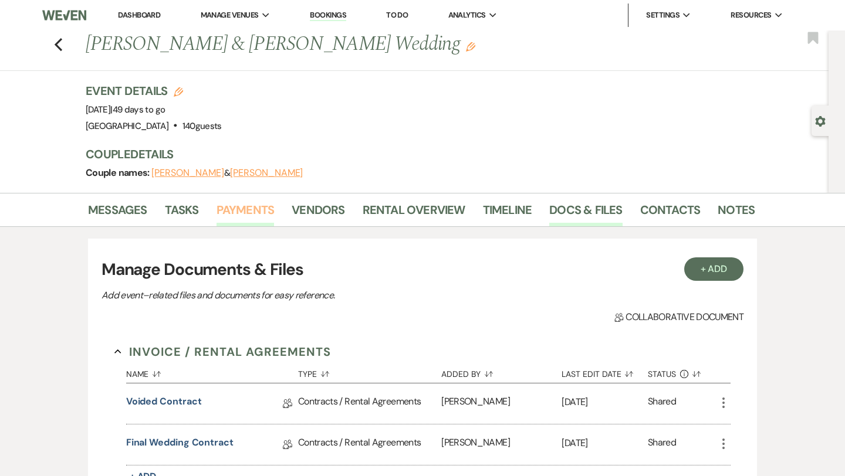
click at [234, 201] on link "Payments" at bounding box center [246, 214] width 58 height 26
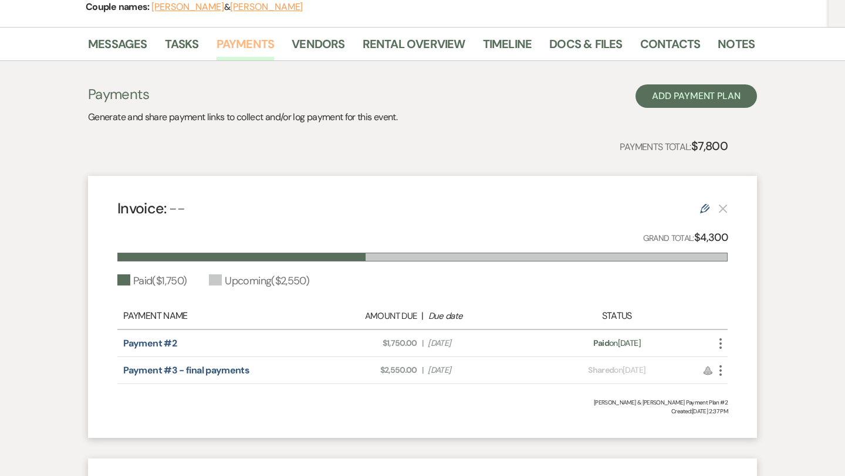
scroll to position [167, 0]
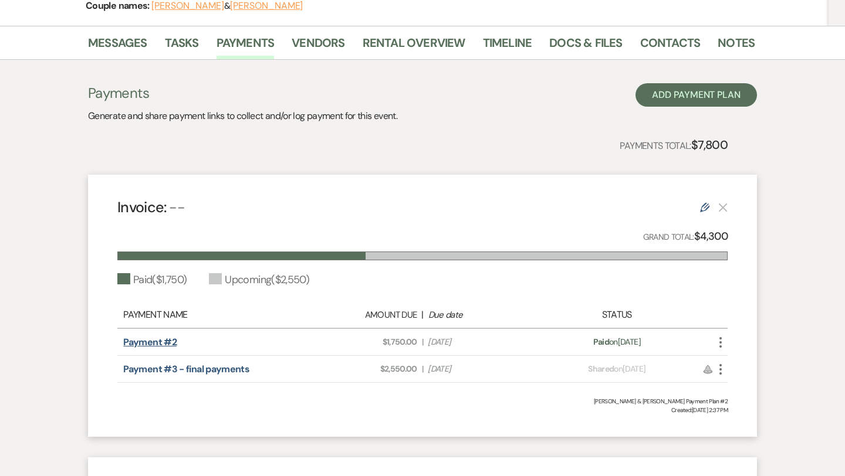
click at [155, 340] on link "Payment #2" at bounding box center [149, 342] width 53 height 12
